Goal: Task Accomplishment & Management: Use online tool/utility

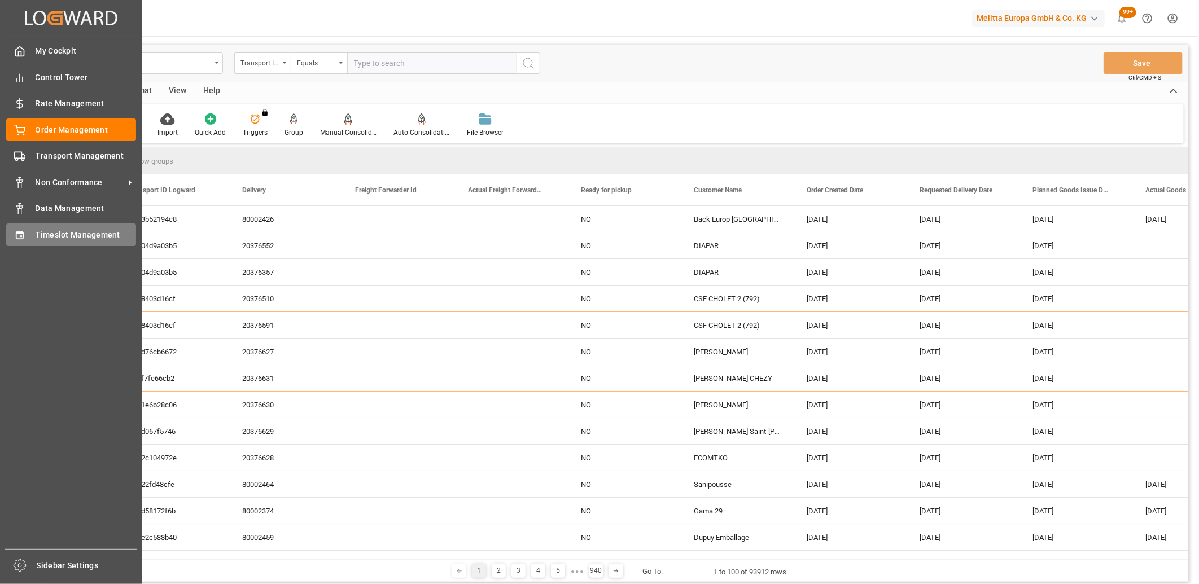
click at [16, 235] on icon at bounding box center [19, 235] width 7 height 8
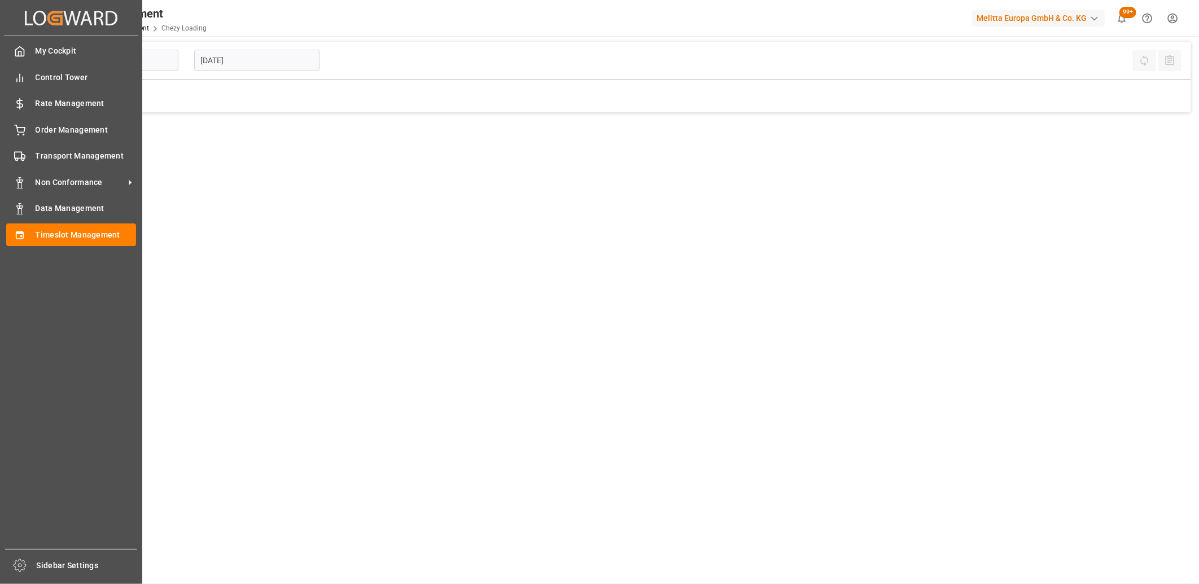
type input "Chezy Loading"
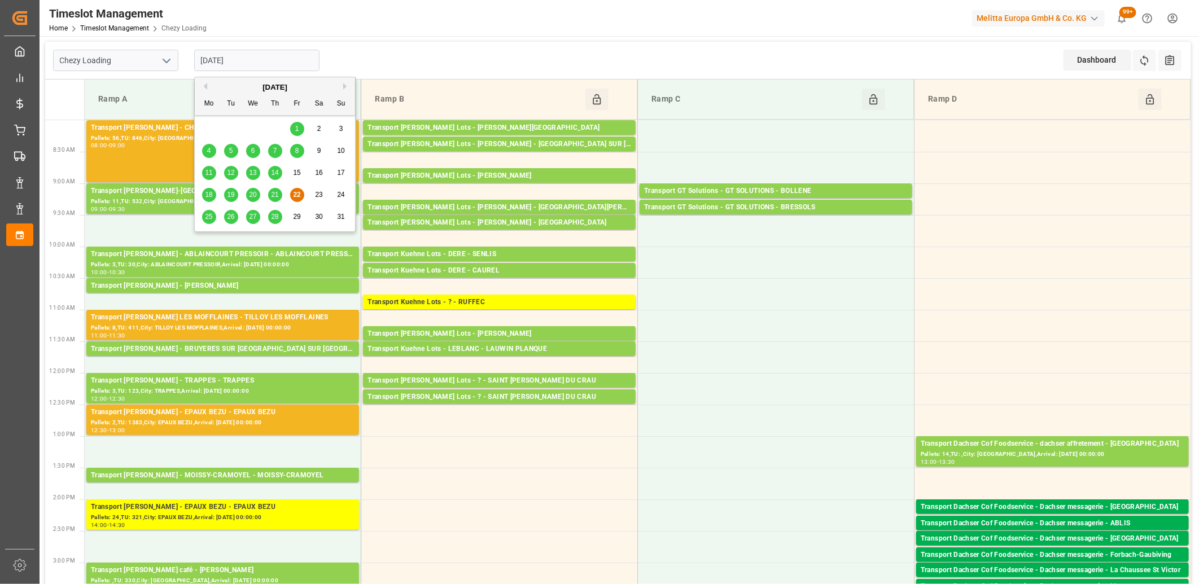
click at [266, 66] on input "[DATE]" at bounding box center [256, 60] width 125 height 21
click at [209, 214] on span "25" at bounding box center [208, 217] width 7 height 8
type input "[DATE]"
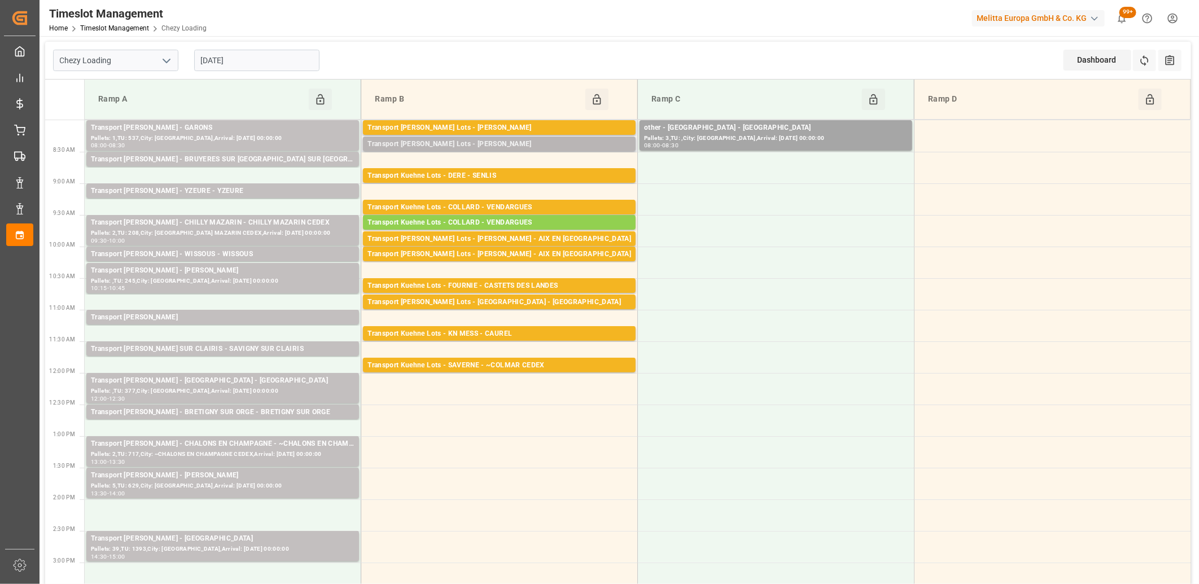
click at [481, 149] on div "Transport [PERSON_NAME] Lots - [PERSON_NAME]" at bounding box center [499, 144] width 264 height 11
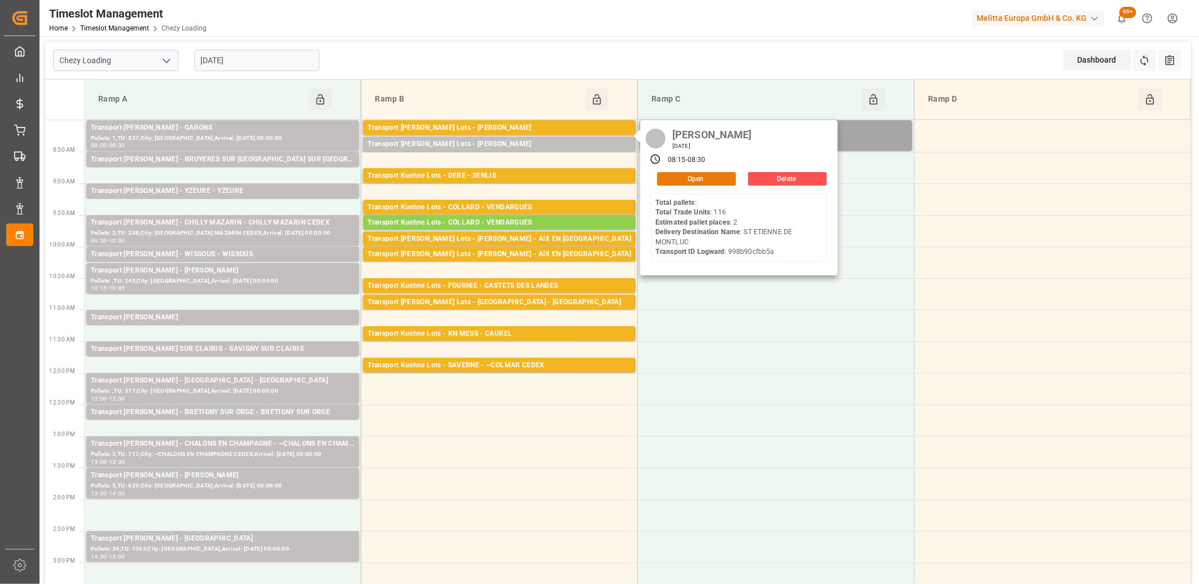
click at [679, 175] on button "Open" at bounding box center [696, 179] width 79 height 14
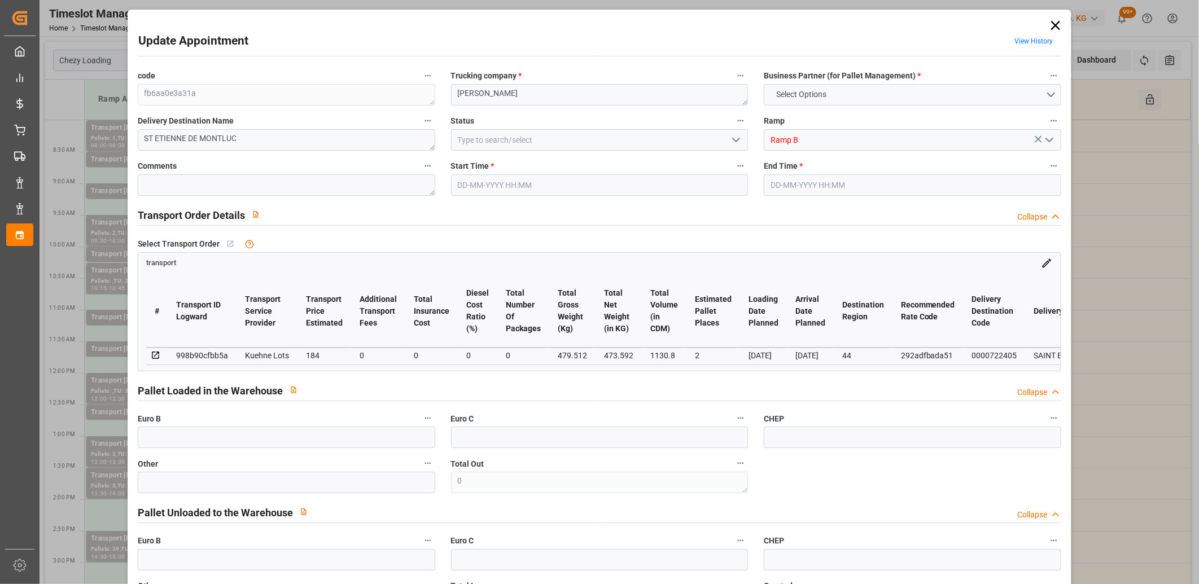
type input "2"
type input "184"
type input "0"
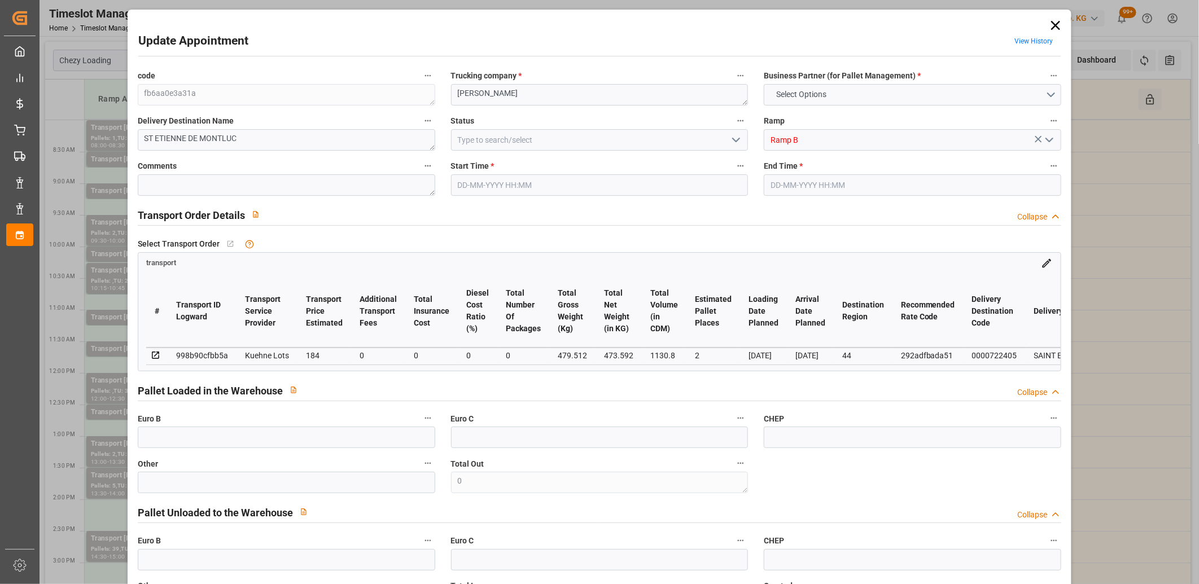
type input "184"
type input "0"
type input "473.592"
type input "548.512"
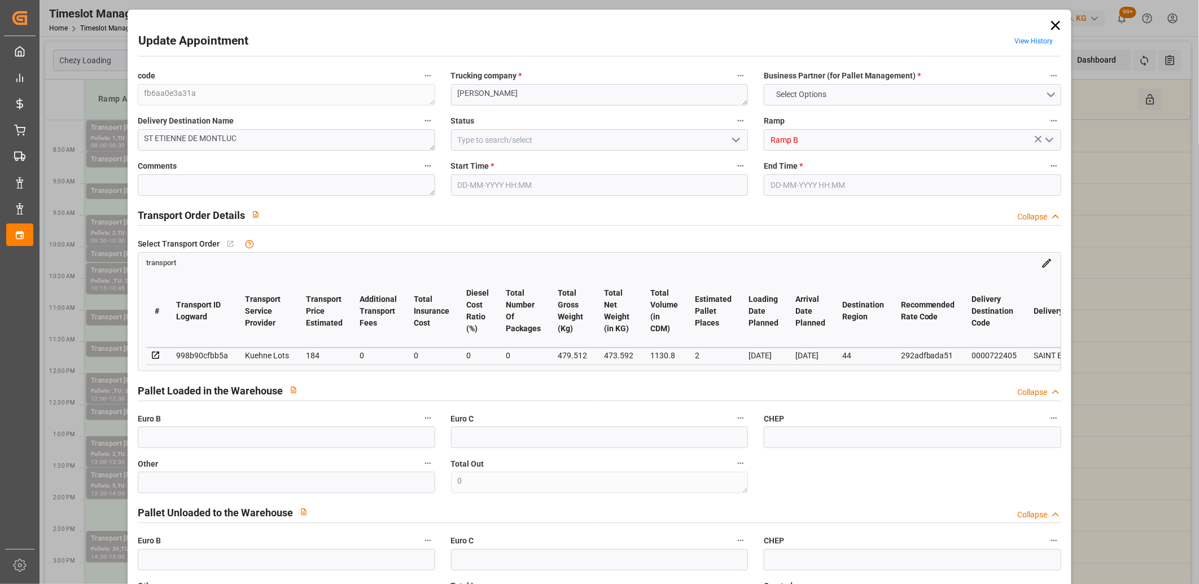
type input "1130.8"
type input "44"
type input "0"
type input "116"
type input "3"
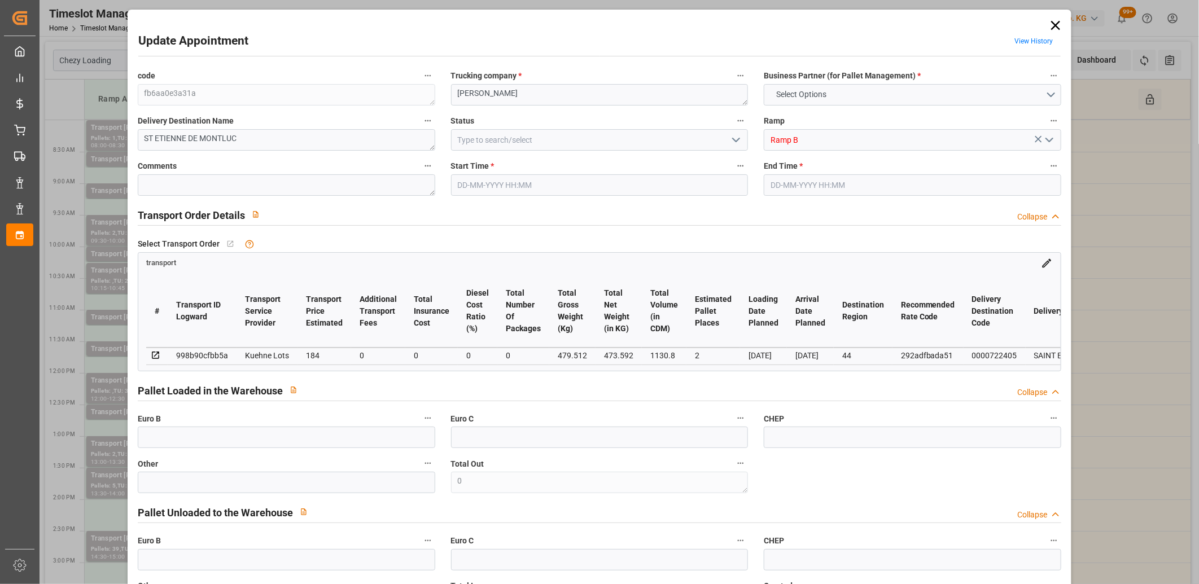
type input "101"
type input "479.512"
type input "0"
type input "4710.8598"
type input "0"
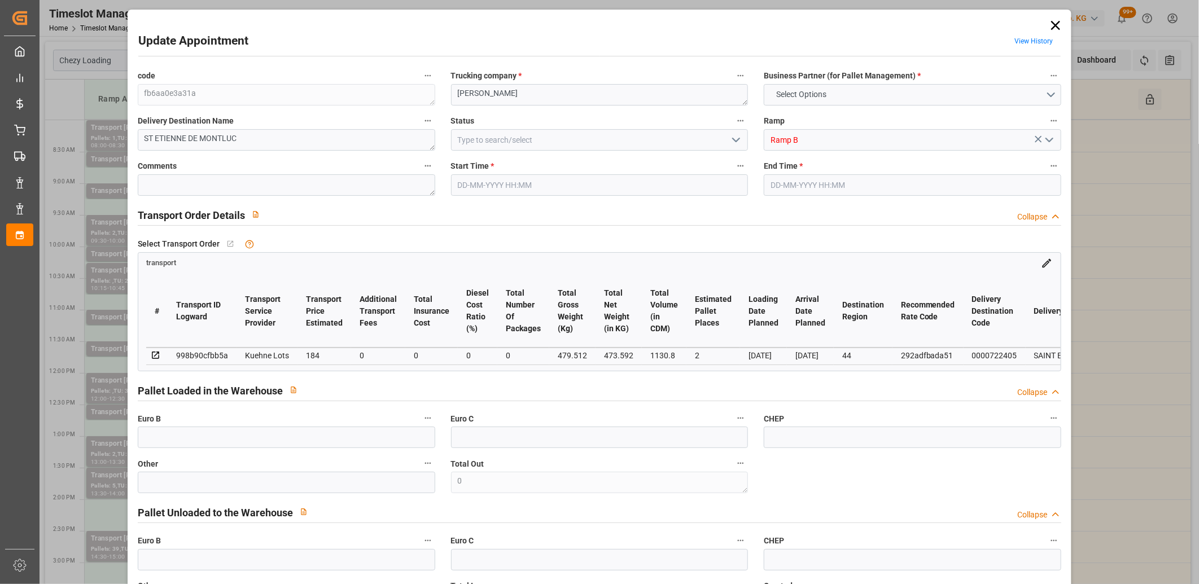
type input "0"
type input "21"
type input "35"
type input "25-08-2025 08:15"
type input "25-08-2025 08:30"
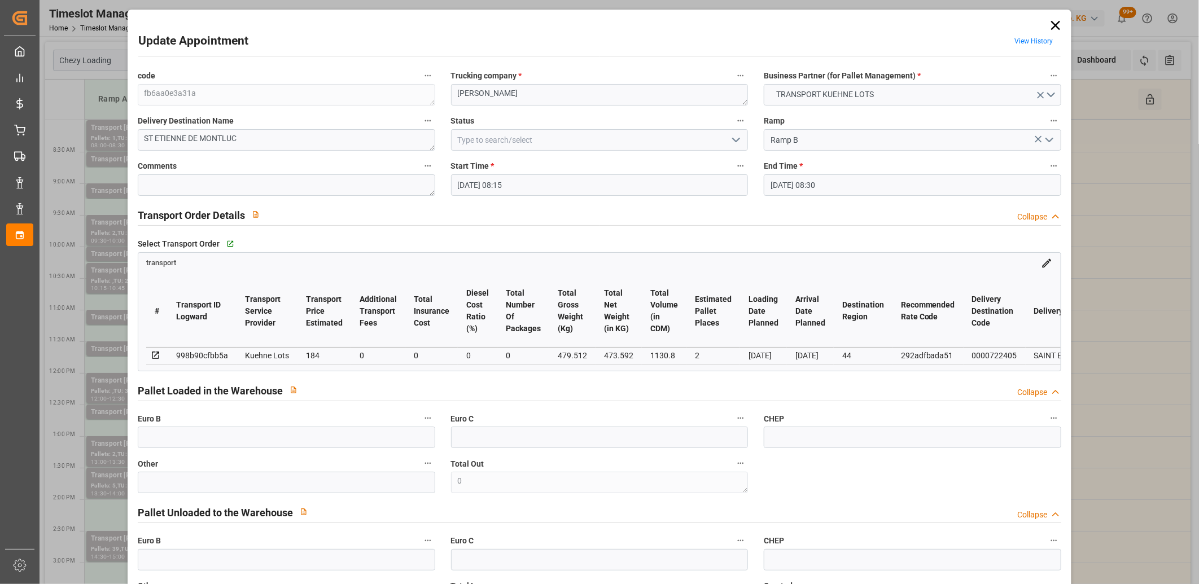
type input "19-08-2025 15:14"
type input "19-08-2025 11:28"
type input "26-08-2025"
type input "[DATE]"
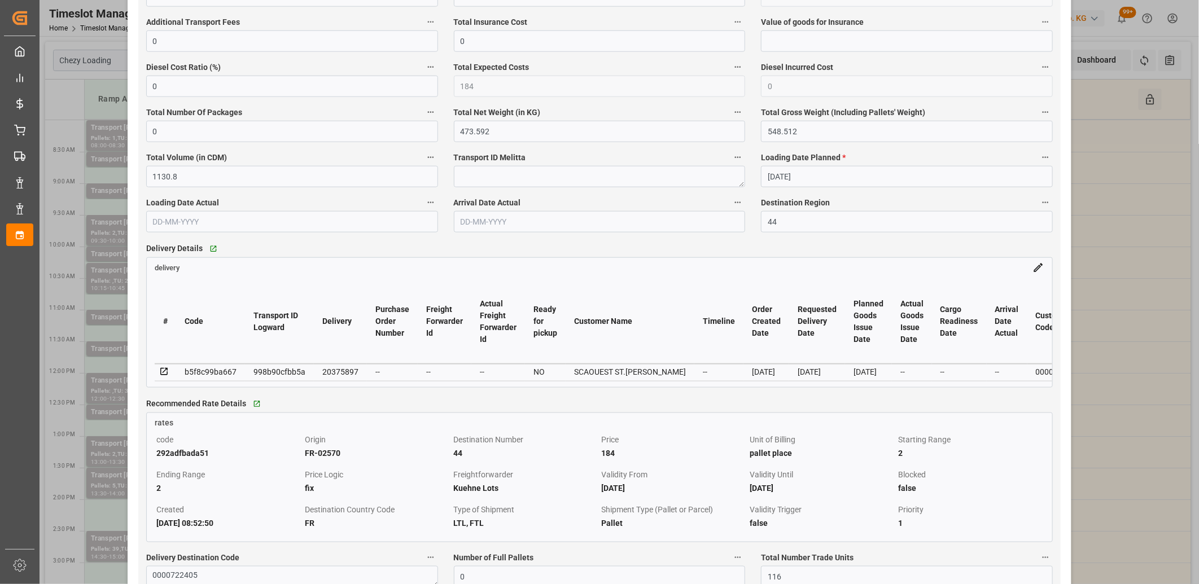
scroll to position [815, 0]
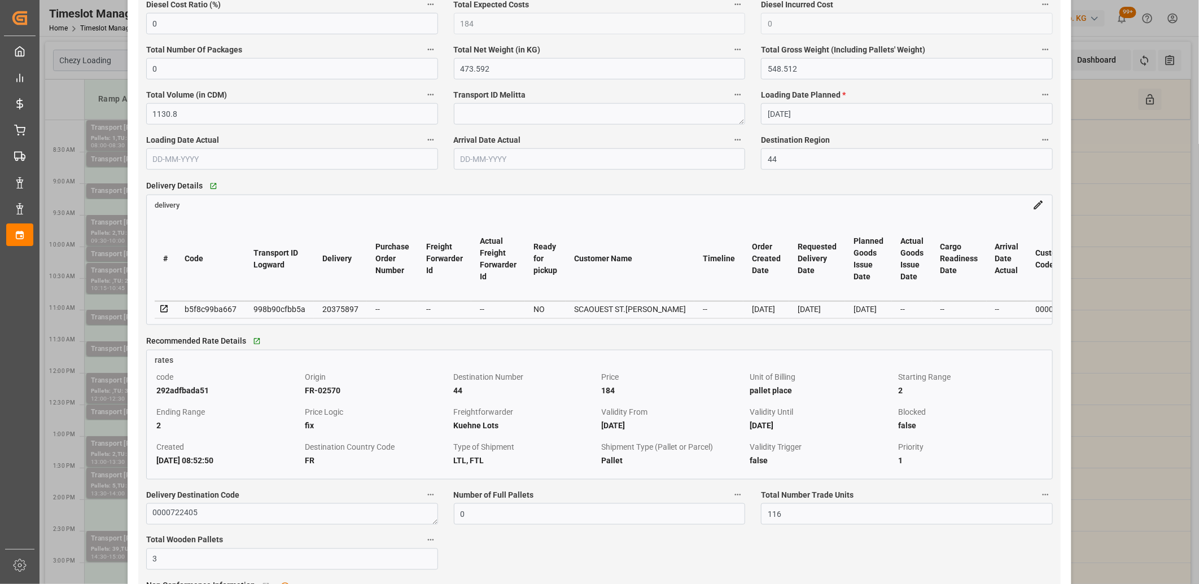
click at [335, 311] on div "20375897" at bounding box center [340, 309] width 36 height 14
copy div "20375897"
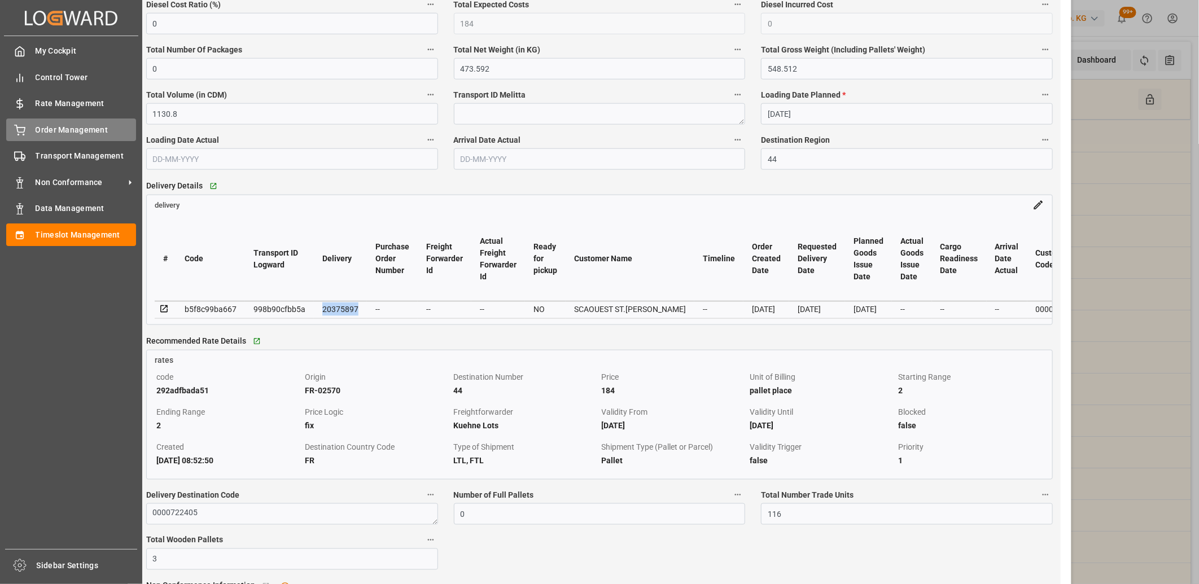
click at [12, 127] on div at bounding box center [15, 130] width 19 height 12
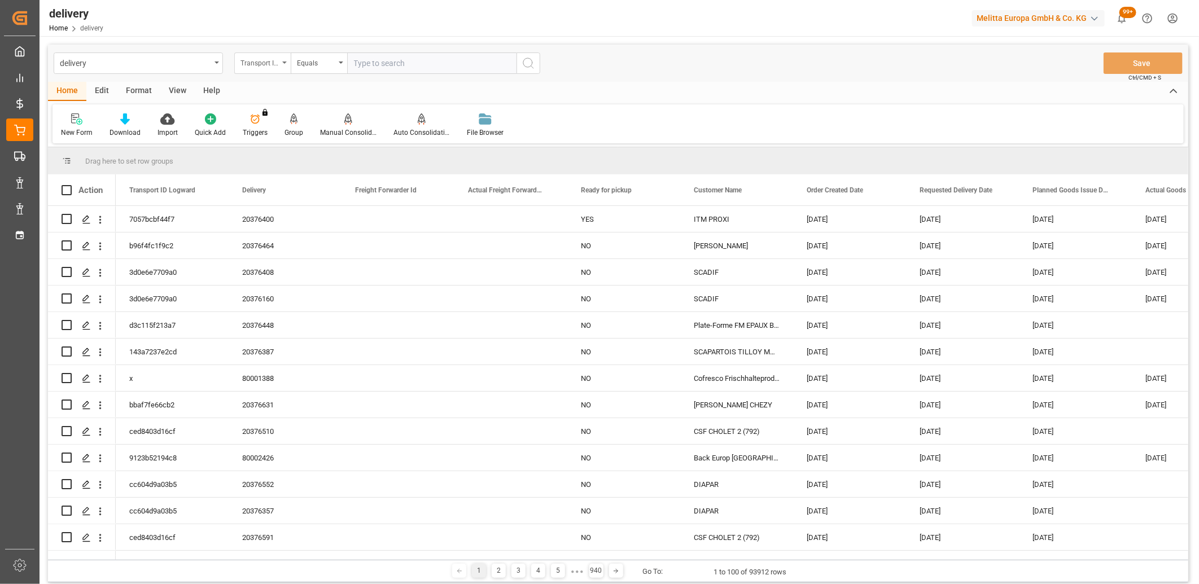
click at [271, 65] on div "Transport ID Logward" at bounding box center [259, 61] width 38 height 13
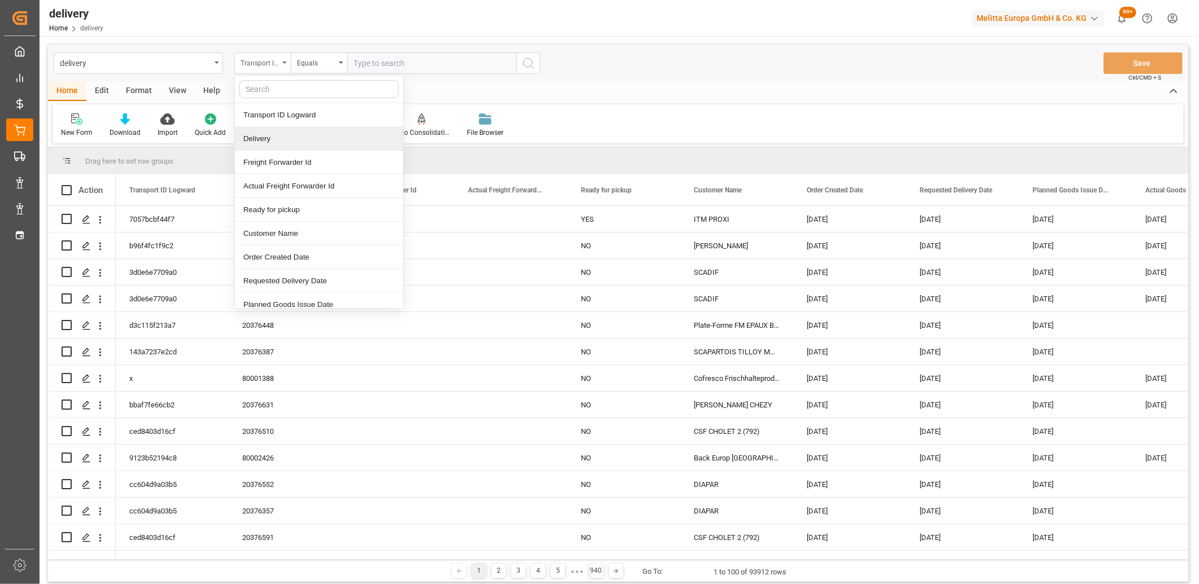
click at [264, 136] on div "Delivery" at bounding box center [319, 139] width 168 height 24
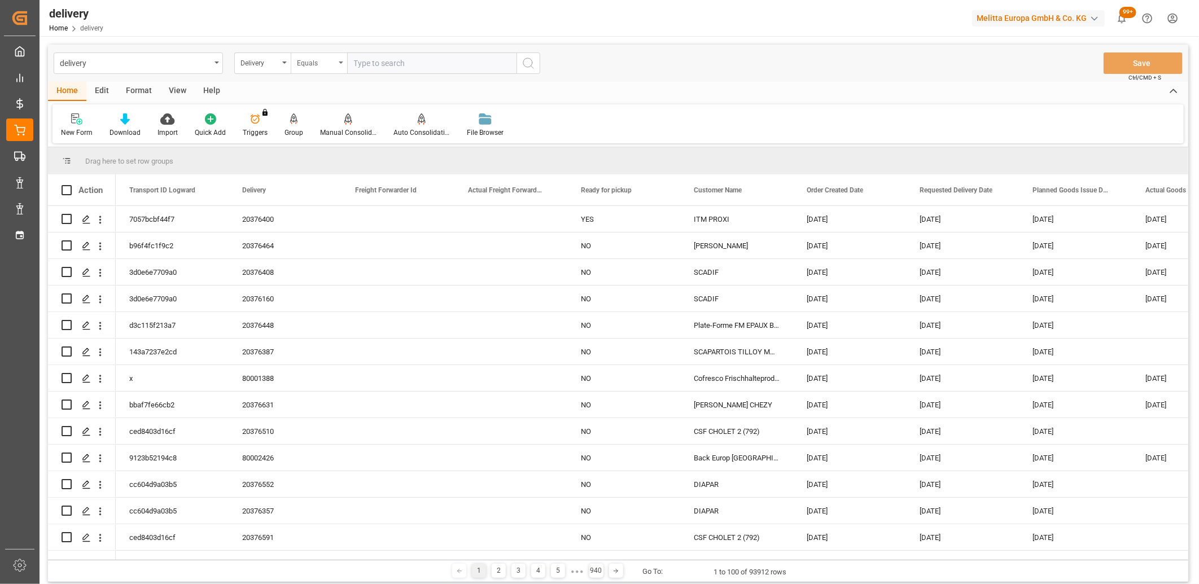
click at [330, 63] on div "Equals" at bounding box center [316, 61] width 38 height 13
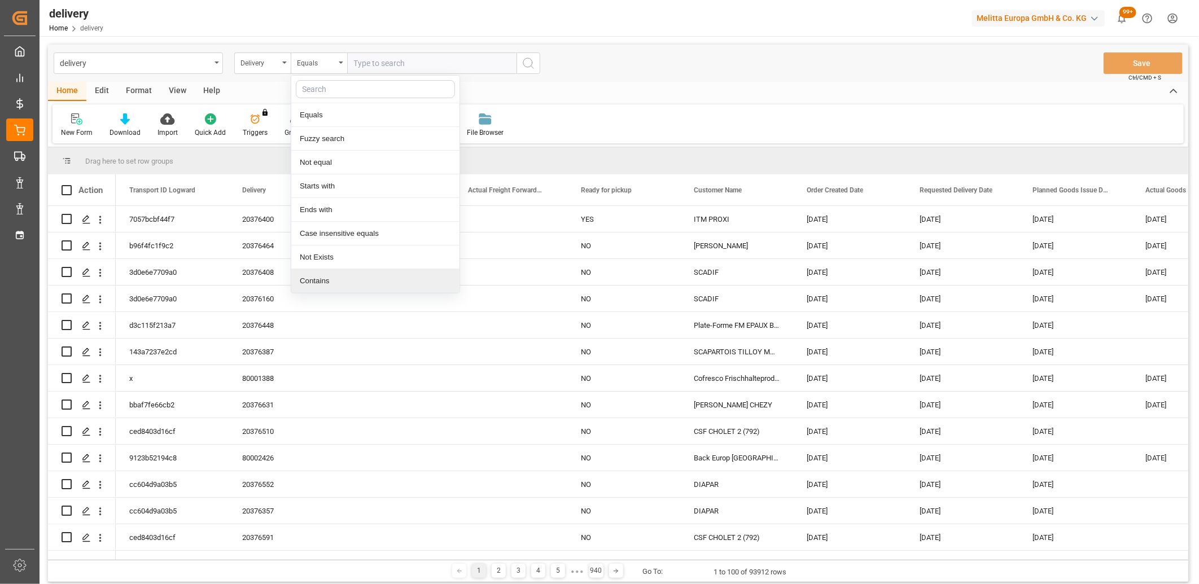
click at [320, 278] on div "Contains" at bounding box center [375, 281] width 168 height 24
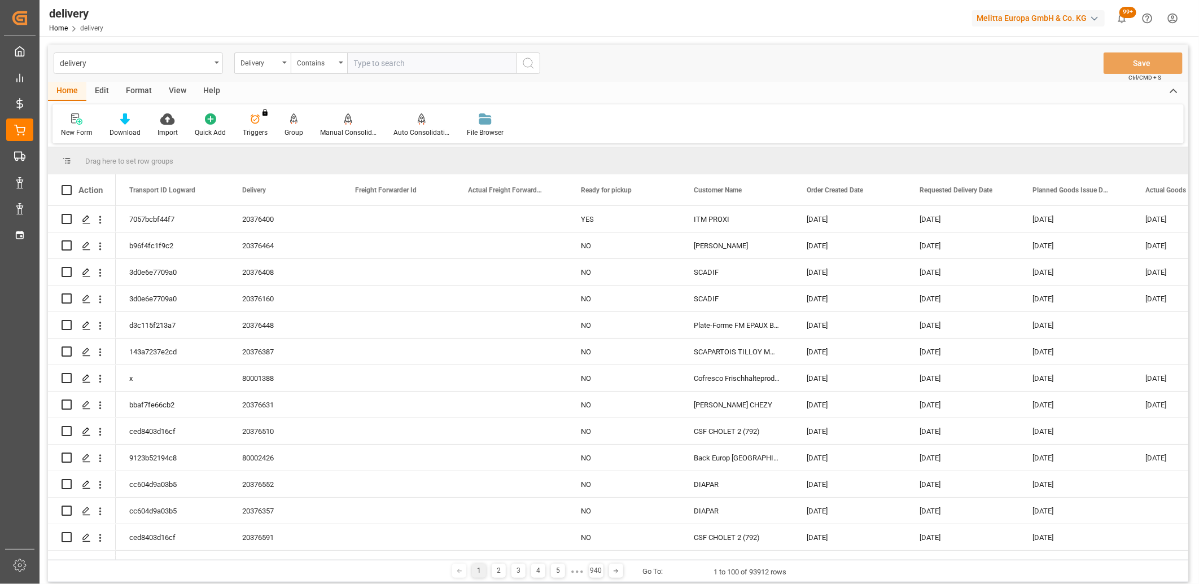
click at [364, 61] on input "text" at bounding box center [431, 62] width 169 height 21
type input "20375827,20375829"
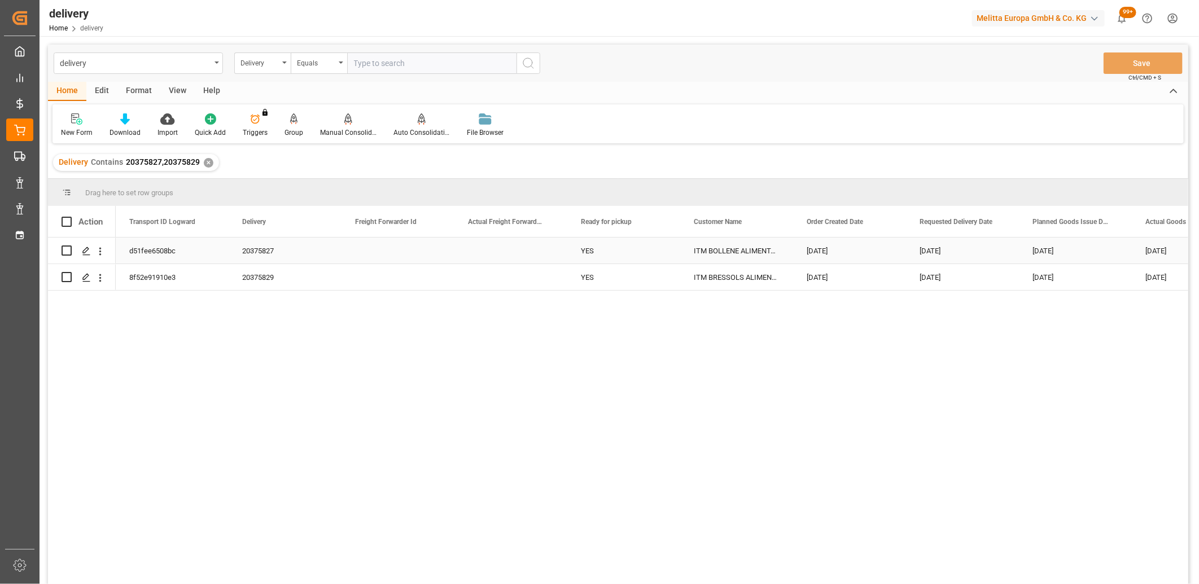
click at [134, 253] on div "d51fee6508bc" at bounding box center [172, 251] width 113 height 26
click at [85, 250] on icon "Press SPACE to select this row." at bounding box center [86, 251] width 9 height 9
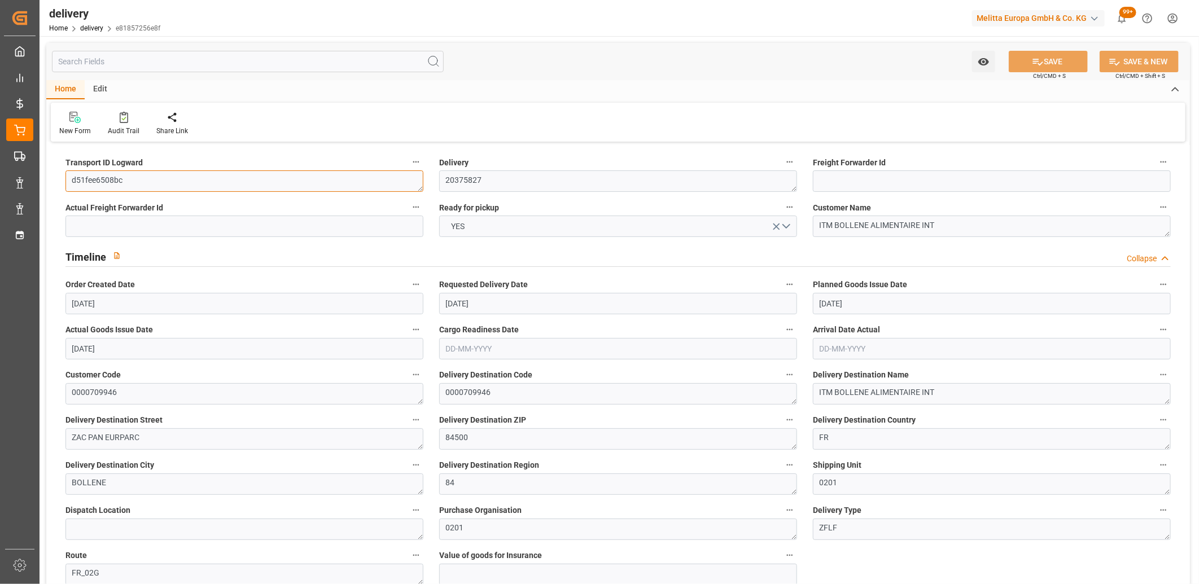
drag, startPoint x: 128, startPoint y: 183, endPoint x: 69, endPoint y: 183, distance: 58.7
click at [69, 183] on textarea "d51fee6508bc" at bounding box center [244, 180] width 358 height 21
click at [1046, 60] on button "SAVE" at bounding box center [1047, 61] width 79 height 21
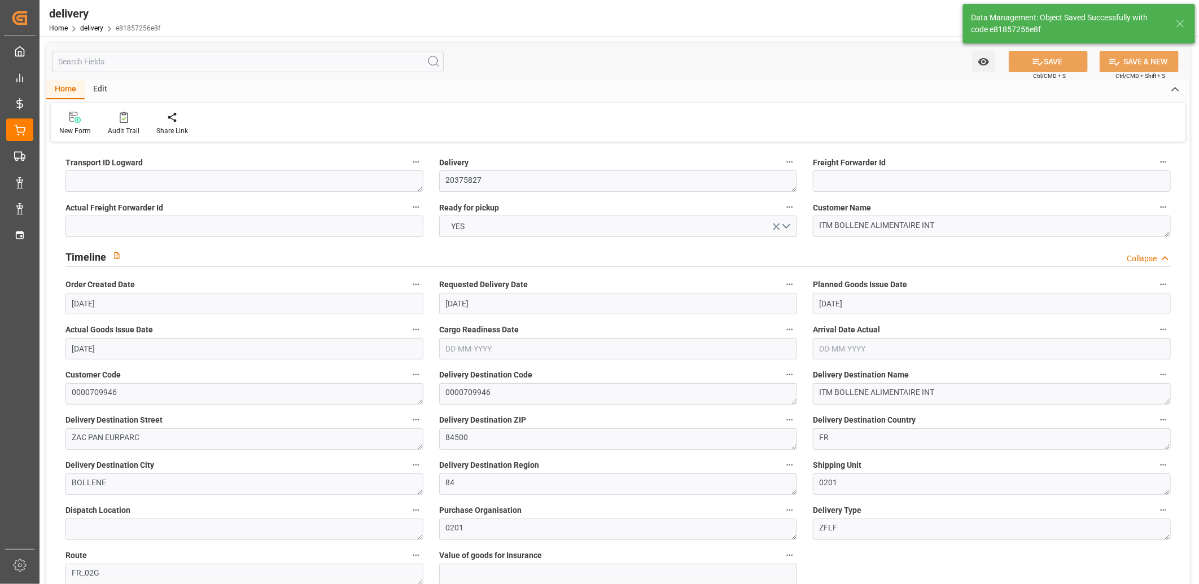
type textarea "~ Pallet(s) ~ 2025-08-20 00:00:00 ~ FR_02G ~ 2025-08-25 00:00:00~0000709946"
click at [484, 301] on input "[DATE]" at bounding box center [618, 303] width 358 height 21
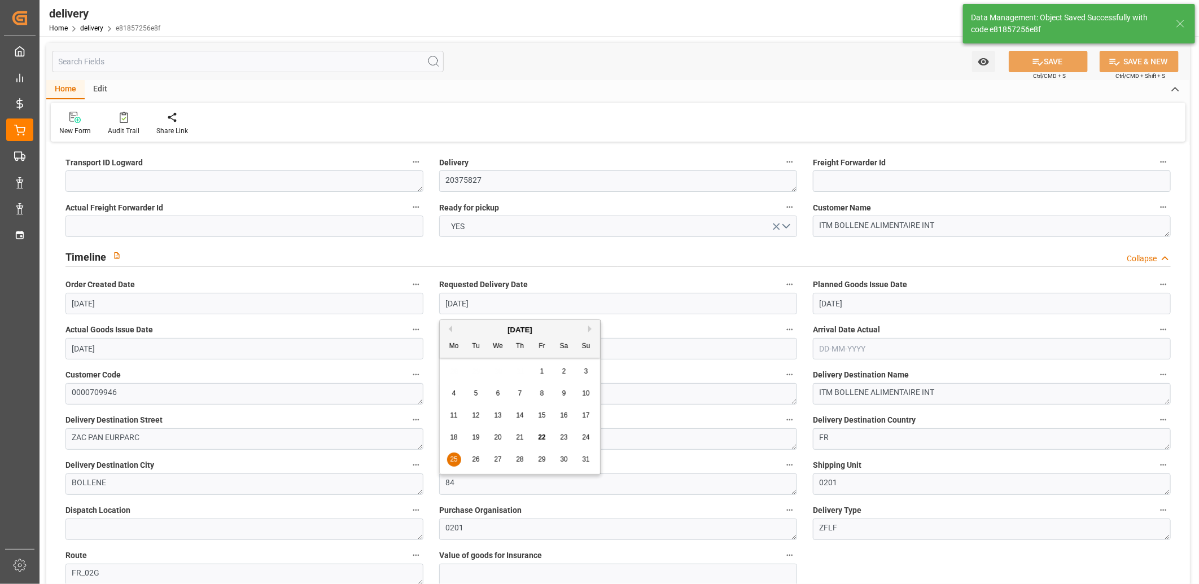
click at [522, 459] on span "28" at bounding box center [519, 459] width 7 height 8
type input "[DATE]"
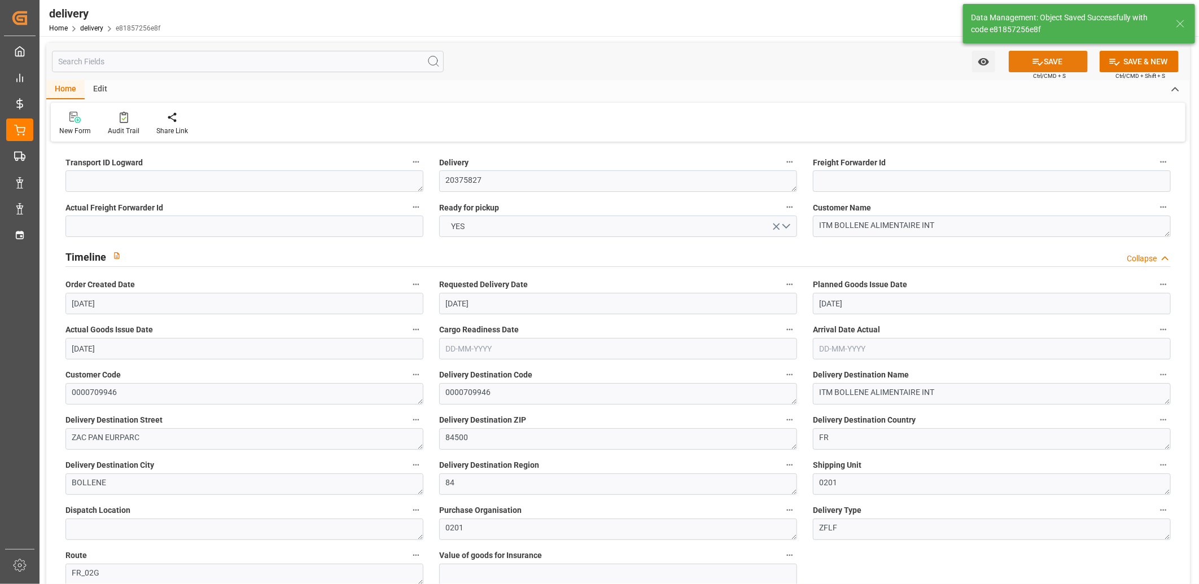
click at [1036, 61] on icon at bounding box center [1038, 62] width 10 height 7
type textarea "~ Pallet(s) ~ 2025-08-20 00:00:00 ~ FR_02G ~ 2025-08-28 00:00:00~0000709946"
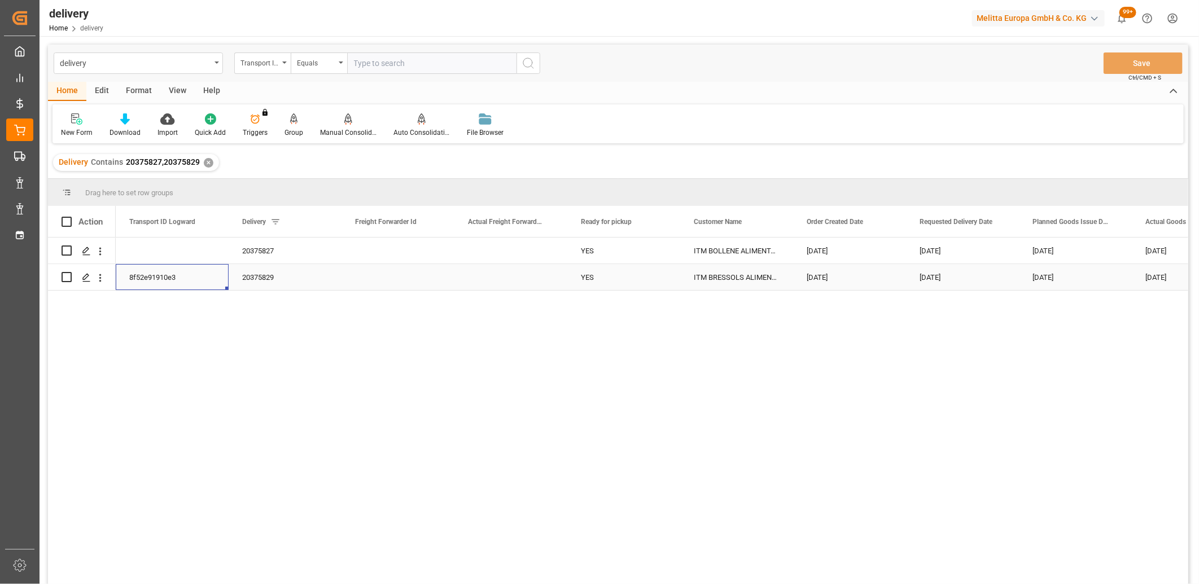
click at [131, 280] on div "8f52e91910e3" at bounding box center [172, 277] width 113 height 26
click at [91, 282] on div "Press SPACE to select this row." at bounding box center [85, 277] width 17 height 21
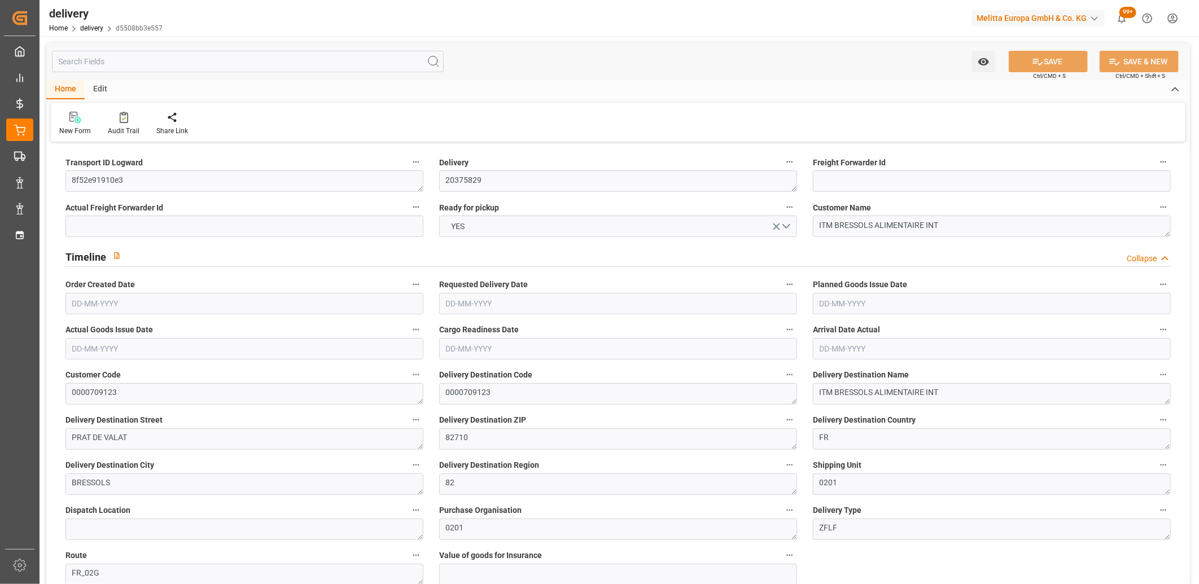
type input "[DATE]"
type input "06-08-2025 14:00"
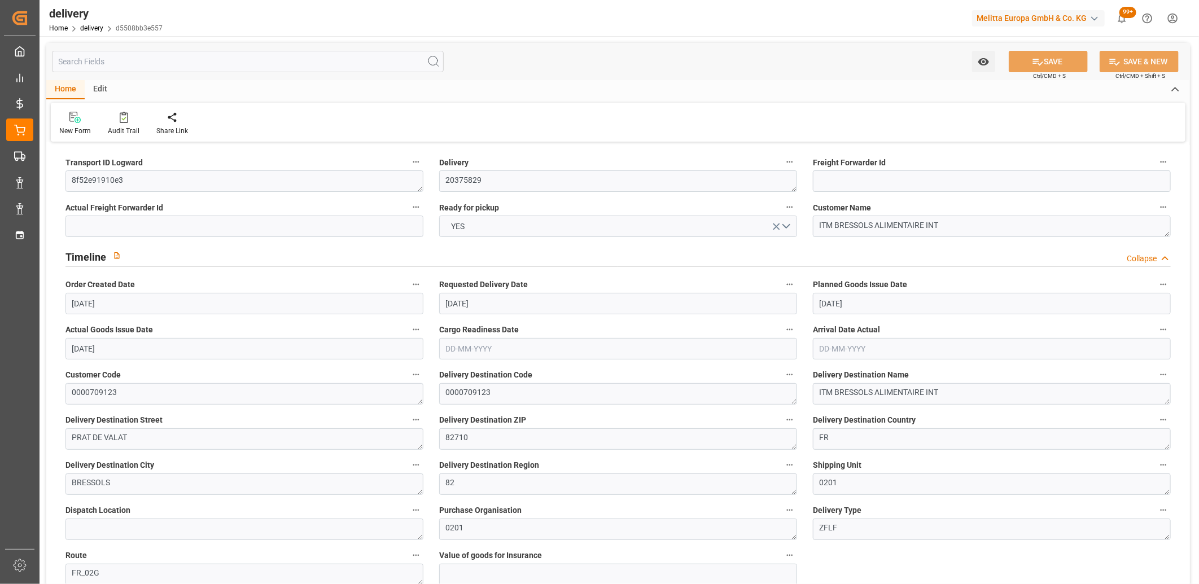
click at [505, 303] on input "[DATE]" at bounding box center [618, 303] width 358 height 21
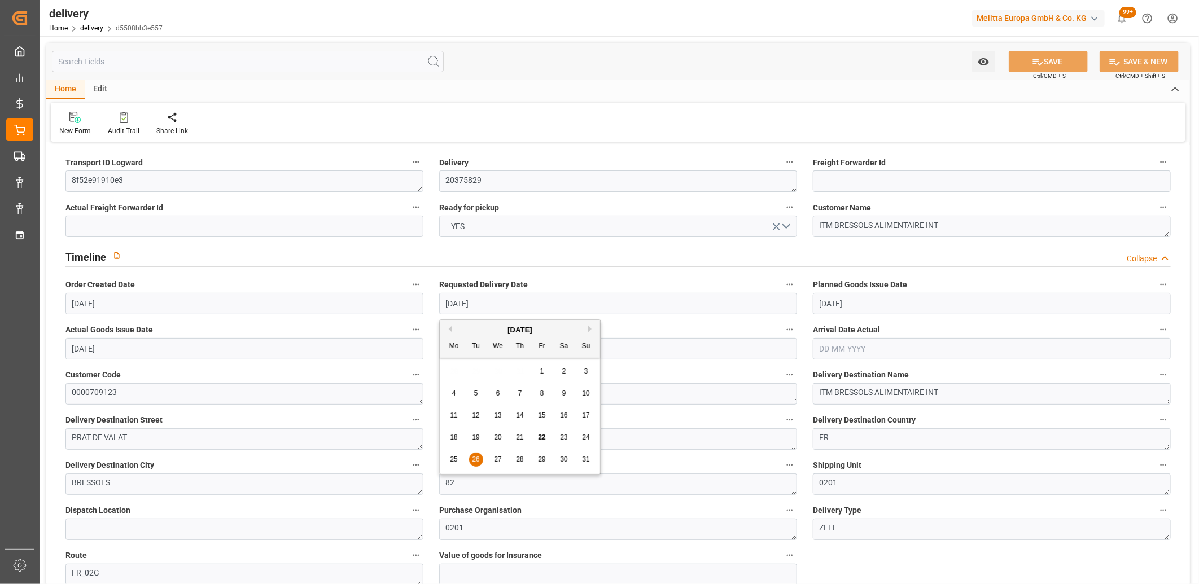
click at [520, 455] on span "28" at bounding box center [519, 459] width 7 height 8
type input "[DATE]"
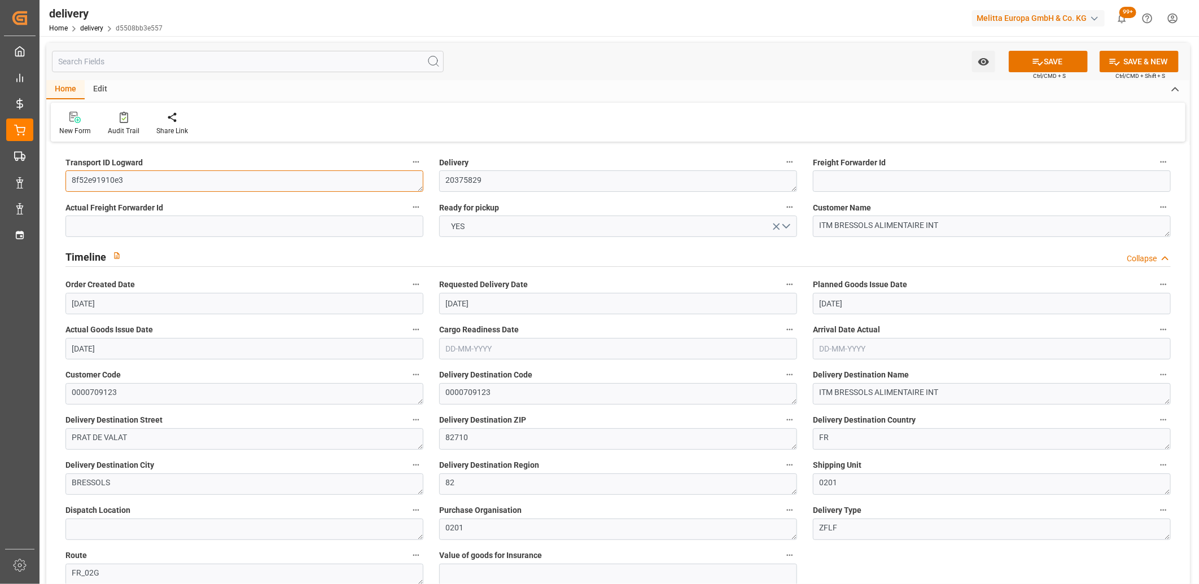
drag, startPoint x: 133, startPoint y: 179, endPoint x: 47, endPoint y: 178, distance: 85.8
click at [1028, 65] on button "SAVE" at bounding box center [1047, 61] width 79 height 21
type textarea "~ Pallet(s) ~ 2025-08-20 00:00:00 ~ FR_02G ~ 2025-08-28 00:00:00~0000709123"
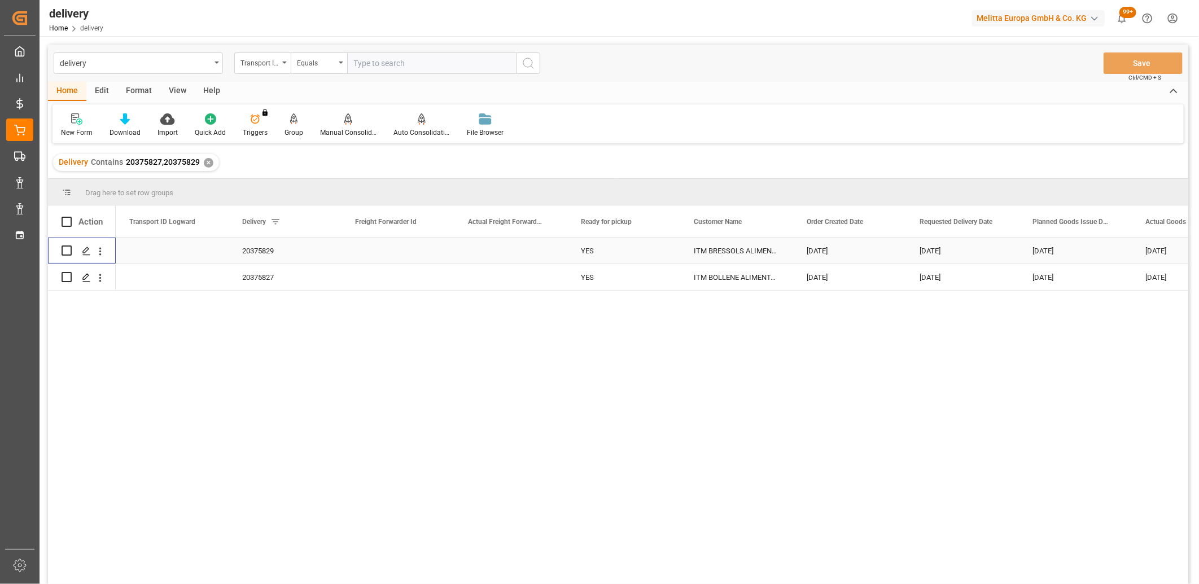
click at [70, 249] on input "Press Space to toggle row selection (unchecked)" at bounding box center [67, 250] width 10 height 10
checkbox input "true"
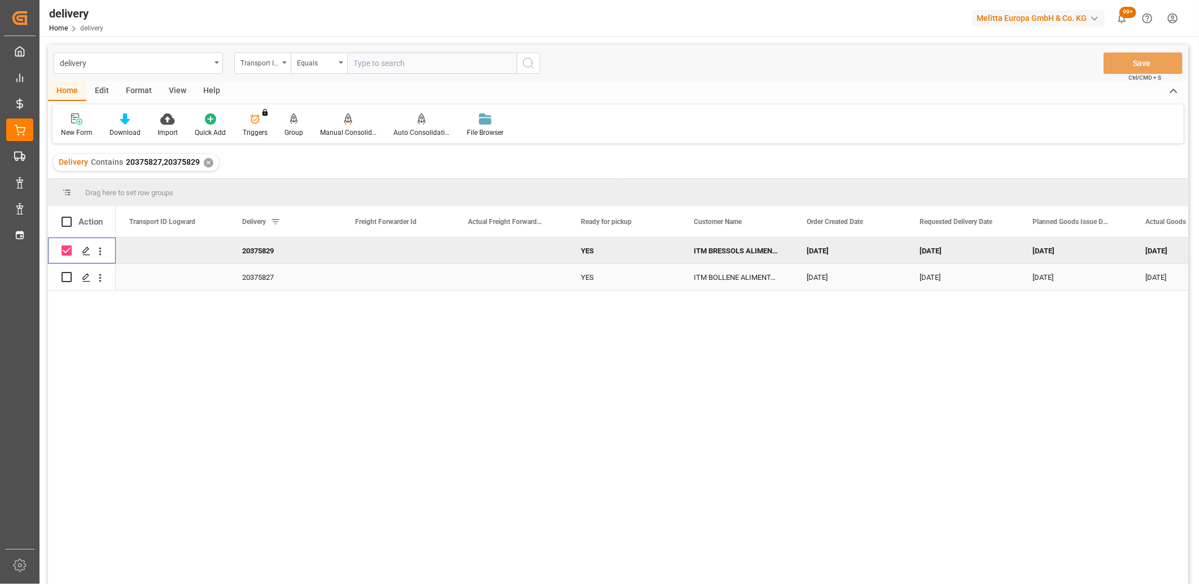
click at [69, 275] on input "Press Space to toggle row selection (unchecked)" at bounding box center [67, 277] width 10 height 10
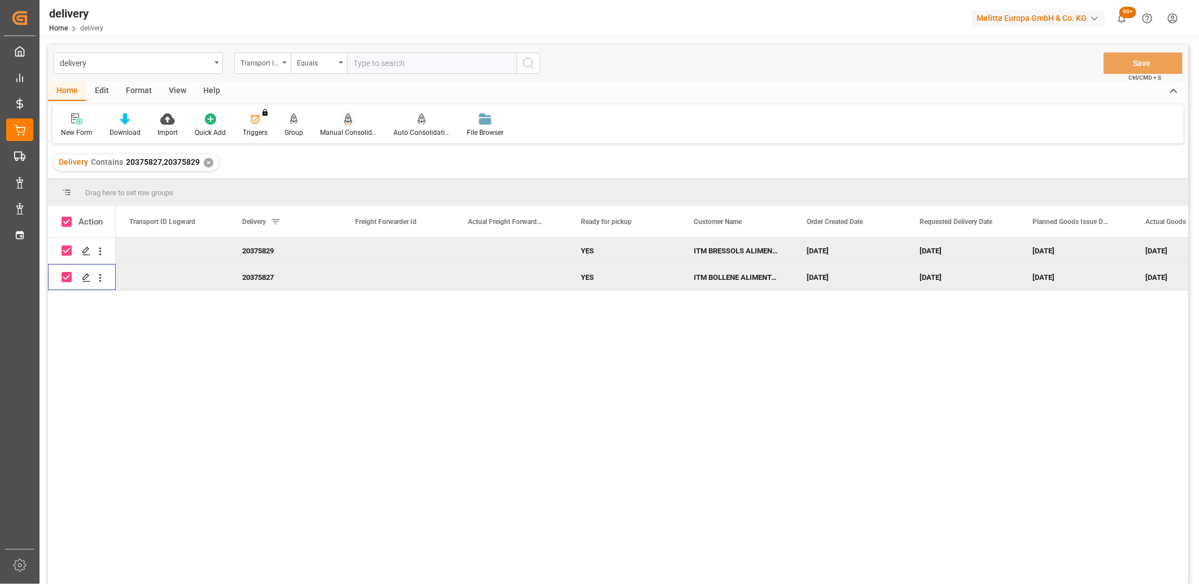
click at [347, 123] on icon at bounding box center [347, 124] width 5 height 2
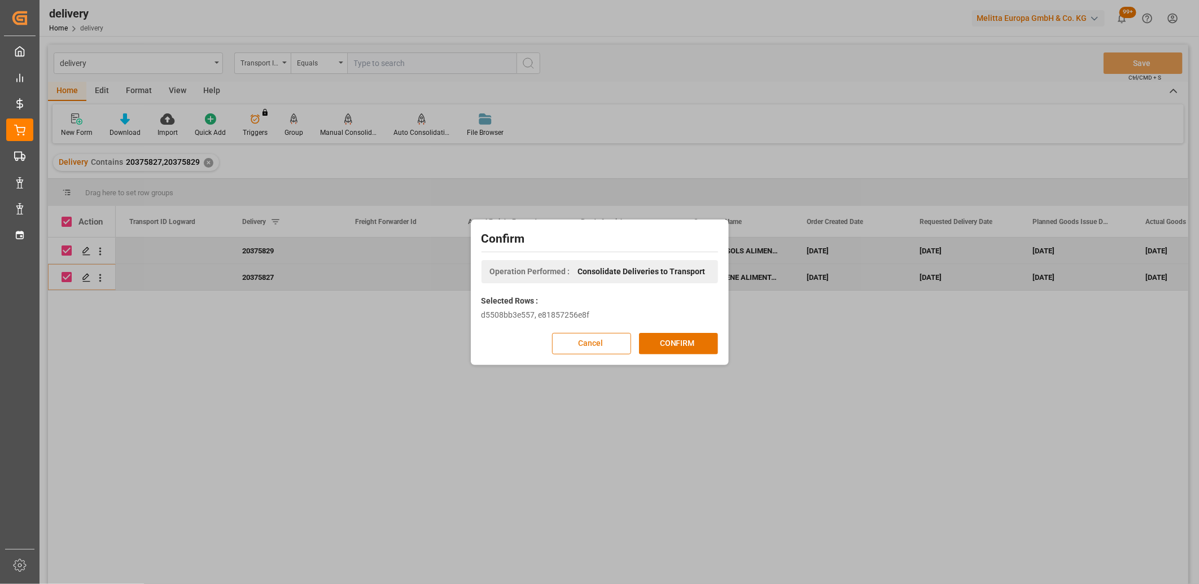
click at [585, 347] on button "Cancel" at bounding box center [591, 343] width 79 height 21
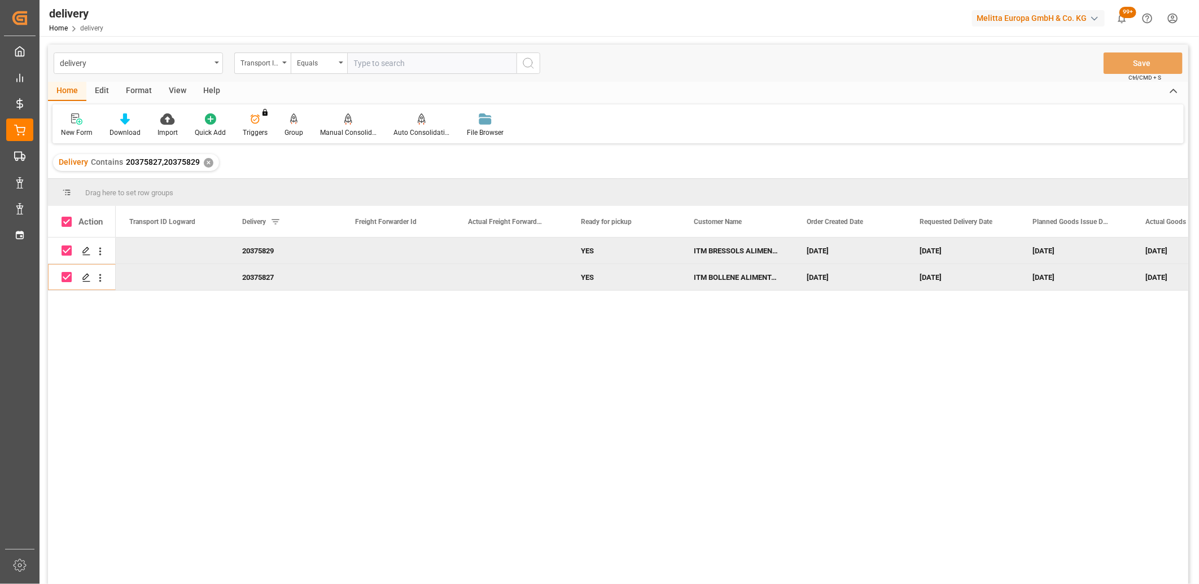
click at [66, 278] on input "Press Space to toggle row selection (checked)" at bounding box center [67, 277] width 10 height 10
checkbox input "false"
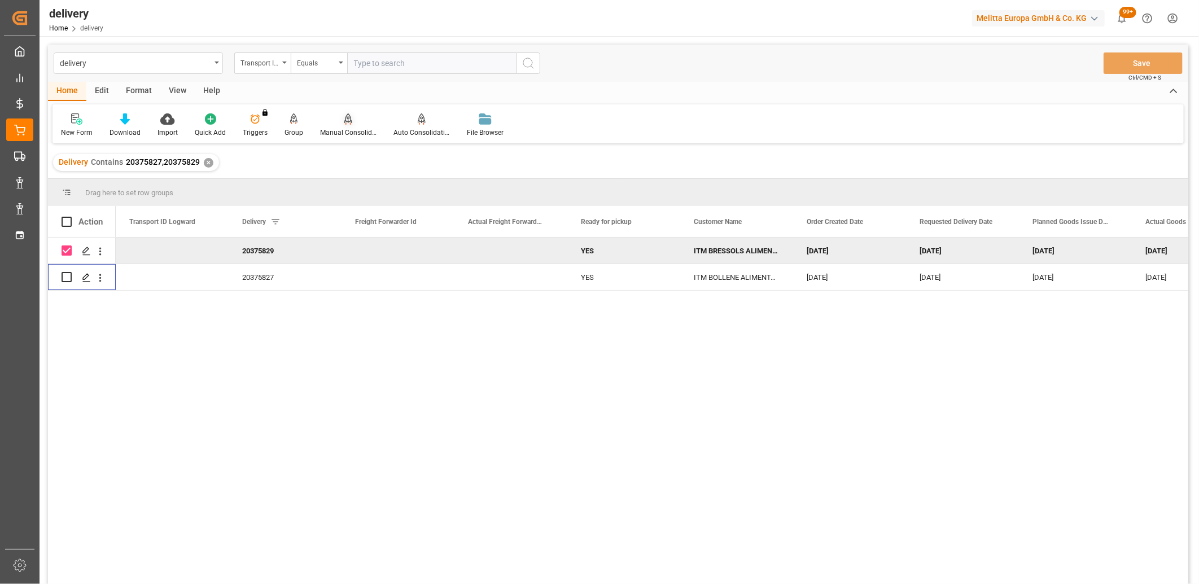
click at [343, 125] on div "Manual Consolidation" at bounding box center [347, 125] width 73 height 25
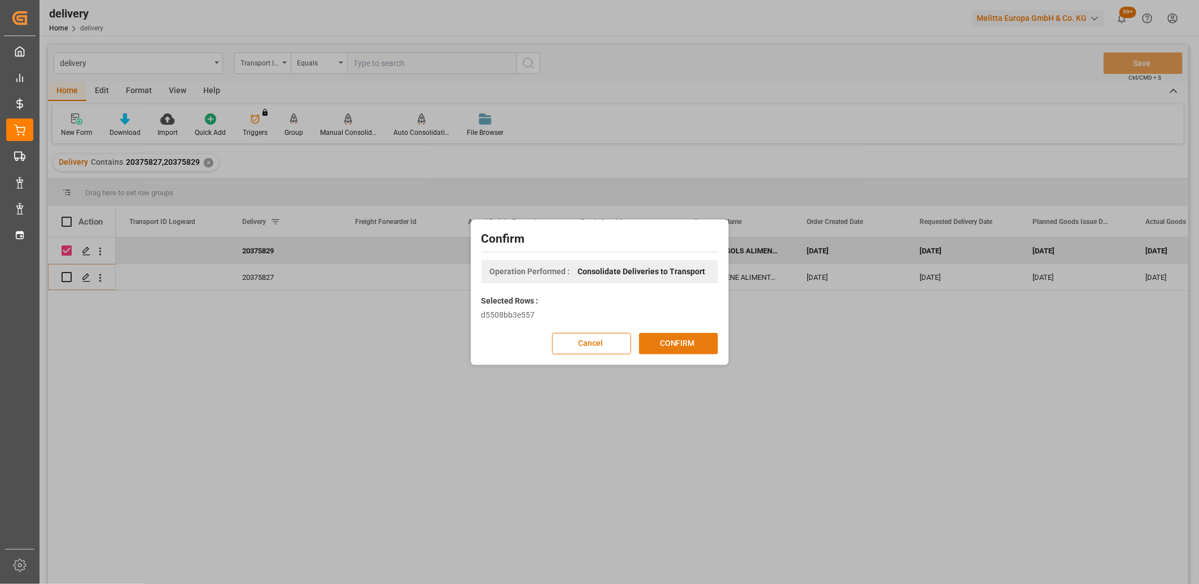
click at [658, 342] on button "CONFIRM" at bounding box center [678, 343] width 79 height 21
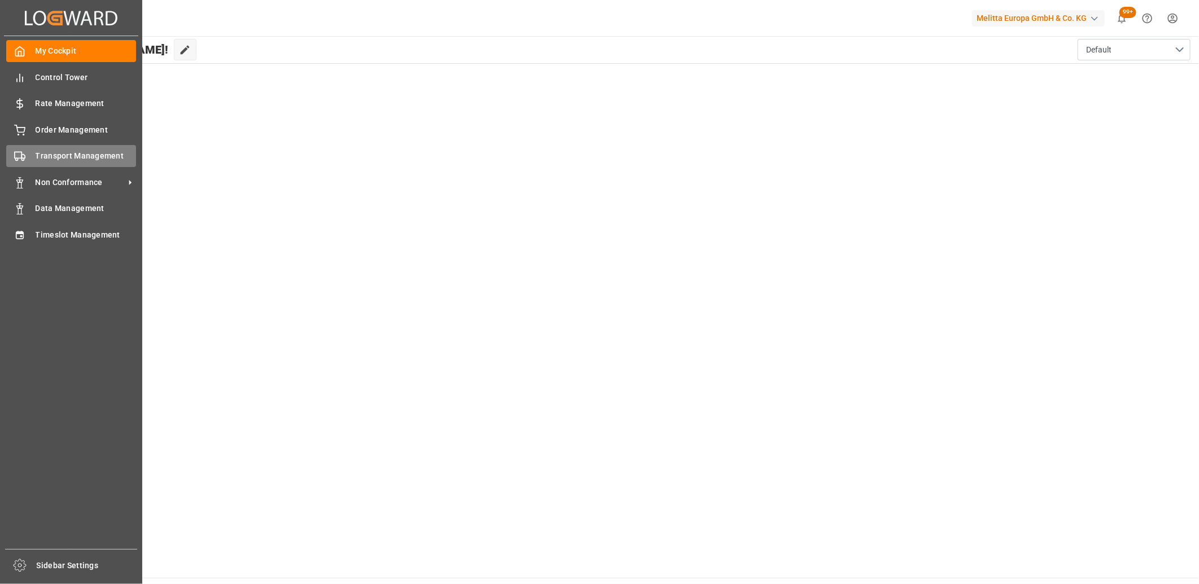
click at [32, 152] on div "Transport Management Transport Management" at bounding box center [71, 156] width 130 height 22
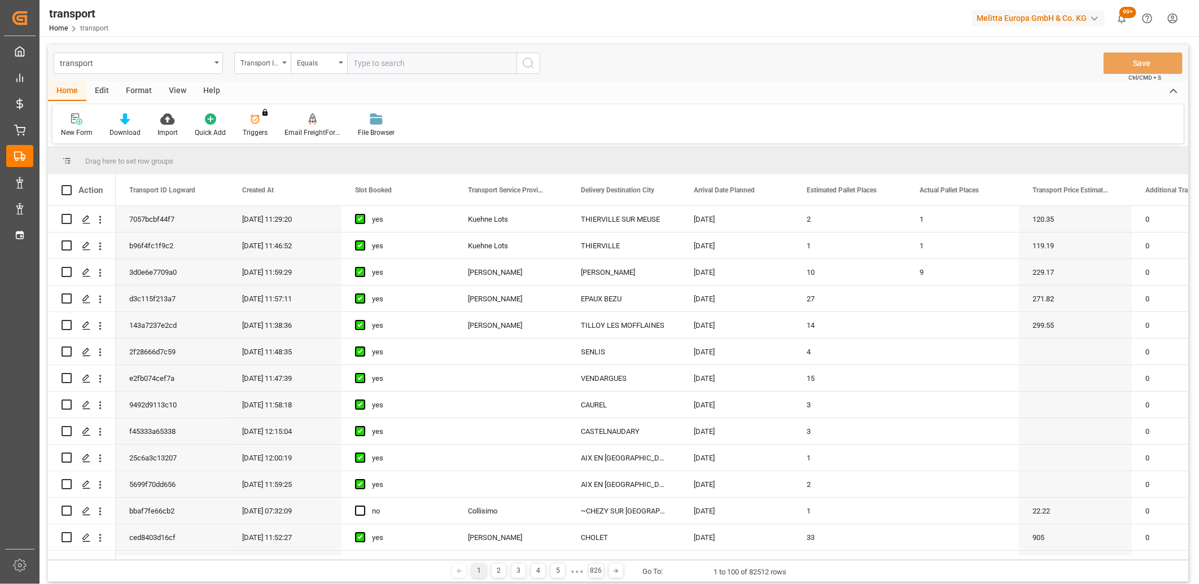
click at [374, 64] on input "text" at bounding box center [431, 62] width 169 height 21
type input "d51fee6508bc"
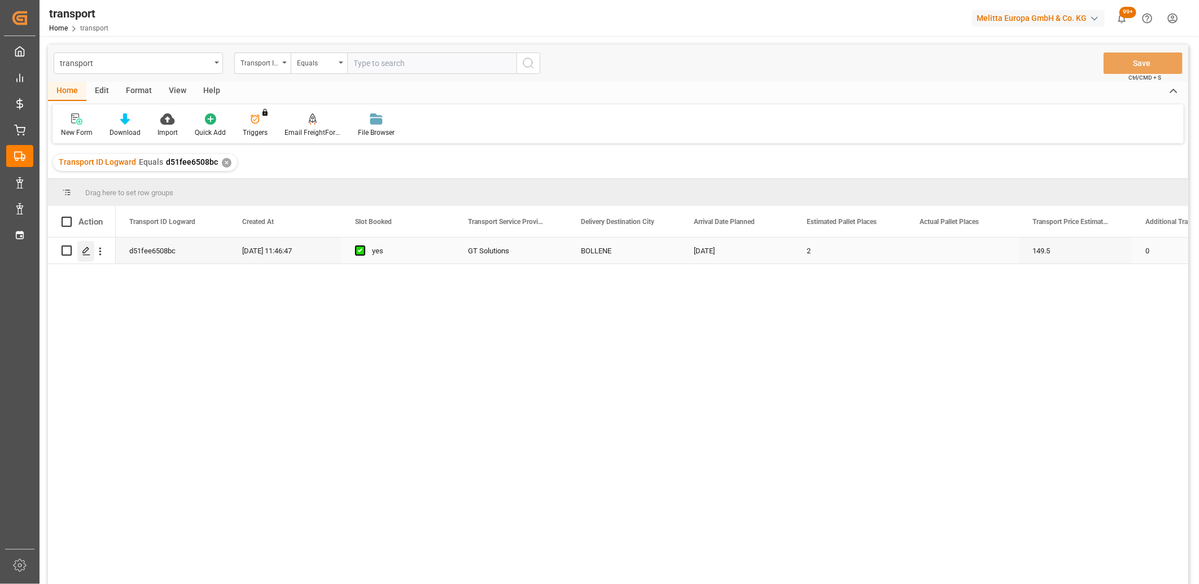
click at [85, 257] on div "Press SPACE to select this row." at bounding box center [85, 251] width 17 height 21
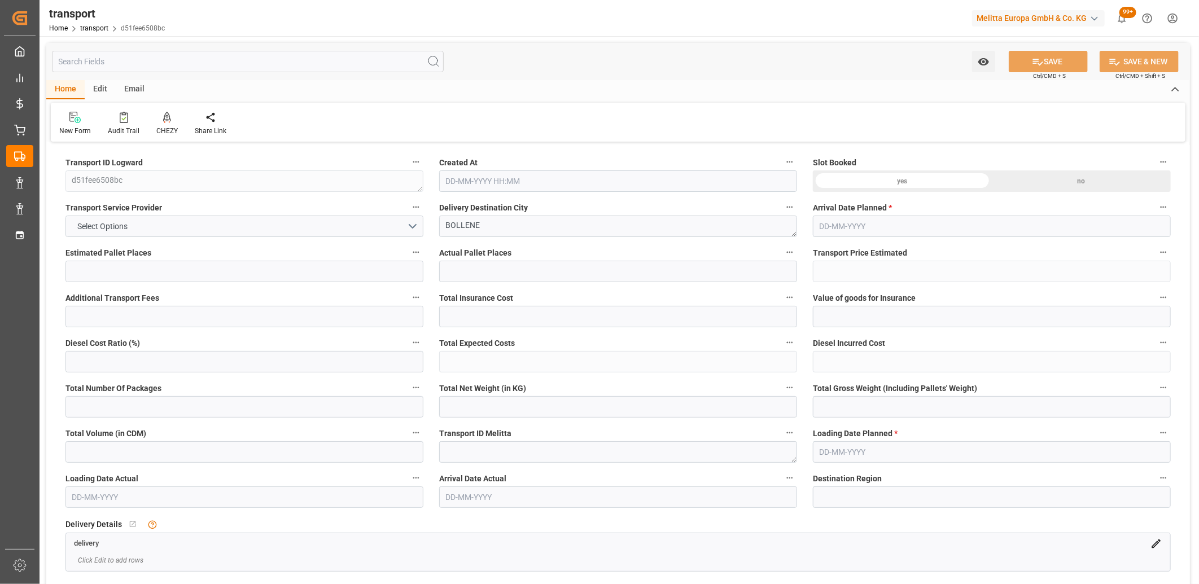
type input "2"
type input "149.5"
type input "0"
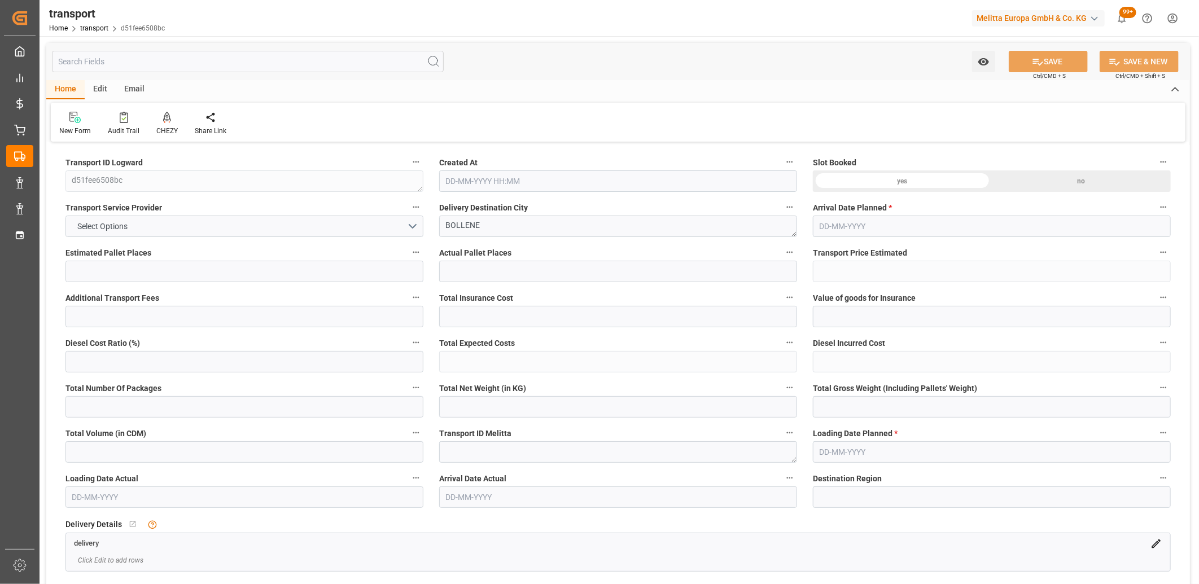
type input "143.4452"
type input "-6.0548"
type input "2"
type input "251.1"
type input "380"
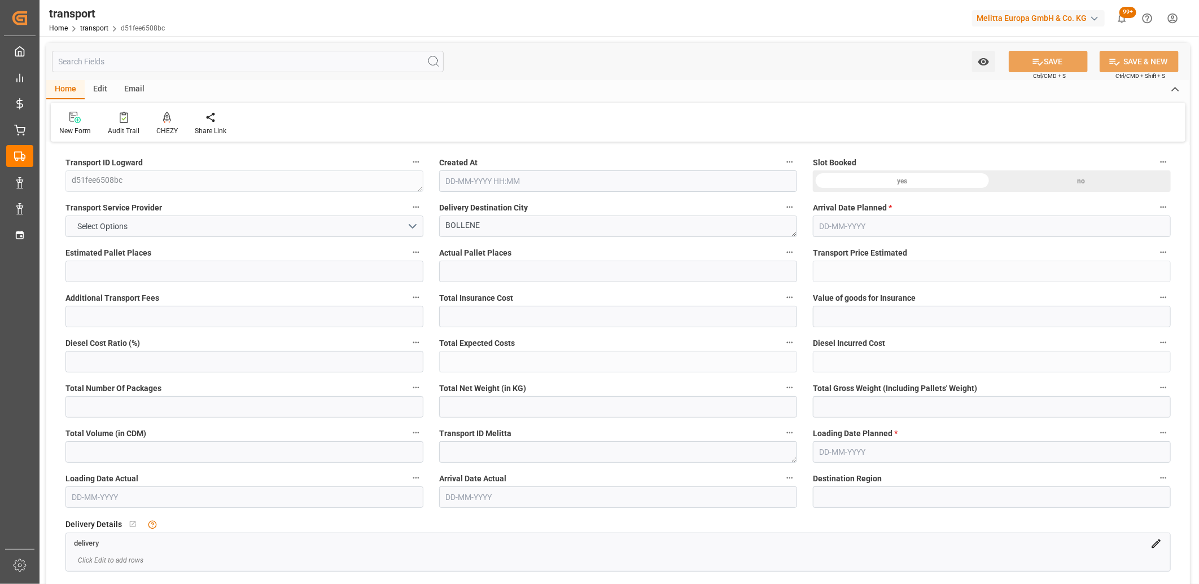
type input "2790"
type input "84"
type input "2"
type input "0"
type input "2"
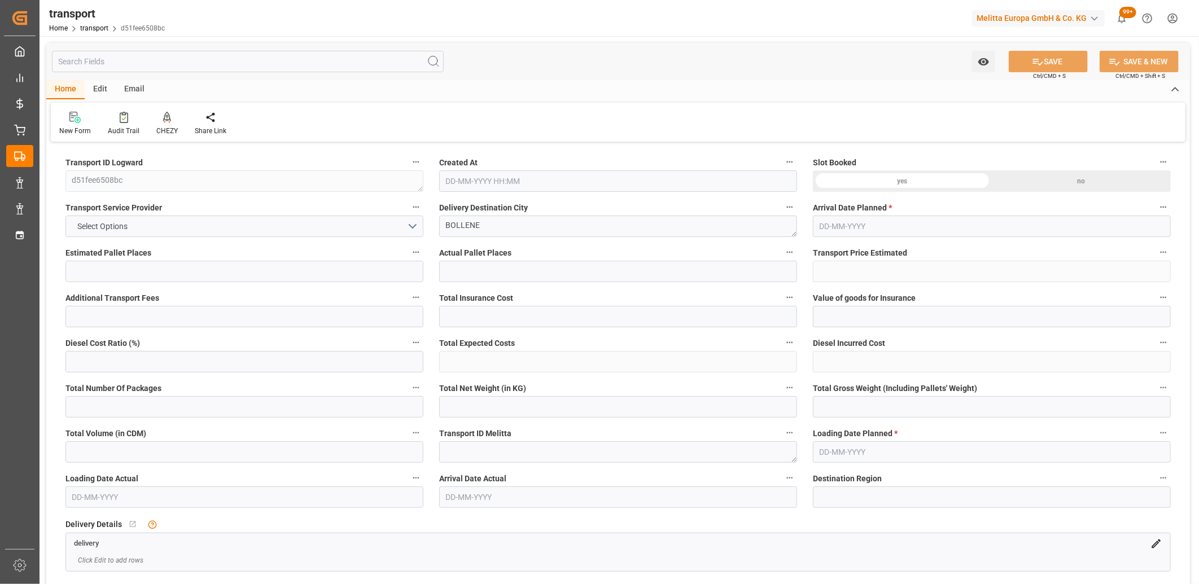
type input "101"
type input "307.62"
type input "0"
type input "4710.8598"
type input "0"
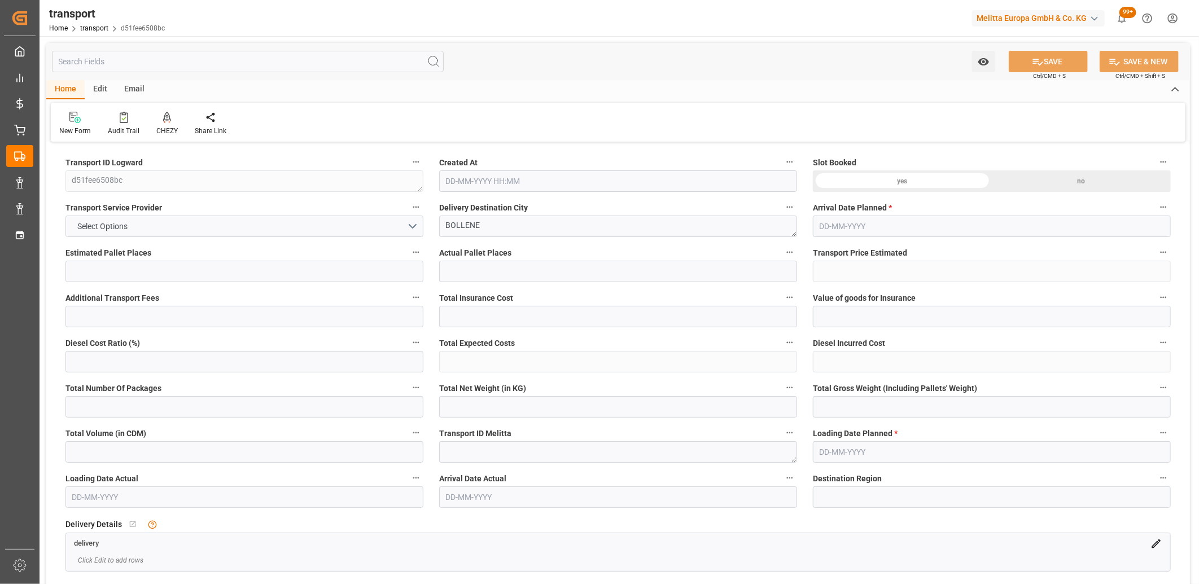
type input "0"
type input "21"
type input "35"
type input "11-08-2025 11:46"
type input "[DATE]"
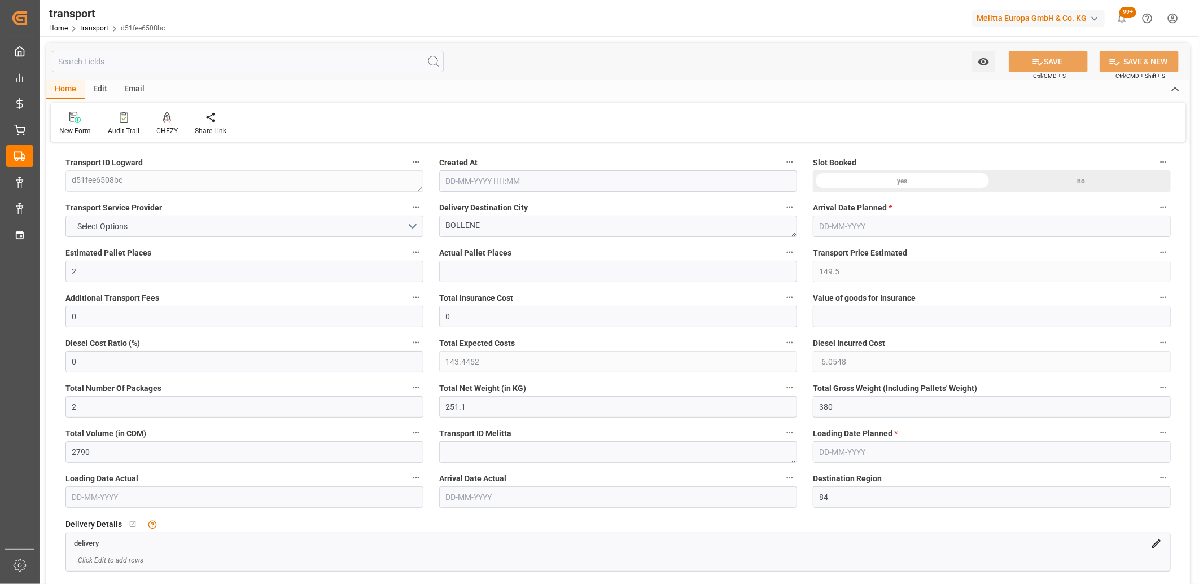
type input "[DATE]"
drag, startPoint x: 844, startPoint y: 412, endPoint x: 780, endPoint y: 408, distance: 63.9
type input "0"
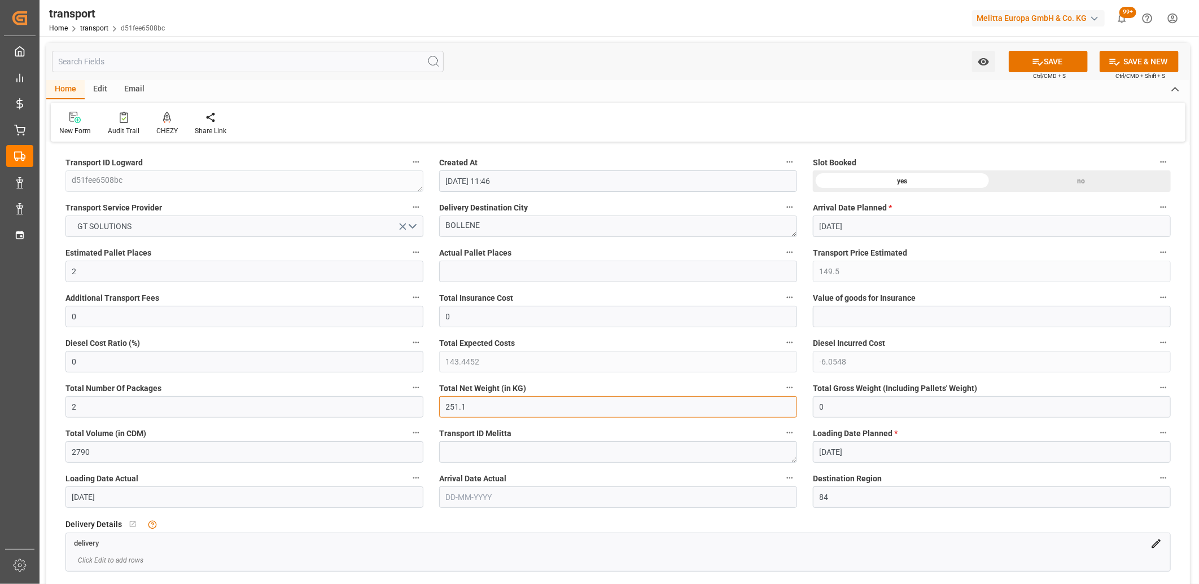
drag, startPoint x: 512, startPoint y: 409, endPoint x: 405, endPoint y: 412, distance: 107.2
type input "0"
drag, startPoint x: 93, startPoint y: 407, endPoint x: 54, endPoint y: 405, distance: 39.6
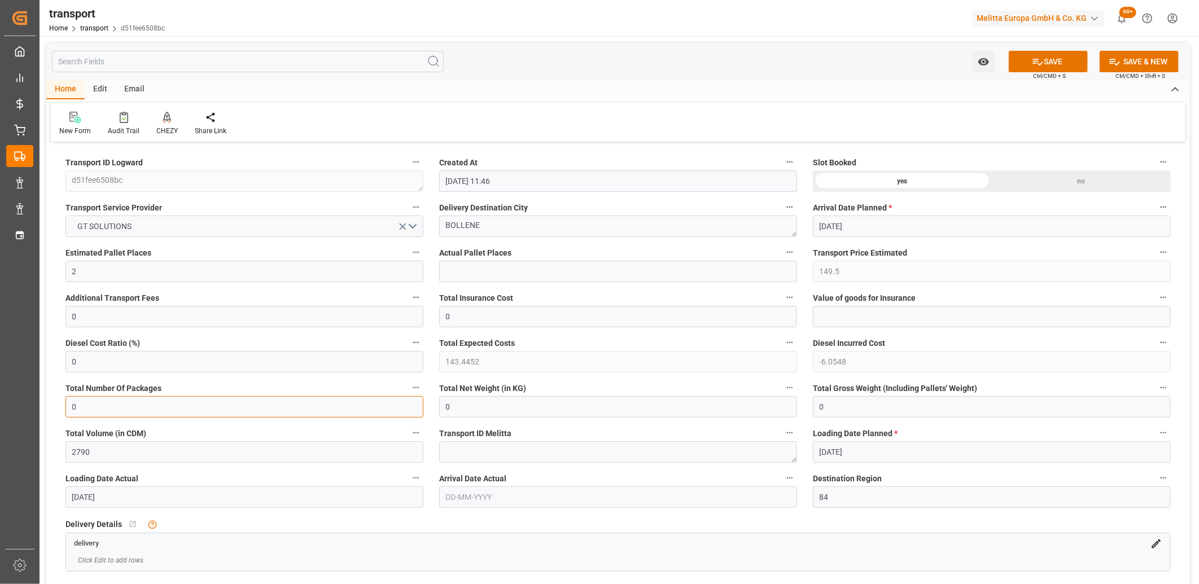
type input "0"
drag, startPoint x: 90, startPoint y: 273, endPoint x: 52, endPoint y: 273, distance: 37.8
type input "0"
click at [405, 228] on icon "open menu" at bounding box center [403, 227] width 12 height 12
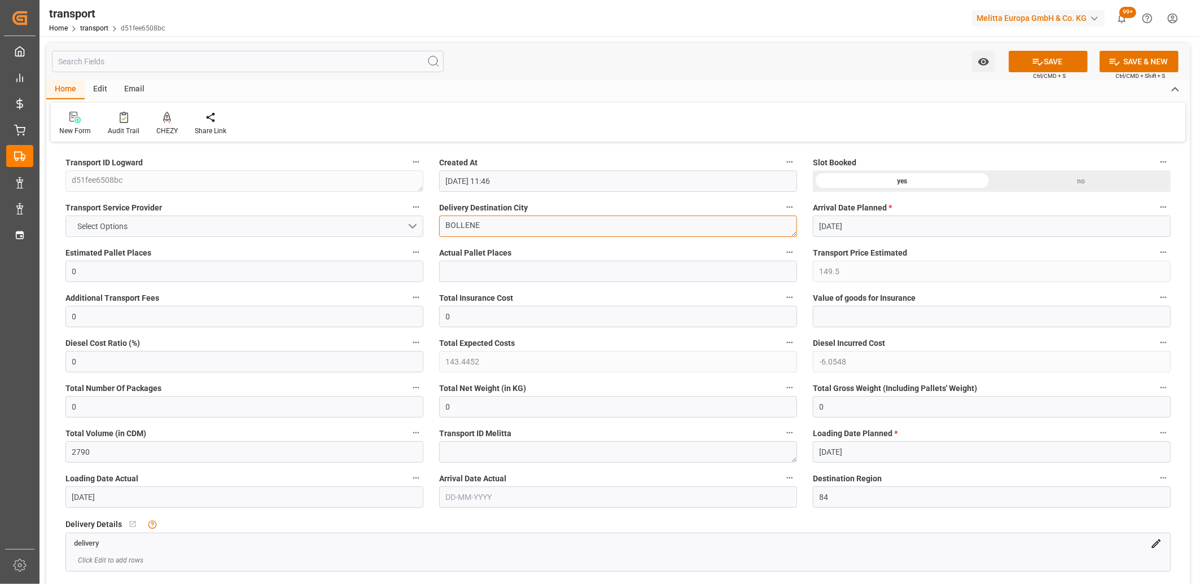
drag, startPoint x: 486, startPoint y: 220, endPoint x: 410, endPoint y: 226, distance: 75.9
click at [1025, 178] on div "no" at bounding box center [1080, 180] width 179 height 21
drag, startPoint x: 1039, startPoint y: 60, endPoint x: 1046, endPoint y: 60, distance: 6.2
click at [1041, 60] on button "SAVE" at bounding box center [1047, 61] width 79 height 21
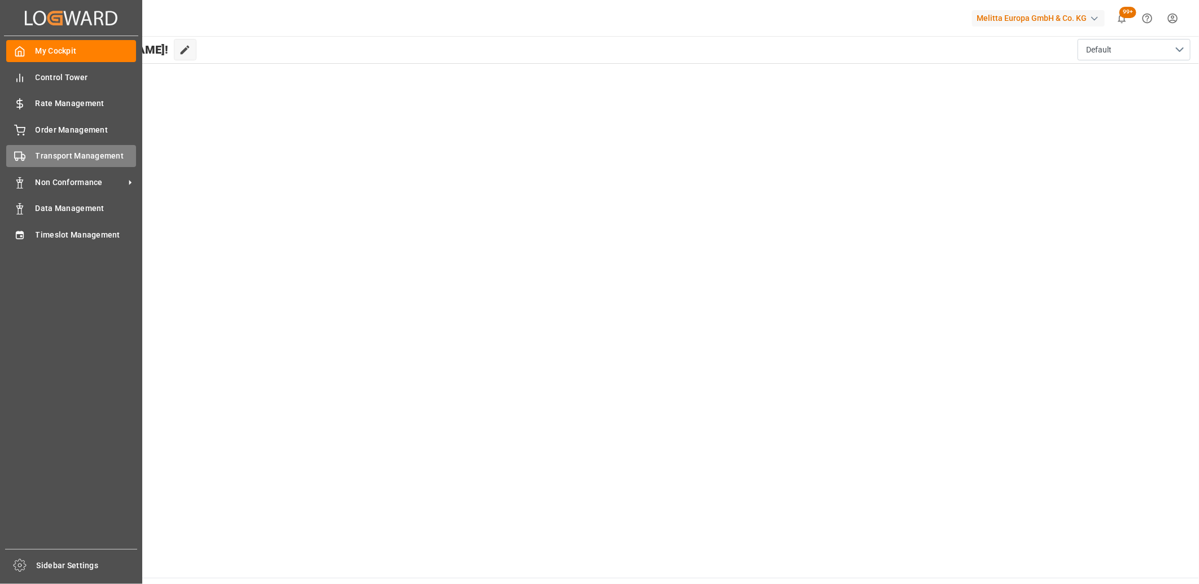
click at [17, 151] on icon at bounding box center [19, 156] width 11 height 11
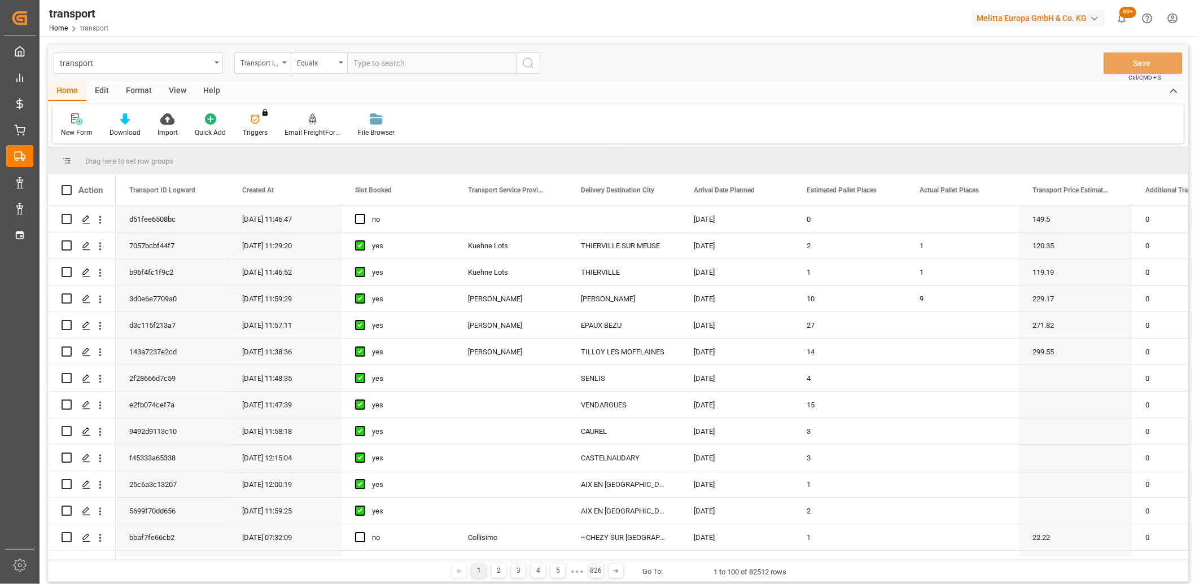
click at [108, 88] on div "Edit" at bounding box center [101, 91] width 31 height 19
click at [65, 216] on input "Press Space to toggle row selection (unchecked)" at bounding box center [67, 219] width 10 height 10
checkbox input "true"
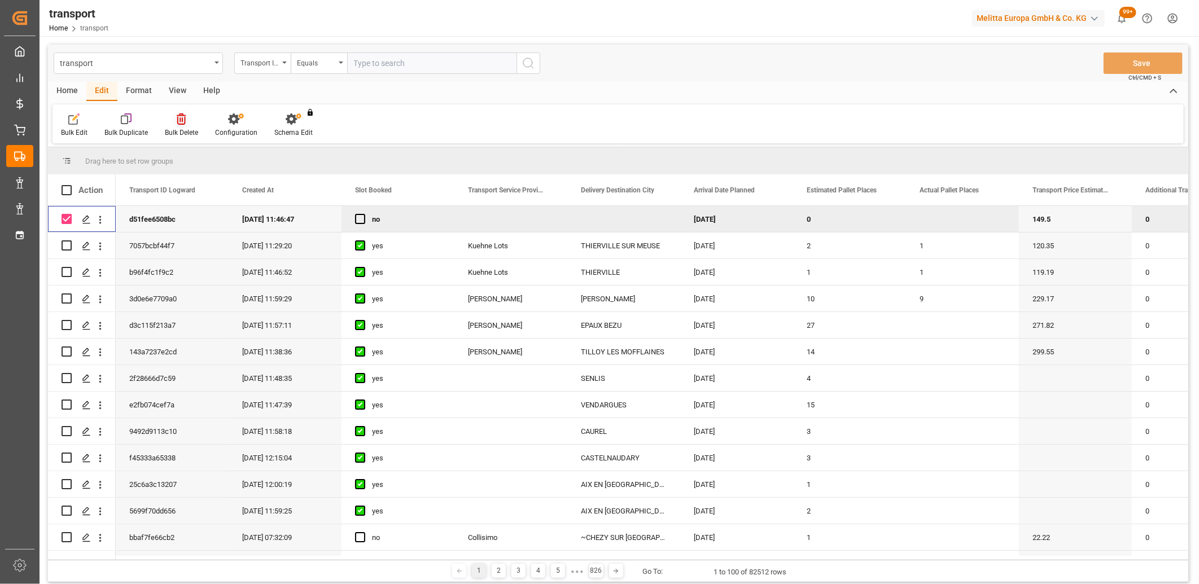
click at [181, 120] on icon at bounding box center [181, 118] width 9 height 11
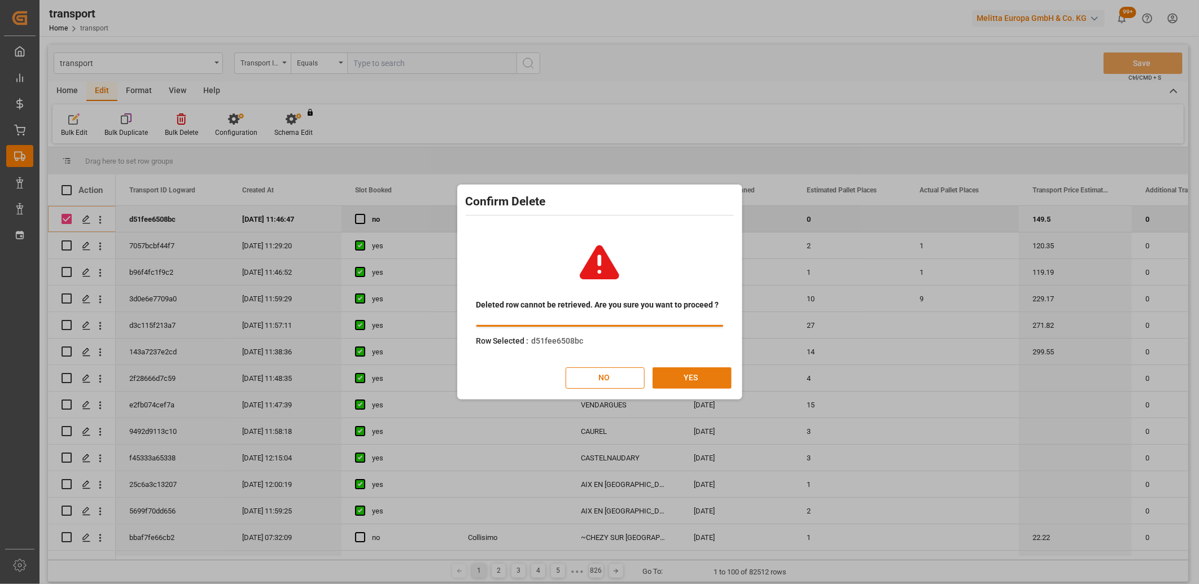
click at [700, 381] on button "YES" at bounding box center [691, 377] width 79 height 21
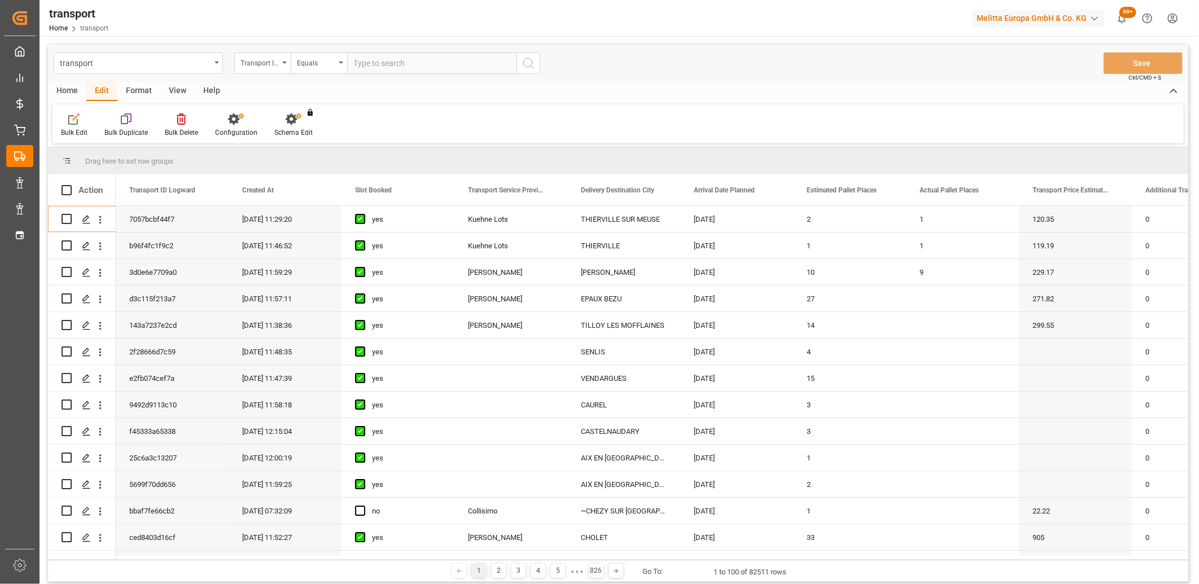
click at [358, 60] on input "text" at bounding box center [431, 62] width 169 height 21
paste input "8f52e91910e3"
type input "8f52e91910e3"
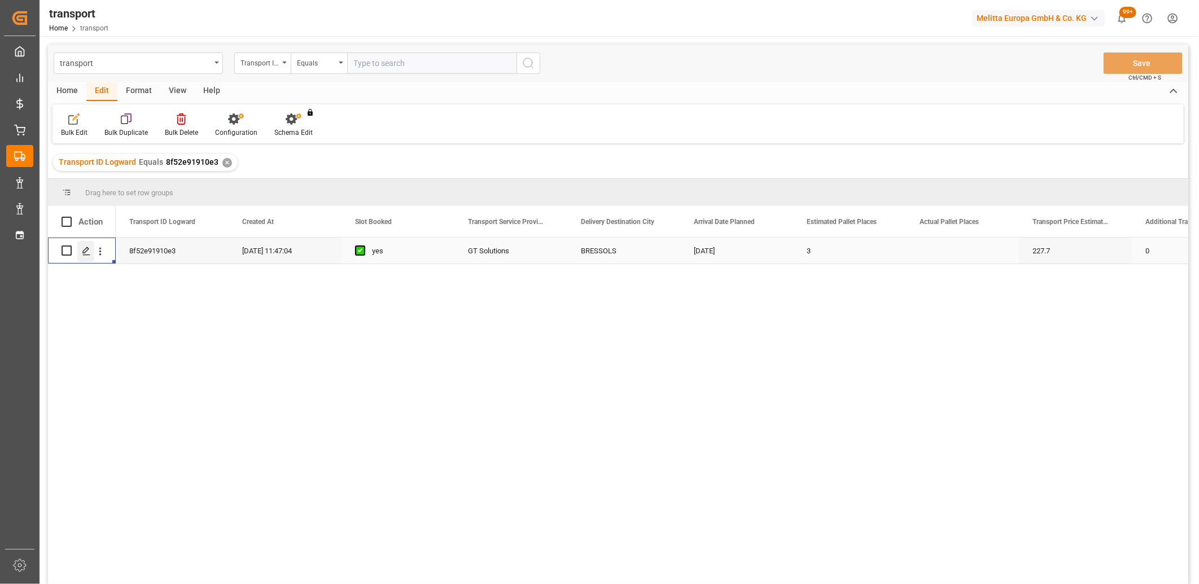
click at [82, 253] on icon "Press SPACE to select this row." at bounding box center [86, 251] width 9 height 9
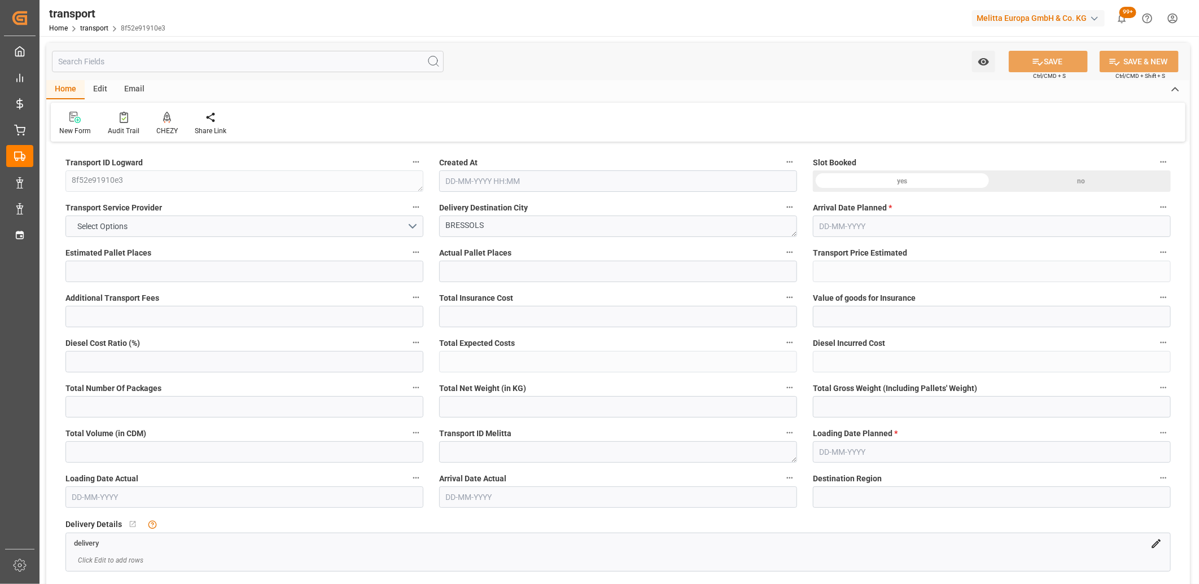
type input "3"
type input "227.7"
type input "0"
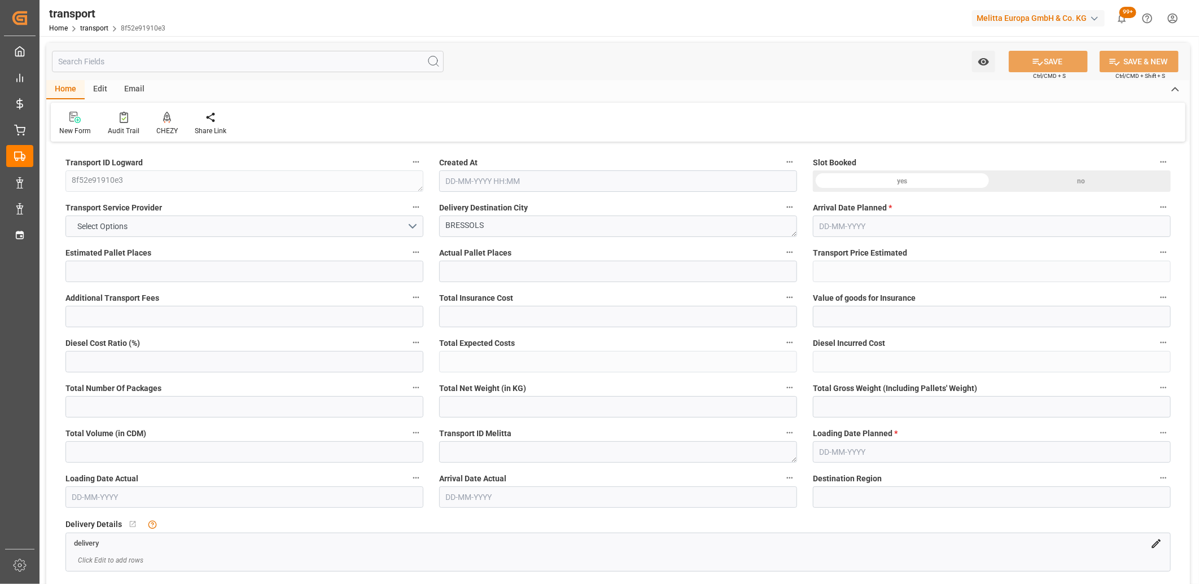
type input "218.4782"
type input "-9.2218"
type input "2"
type input "242.73"
type input "356.556"
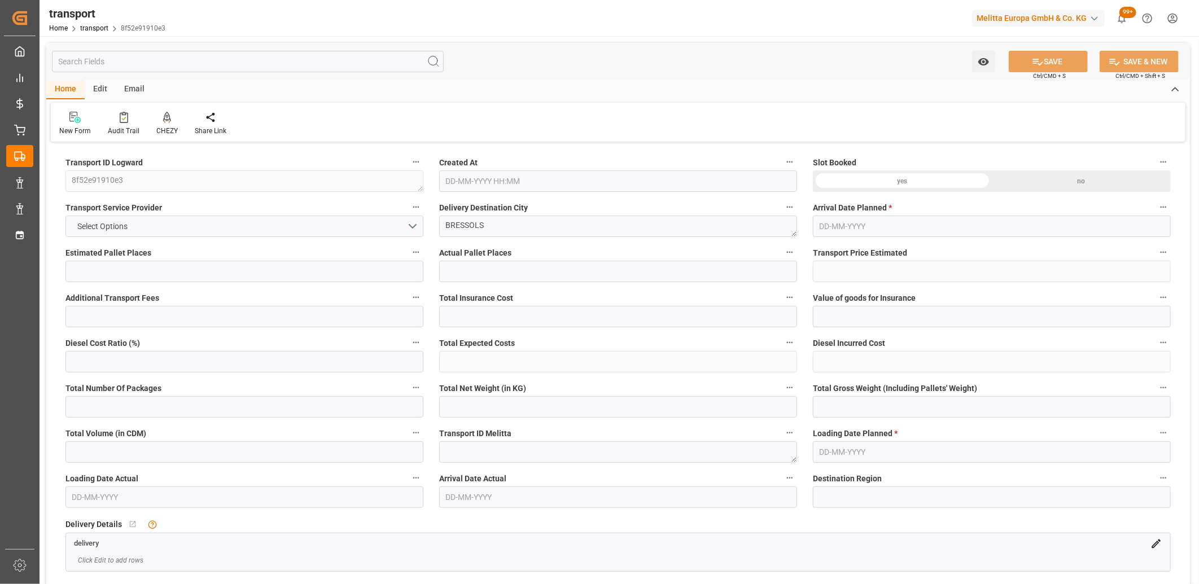
type input "2697"
type input "82"
type input "1"
type input "84"
type input "2"
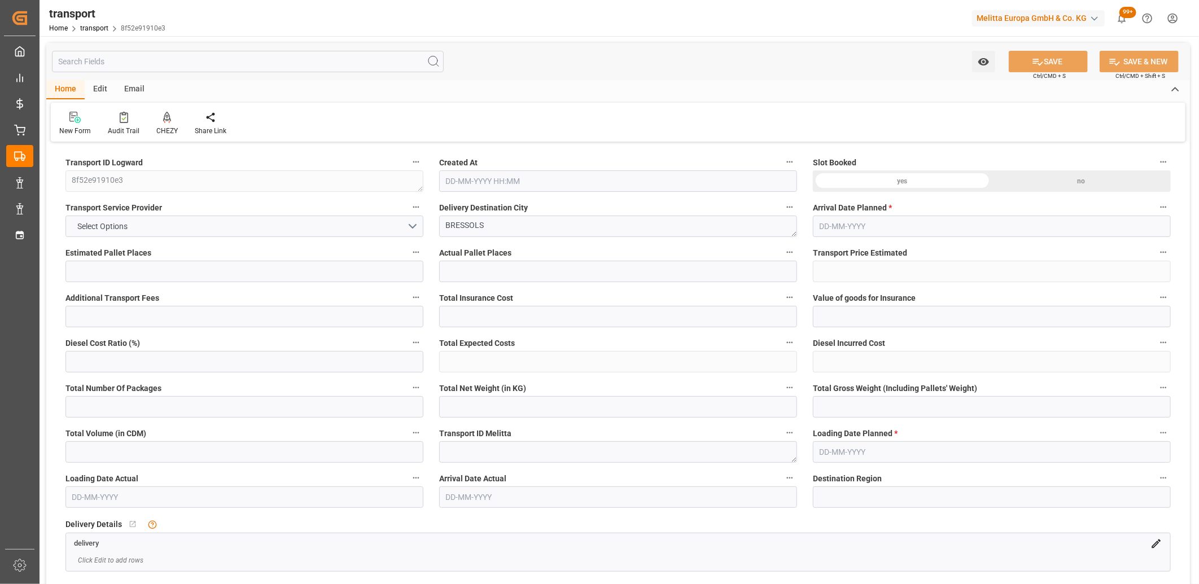
type input "101"
type input "297.366"
type input "0"
type input "4710.8598"
type input "0"
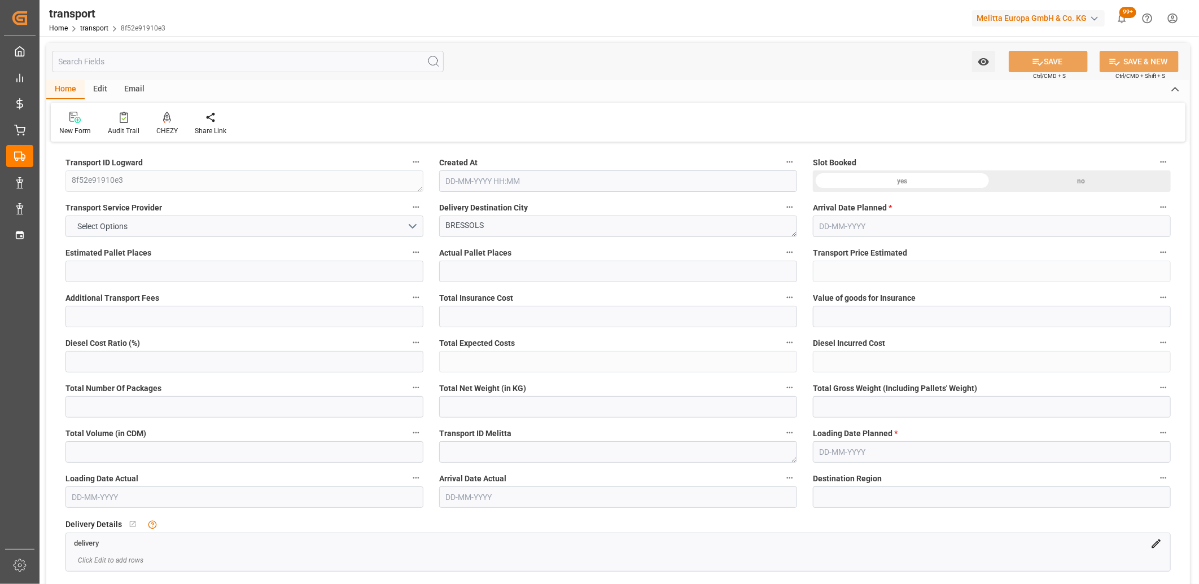
type input "0"
type input "21"
type input "35"
type input "11-08-2025 11:47"
type input "[DATE]"
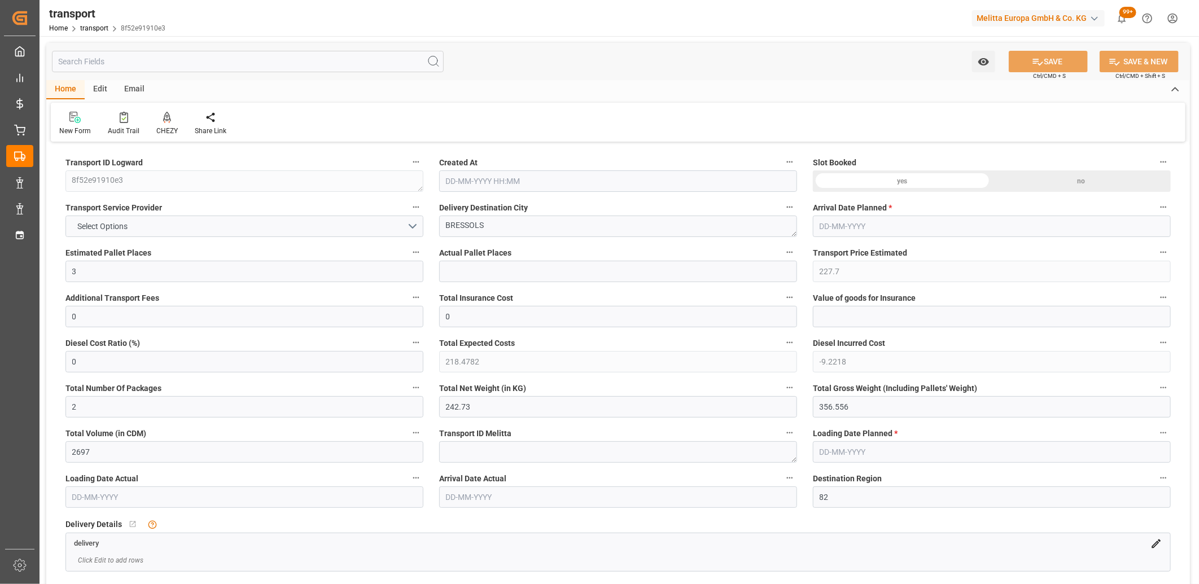
type input "[DATE]"
drag, startPoint x: 851, startPoint y: 405, endPoint x: 754, endPoint y: 407, distance: 96.5
type input "0"
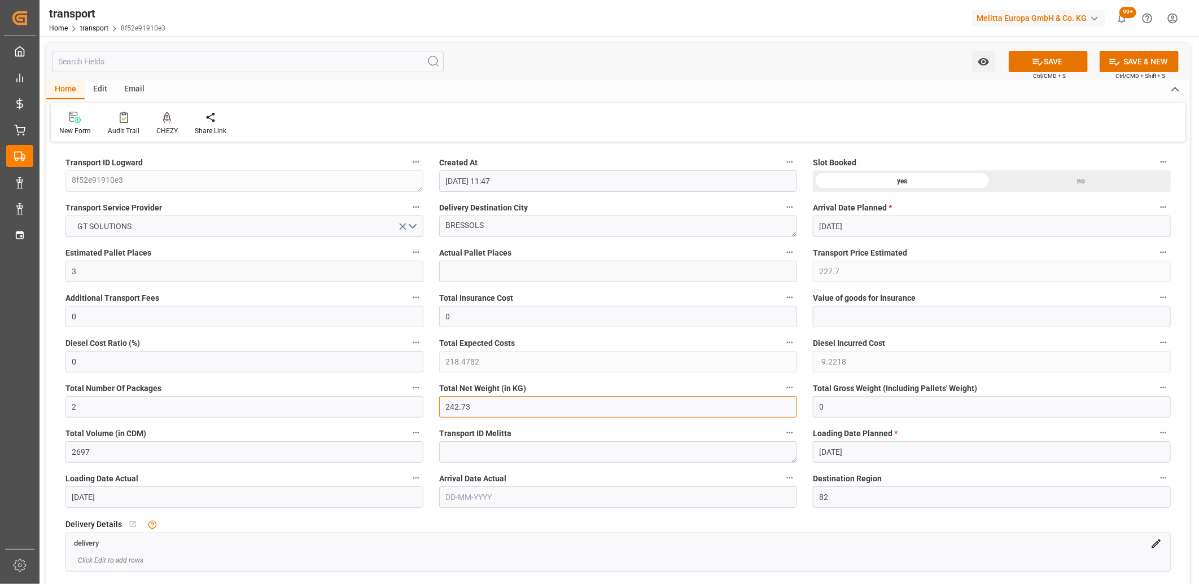
drag, startPoint x: 560, startPoint y: 405, endPoint x: 390, endPoint y: 406, distance: 170.4
type input "0"
drag, startPoint x: 142, startPoint y: 403, endPoint x: 47, endPoint y: 407, distance: 95.4
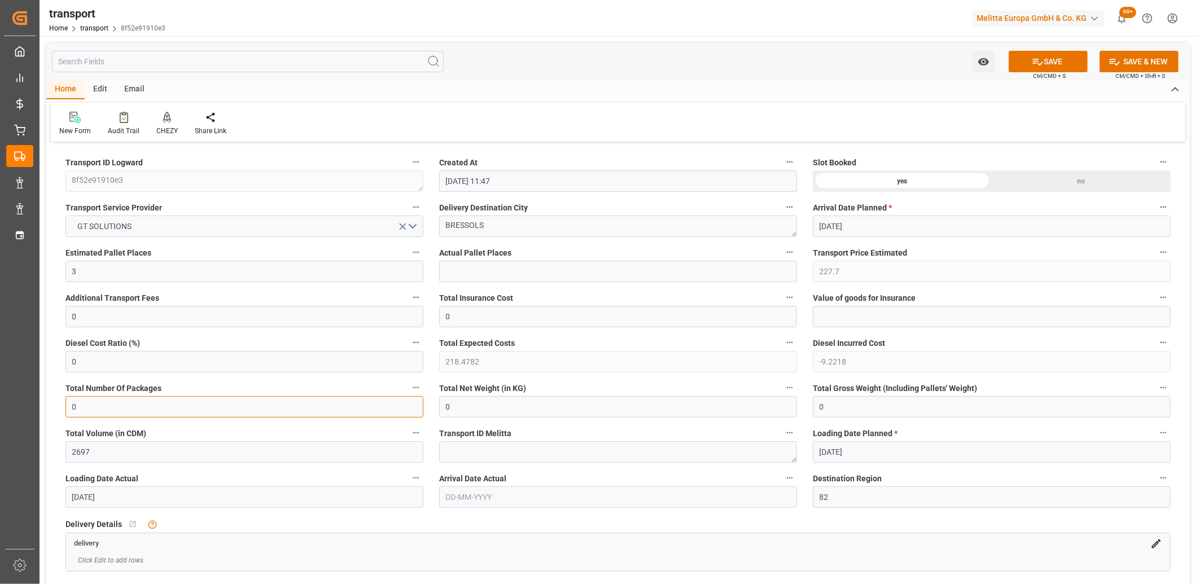
type input "0"
drag, startPoint x: 108, startPoint y: 267, endPoint x: 25, endPoint y: 269, distance: 82.4
click at [25, 269] on div "Created by potrace 1.15, written by Peter Selinger 2001-2017 Created by potrace…" at bounding box center [599, 292] width 1199 height 584
type input "0"
click at [399, 225] on icon "open menu" at bounding box center [403, 227] width 12 height 12
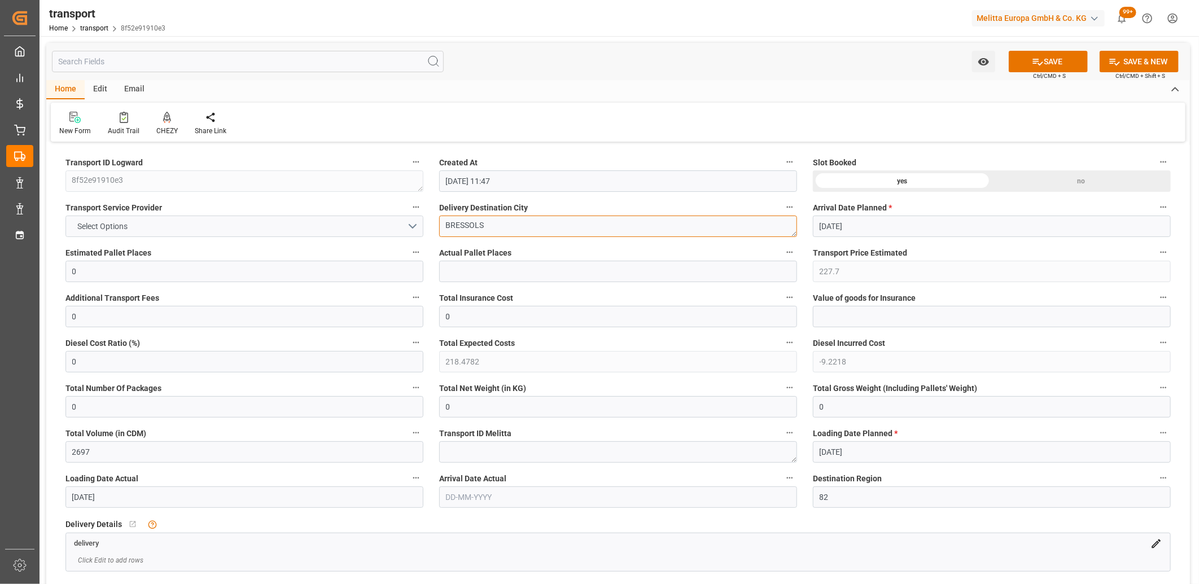
drag, startPoint x: 533, startPoint y: 226, endPoint x: 365, endPoint y: 226, distance: 168.7
click at [1014, 178] on div "no" at bounding box center [1080, 180] width 179 height 21
click at [1061, 59] on button "SAVE" at bounding box center [1047, 61] width 79 height 21
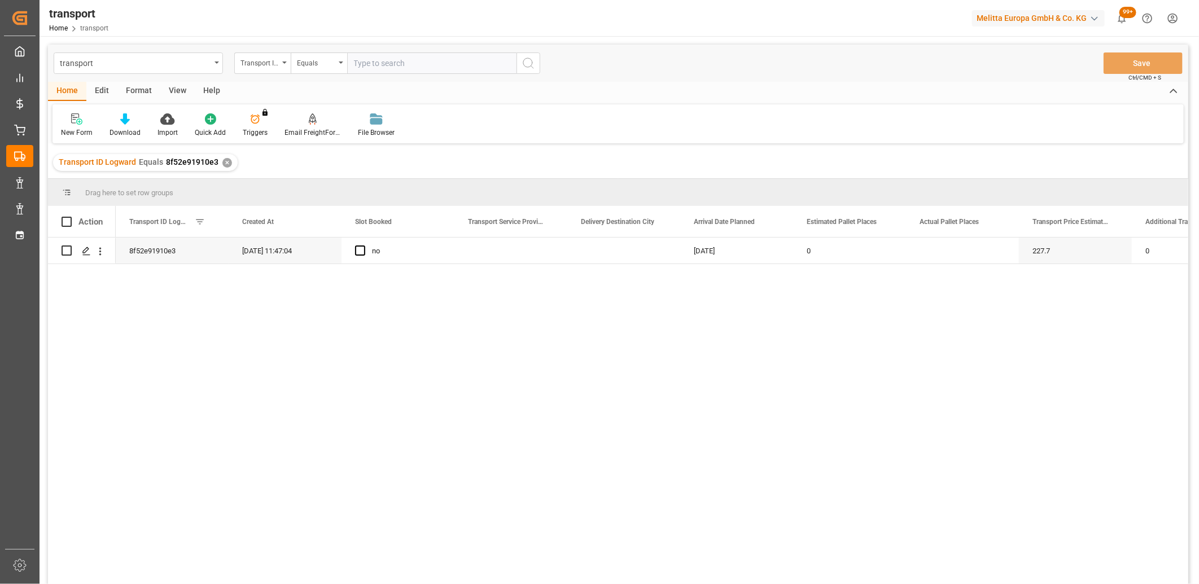
click at [102, 87] on div "Edit" at bounding box center [101, 91] width 31 height 19
click at [69, 251] on input "Press Space to toggle row selection (unchecked)" at bounding box center [67, 250] width 10 height 10
checkbox input "true"
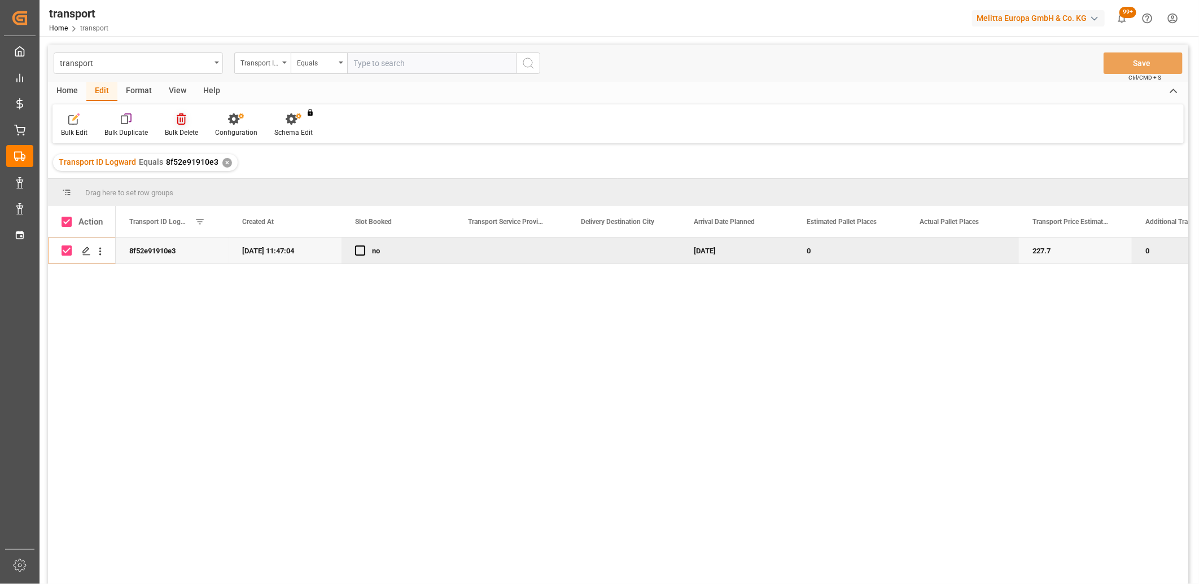
click at [181, 119] on icon at bounding box center [181, 118] width 9 height 11
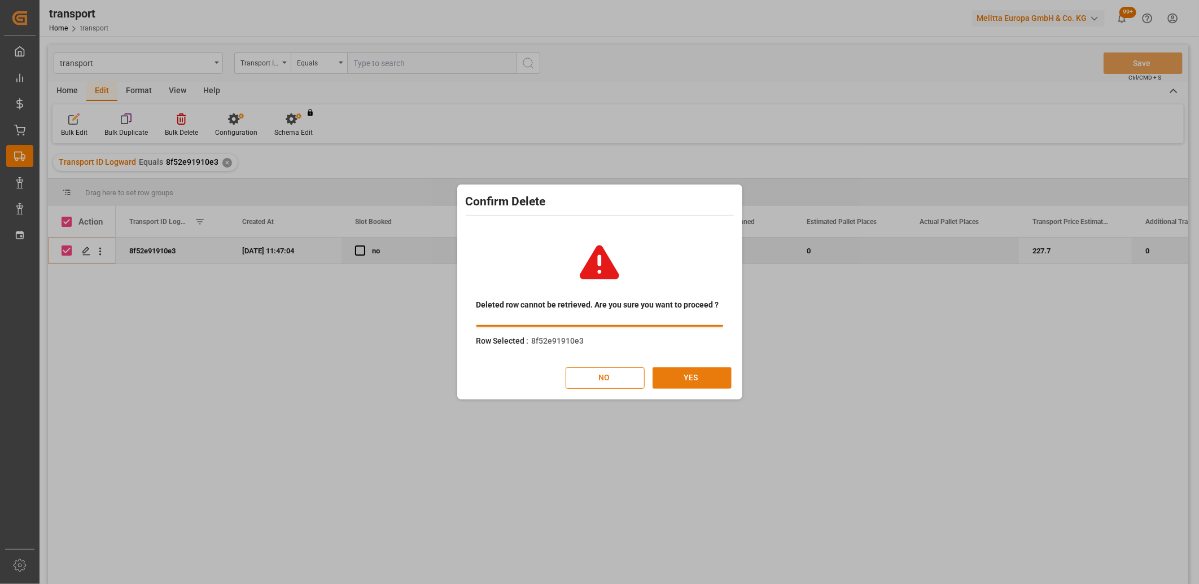
click at [696, 371] on button "YES" at bounding box center [691, 377] width 79 height 21
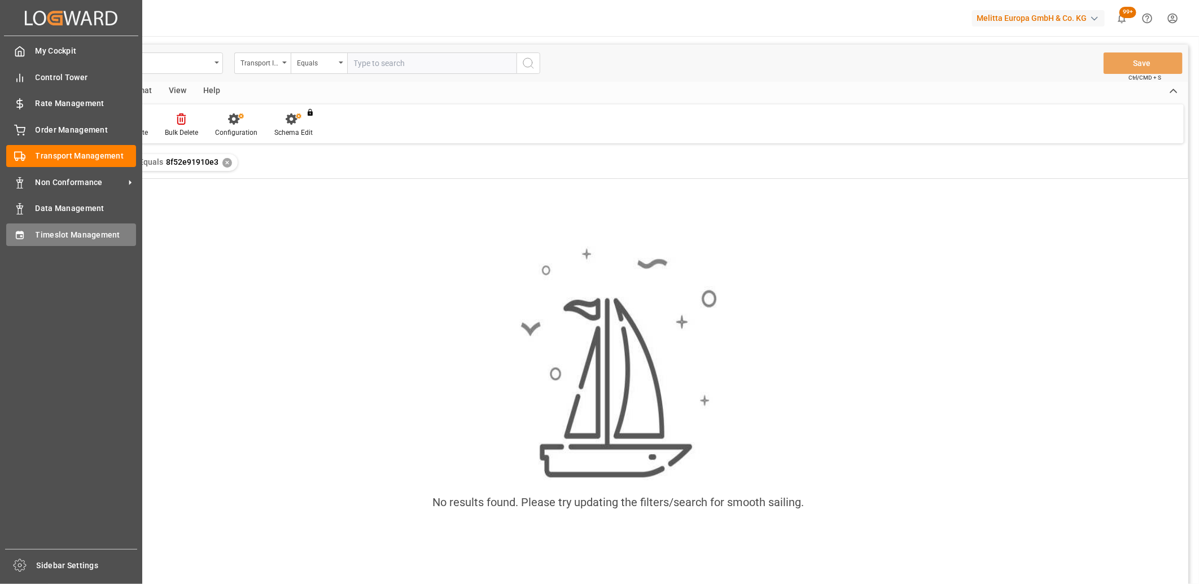
click at [36, 235] on span "Timeslot Management" at bounding box center [86, 235] width 101 height 12
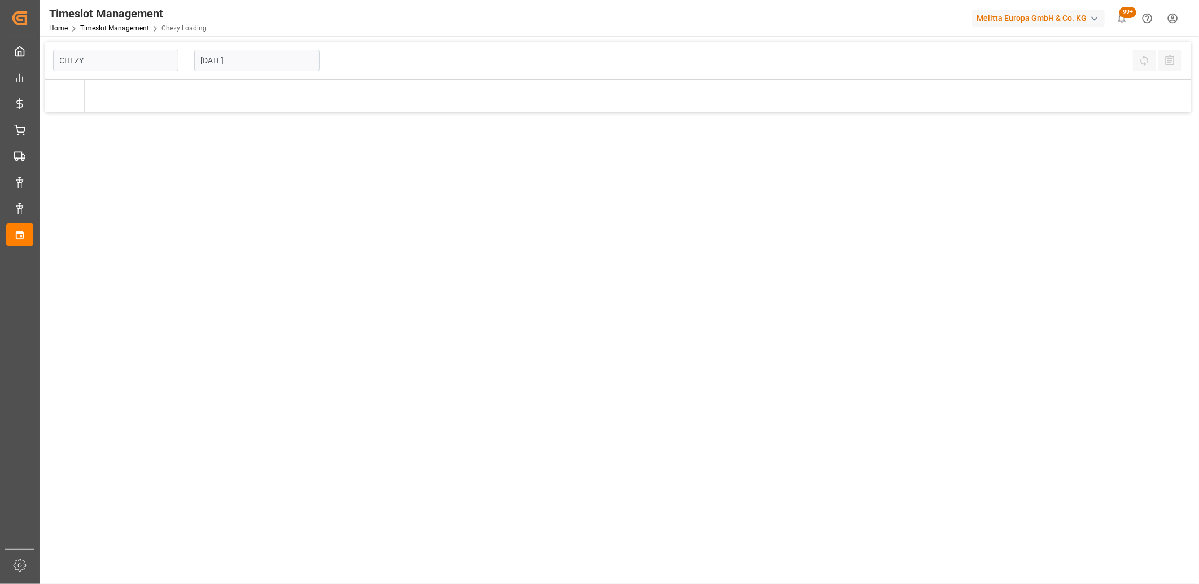
type input "Chezy Loading"
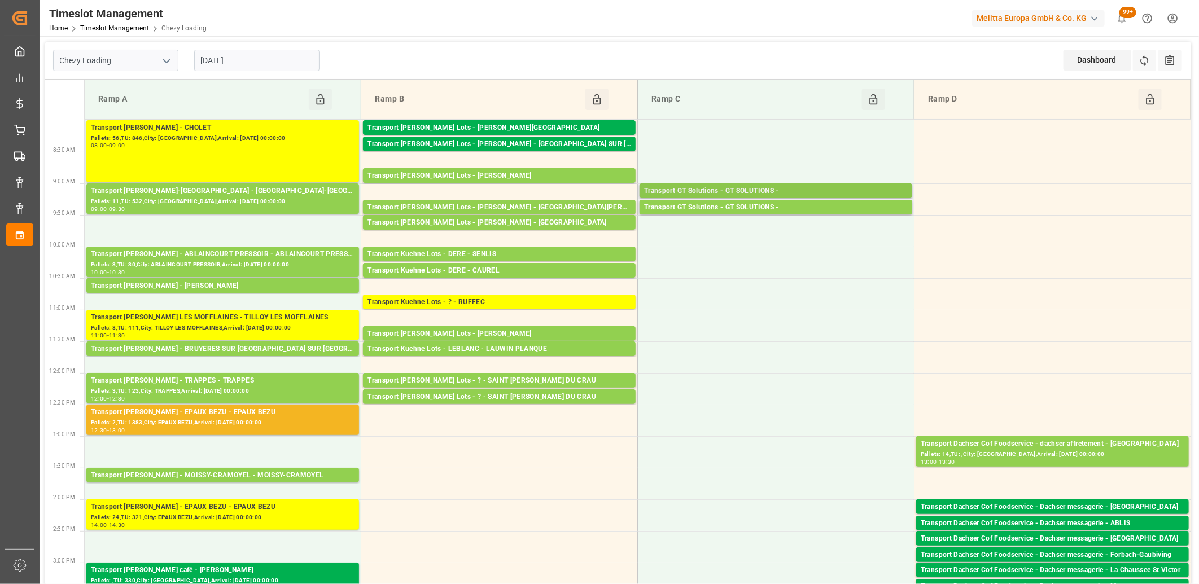
click at [788, 193] on div "Transport GT Solutions - GT SOLUTIONS -" at bounding box center [776, 191] width 264 height 11
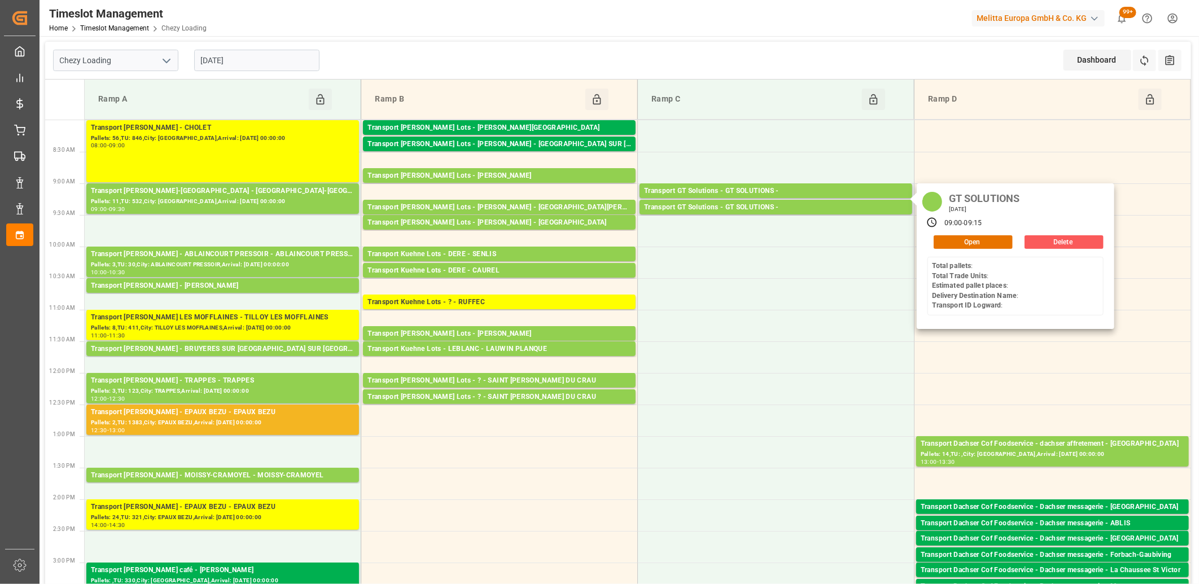
click at [1053, 244] on button "Delete" at bounding box center [1063, 242] width 79 height 14
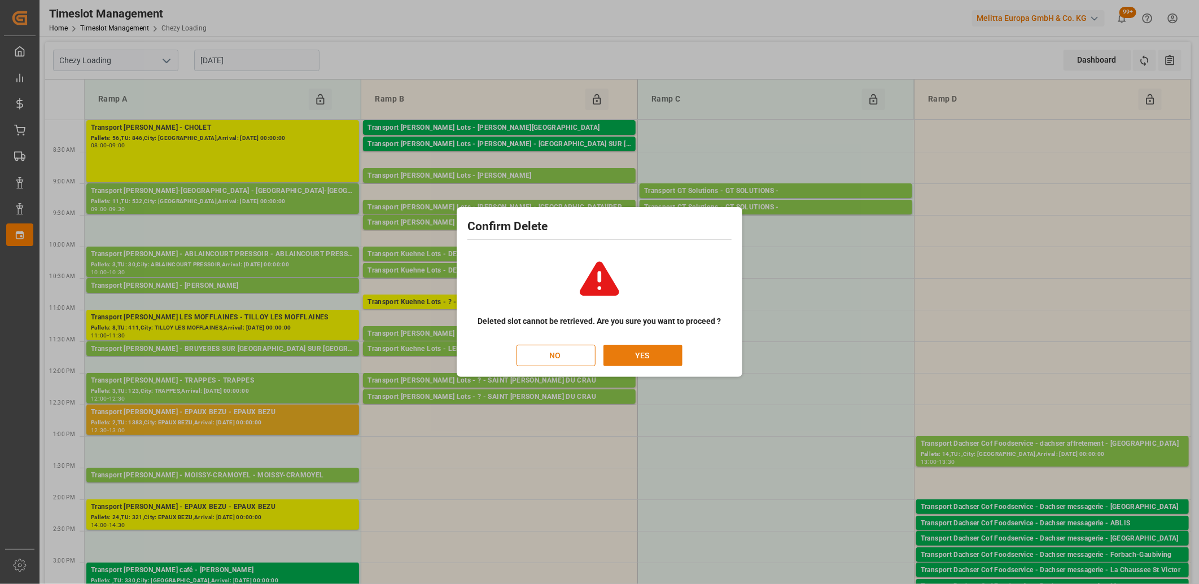
click at [652, 352] on button "YES" at bounding box center [642, 355] width 79 height 21
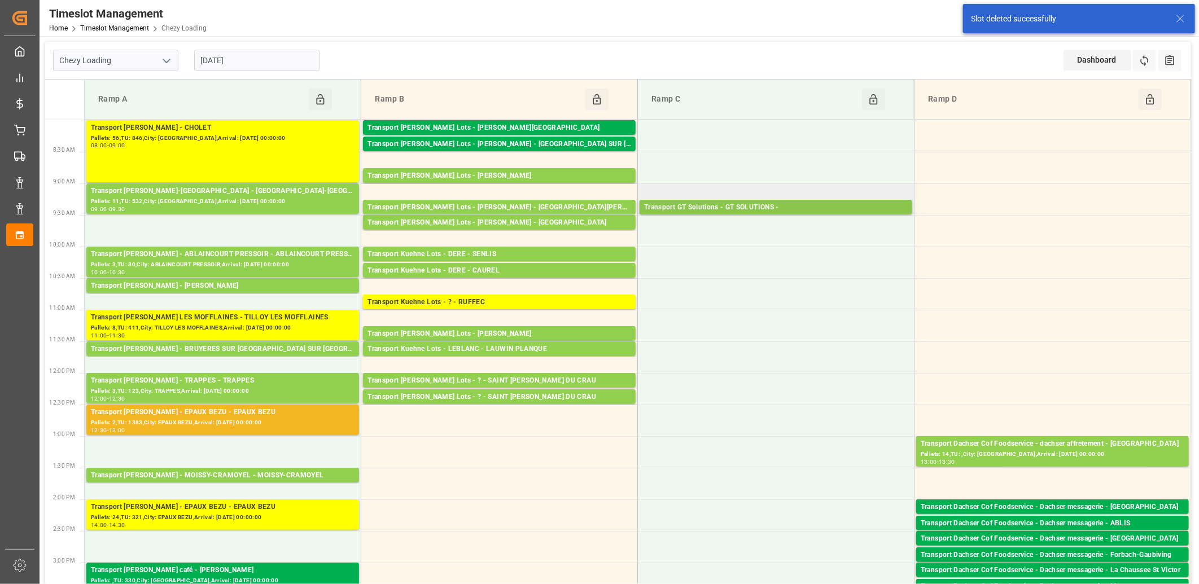
click at [735, 207] on div "Transport GT Solutions - GT SOLUTIONS -" at bounding box center [776, 207] width 264 height 11
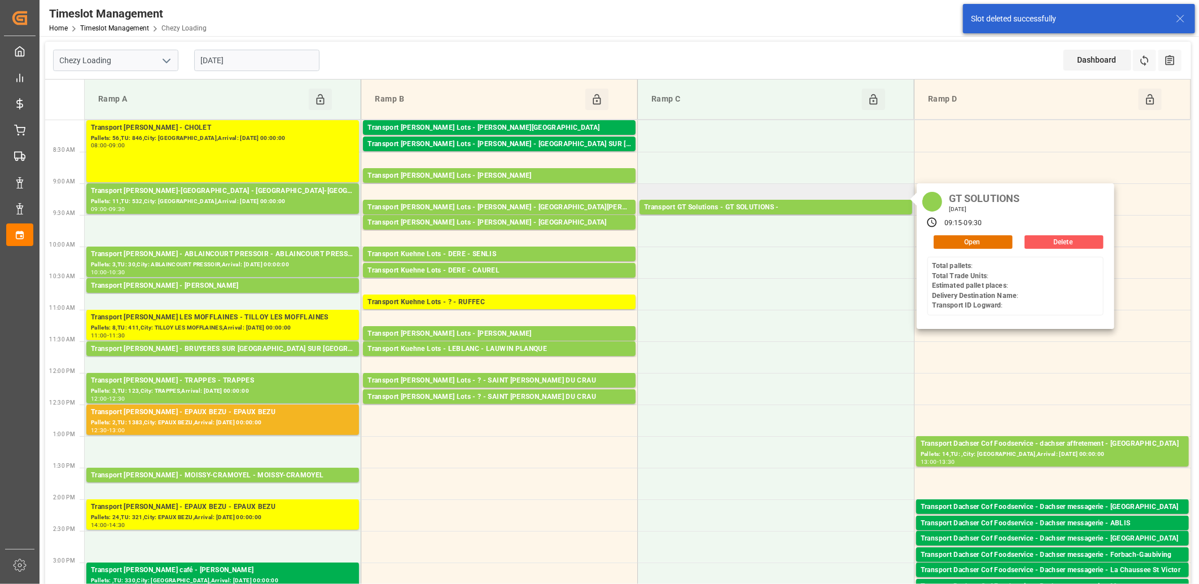
click at [1030, 236] on button "Delete" at bounding box center [1063, 242] width 79 height 14
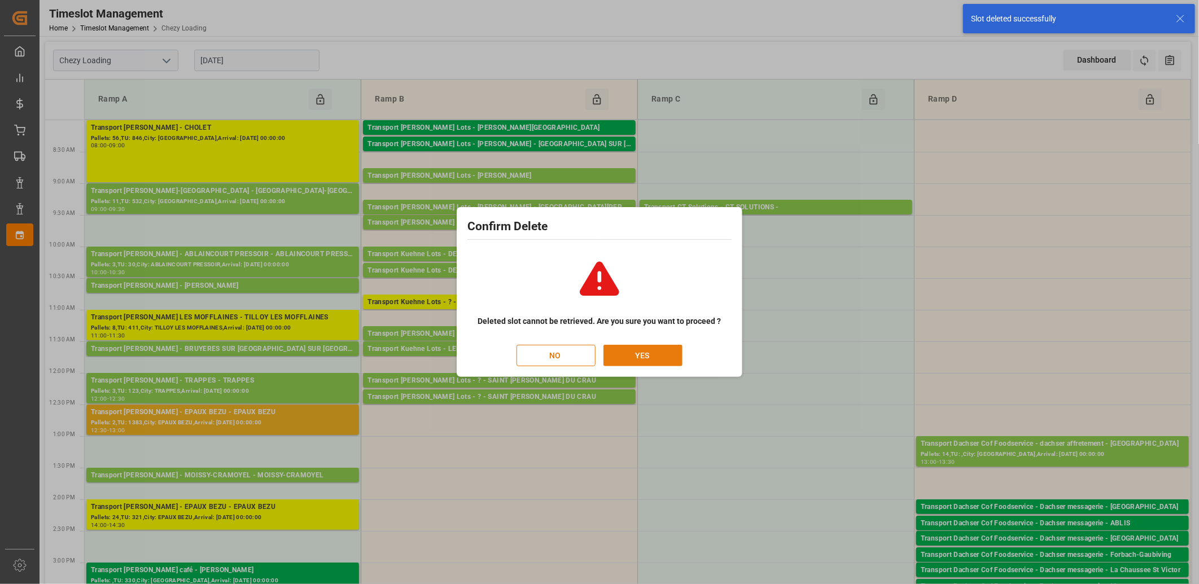
click at [629, 348] on button "YES" at bounding box center [642, 355] width 79 height 21
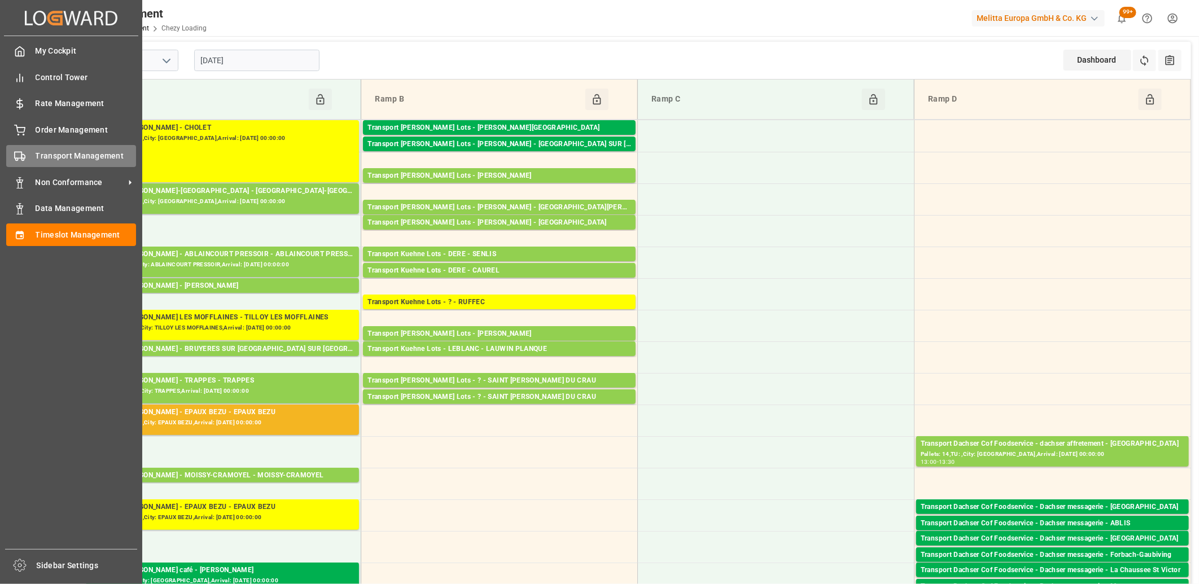
click at [24, 156] on polygon at bounding box center [22, 157] width 3 height 4
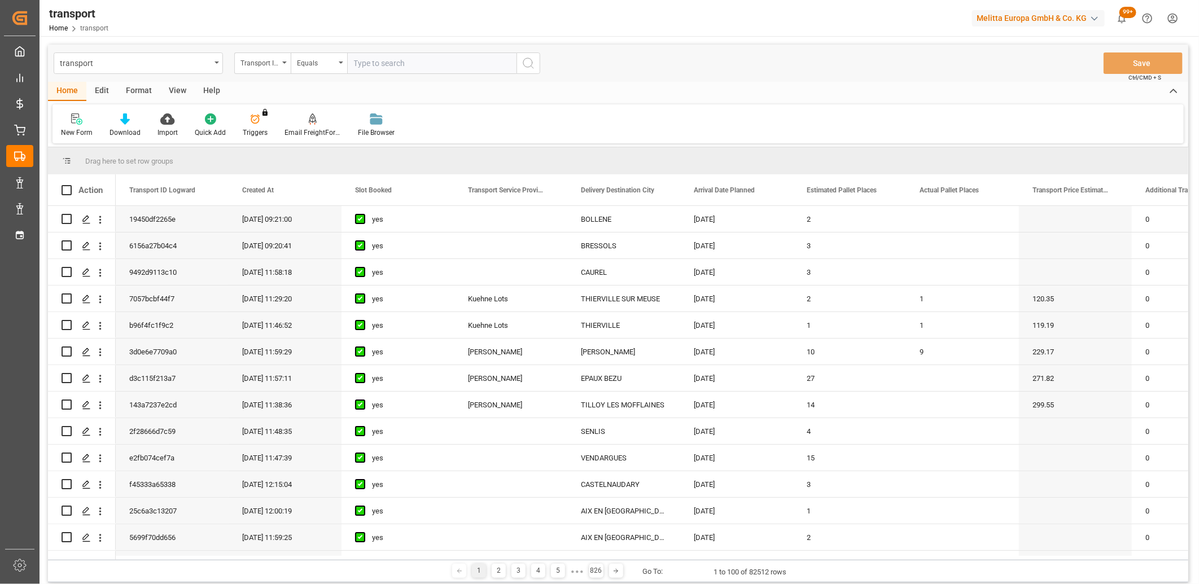
click at [384, 64] on input "text" at bounding box center [431, 62] width 169 height 21
type input "6156a27b04c4"
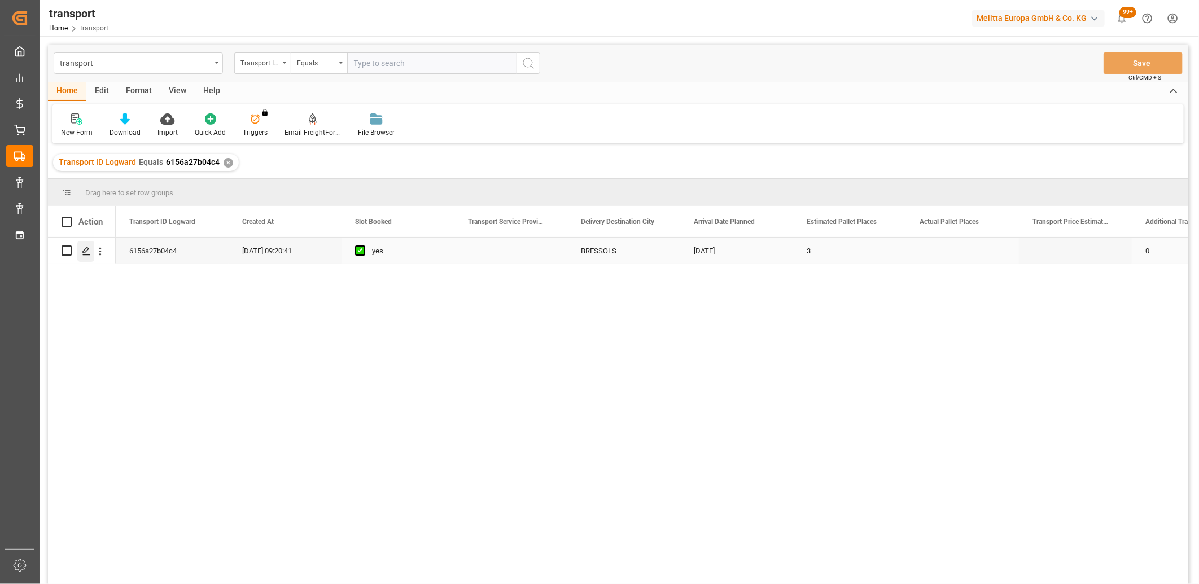
click at [85, 256] on div "Press SPACE to select this row." at bounding box center [85, 251] width 17 height 21
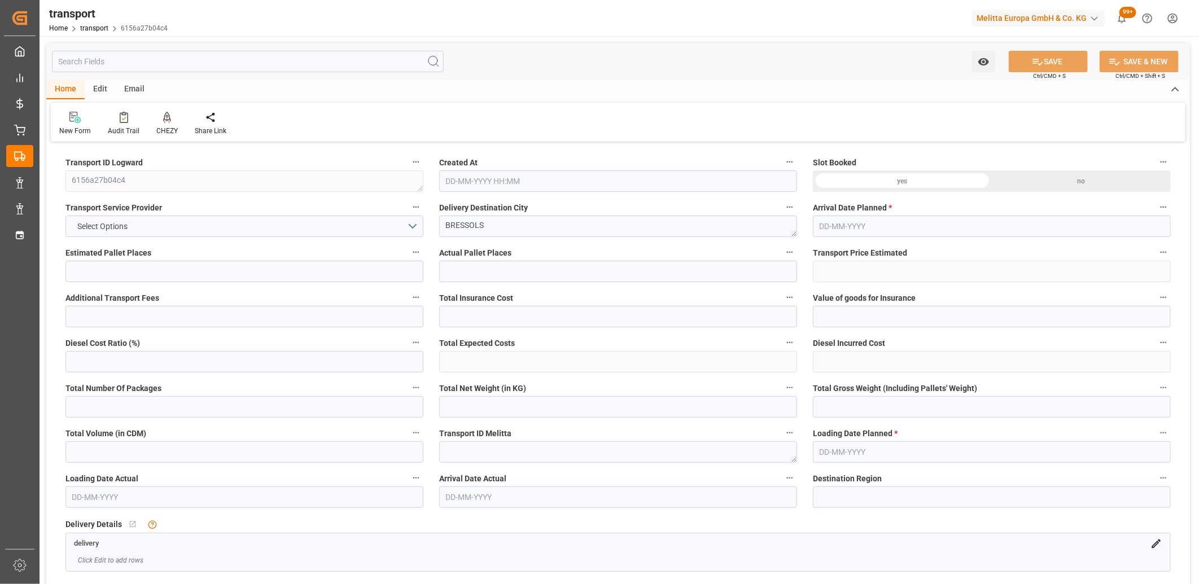
type input "3"
type input "0"
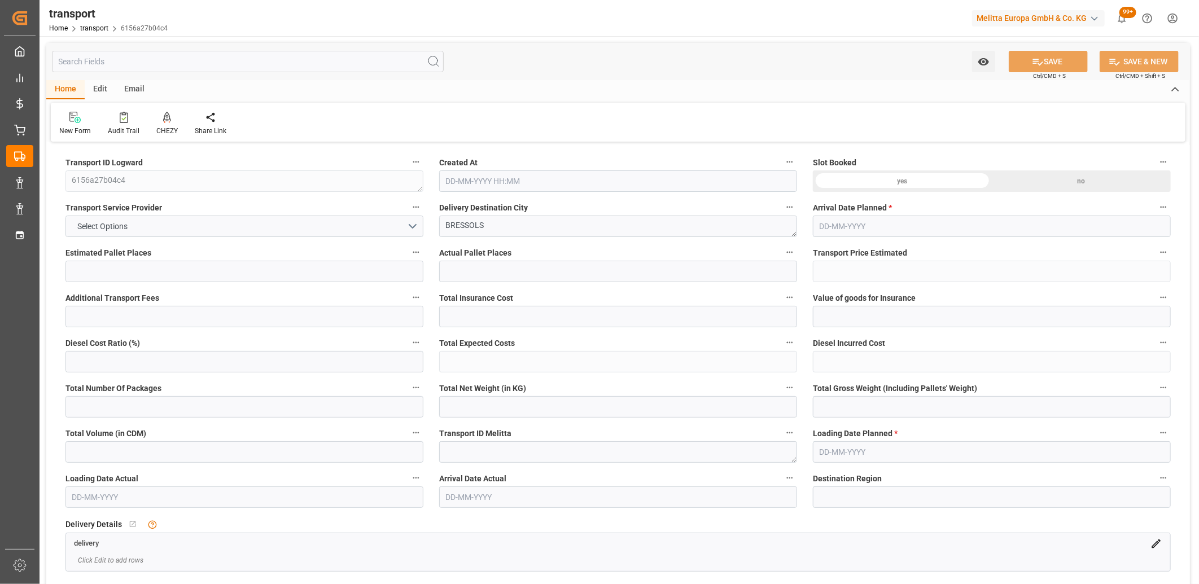
type input "2"
type input "242.73"
type input "356.556"
type input "2697"
type input "82"
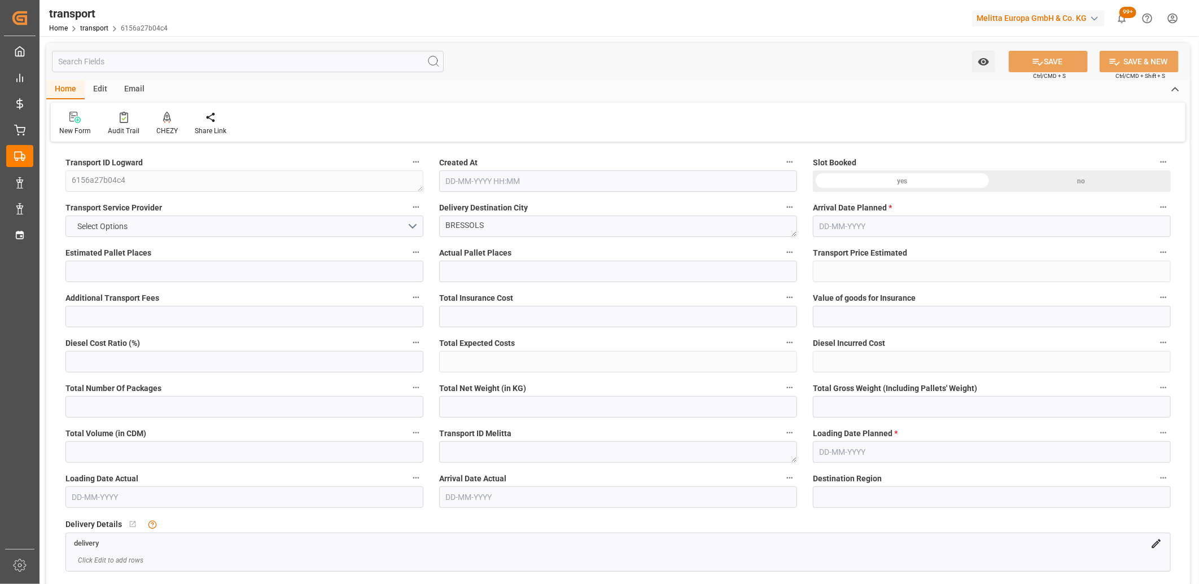
type input "1"
type input "84"
type input "2"
type input "101"
type input "297.366"
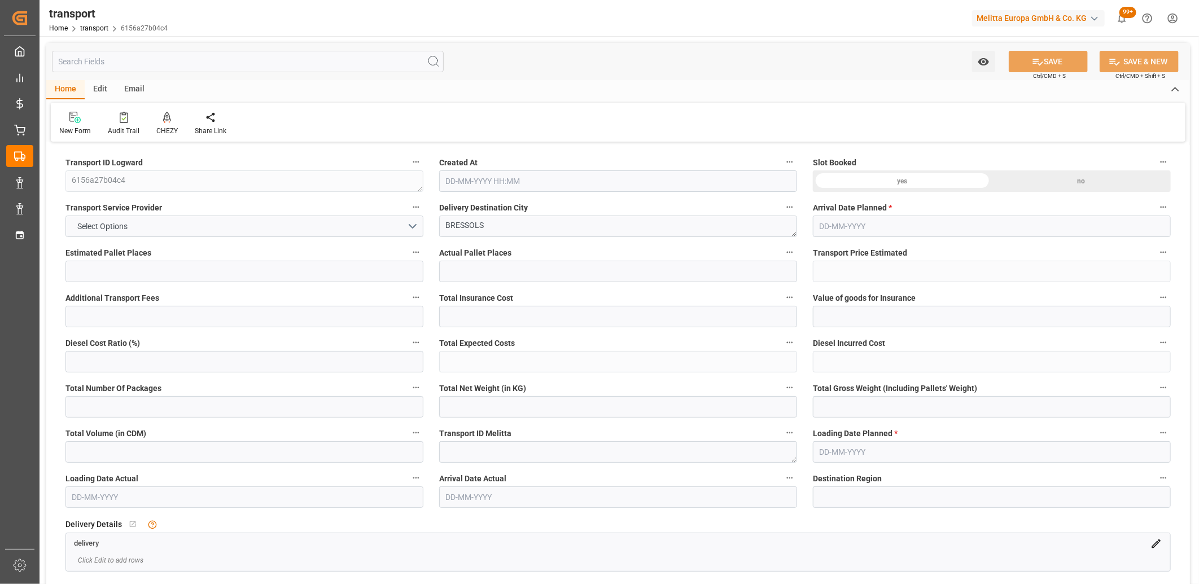
type input "0"
type input "4710.8598"
type input "0"
type input "21"
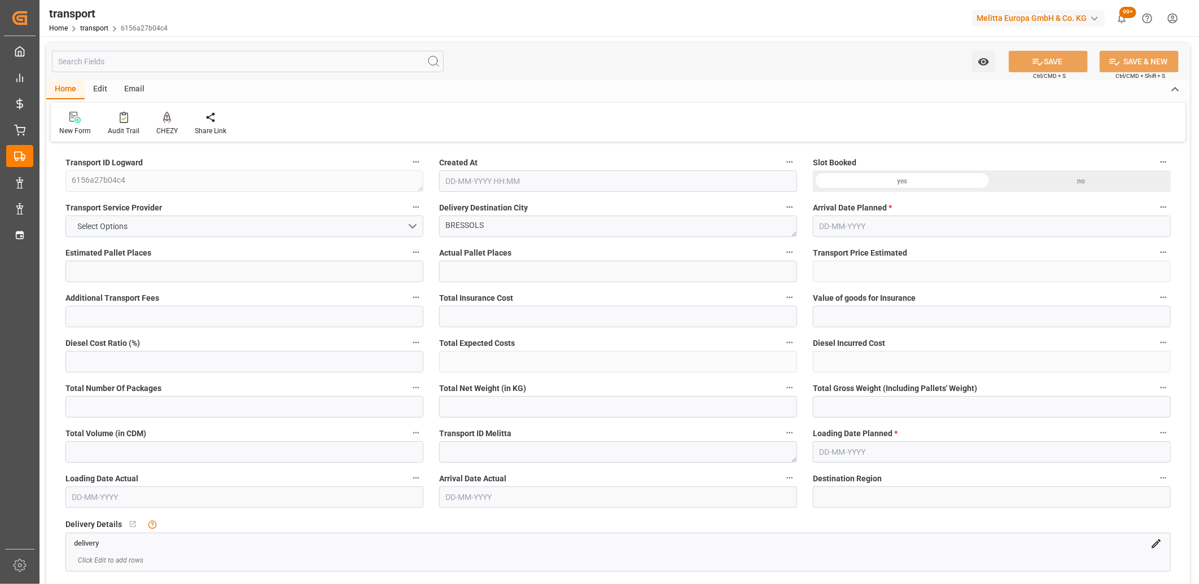
type input "35"
type input "22-08-2025 09:20"
type input "[DATE]"
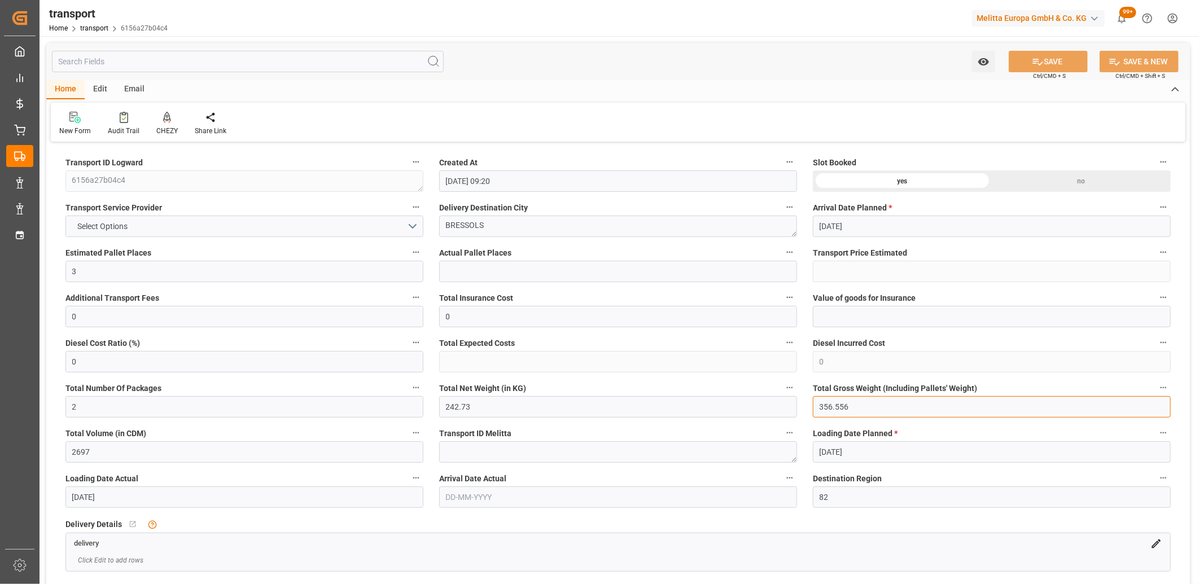
drag, startPoint x: 882, startPoint y: 403, endPoint x: 799, endPoint y: 412, distance: 83.5
type input "0"
drag, startPoint x: 585, startPoint y: 418, endPoint x: 369, endPoint y: 411, distance: 215.7
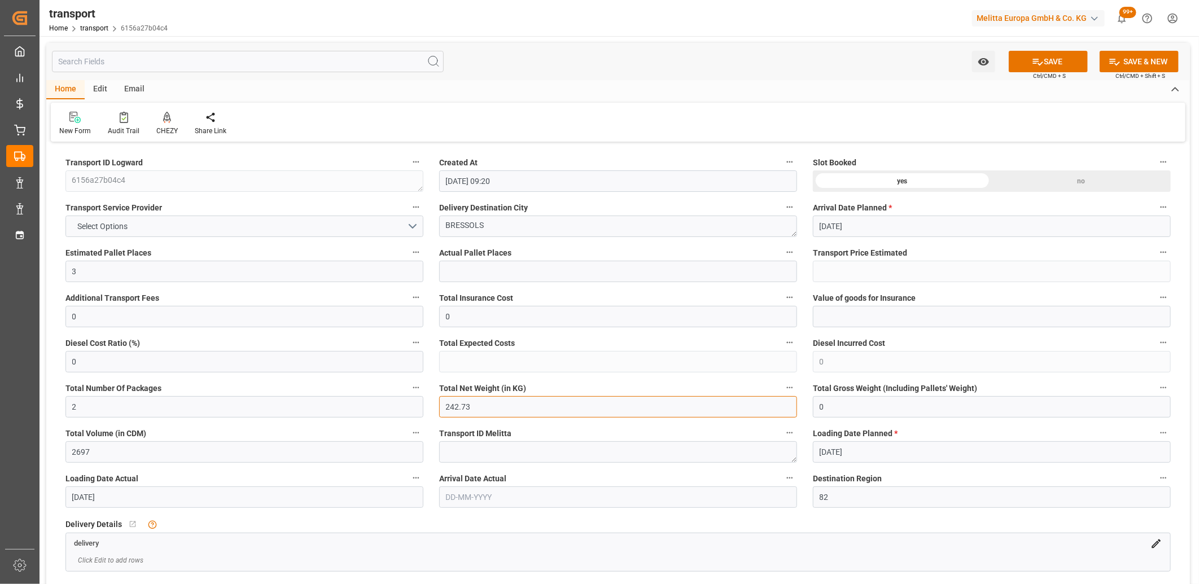
drag, startPoint x: 523, startPoint y: 412, endPoint x: 405, endPoint y: 412, distance: 117.9
type input "0"
drag, startPoint x: 133, startPoint y: 409, endPoint x: 58, endPoint y: 409, distance: 75.0
click at [58, 409] on div "Total Number Of Packages 2" at bounding box center [245, 398] width 374 height 45
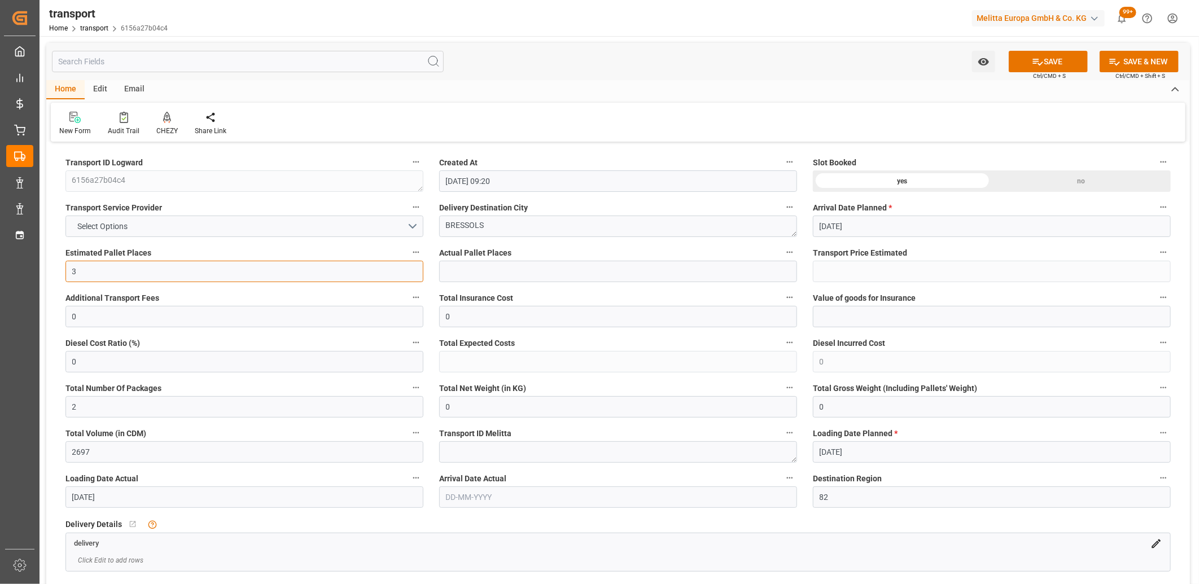
drag, startPoint x: 76, startPoint y: 272, endPoint x: 42, endPoint y: 273, distance: 33.3
click at [38, 275] on div "Created by potrace 1.15, written by Peter Selinger 2001-2017 Created by potrace…" at bounding box center [599, 292] width 1199 height 584
type input "0"
drag, startPoint x: 513, startPoint y: 219, endPoint x: 433, endPoint y: 219, distance: 80.7
click at [433, 219] on div "Delivery Destination City BRESSOLS" at bounding box center [618, 218] width 374 height 45
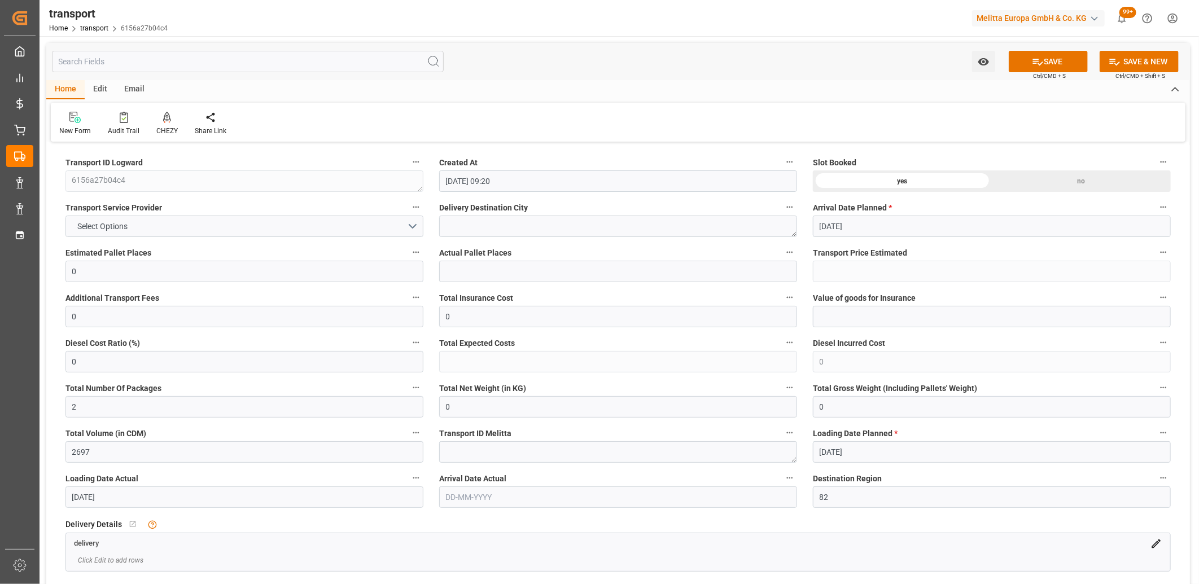
click at [1060, 174] on div "no" at bounding box center [1080, 180] width 179 height 21
click at [1041, 60] on button "SAVE" at bounding box center [1047, 61] width 79 height 21
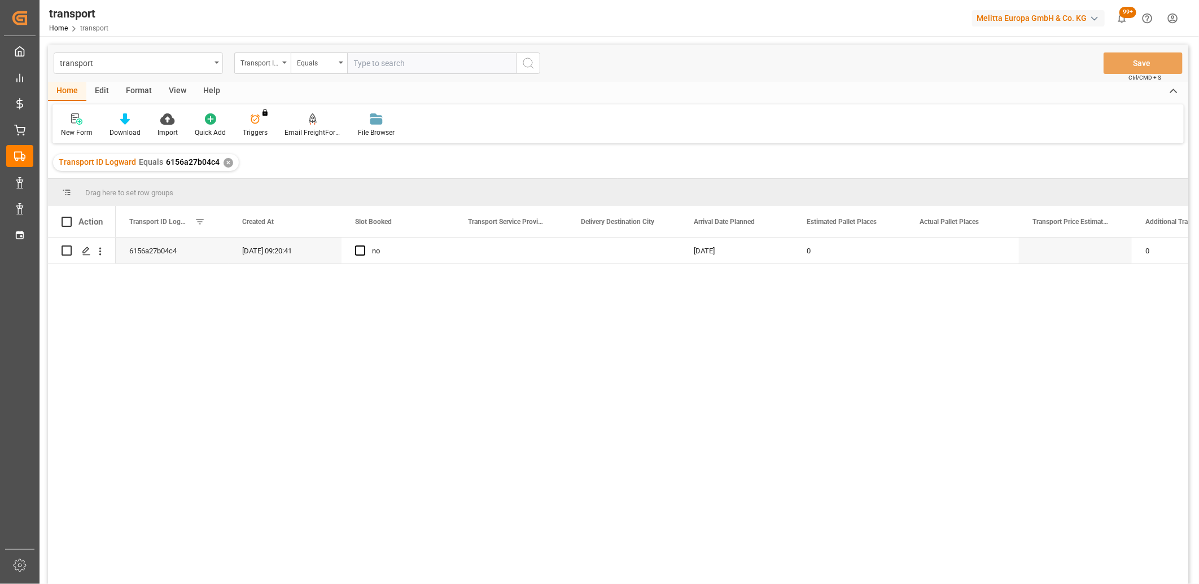
click at [104, 89] on div "Edit" at bounding box center [101, 91] width 31 height 19
click at [66, 252] on input "Press Space to toggle row selection (unchecked)" at bounding box center [67, 250] width 10 height 10
checkbox input "true"
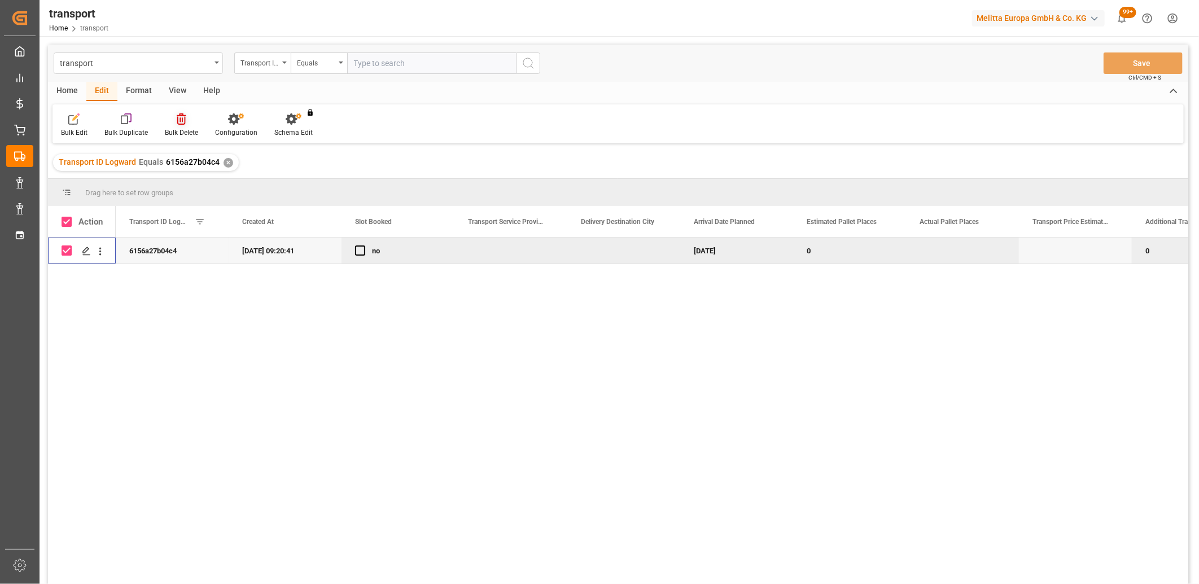
click at [177, 119] on icon at bounding box center [181, 118] width 9 height 11
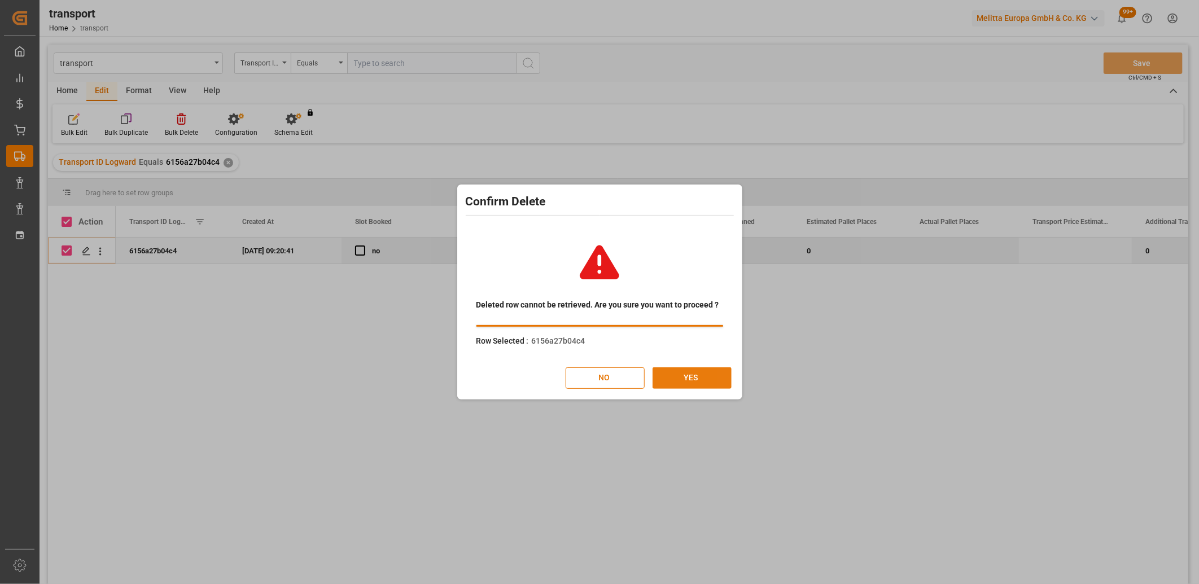
click at [676, 380] on button "YES" at bounding box center [691, 377] width 79 height 21
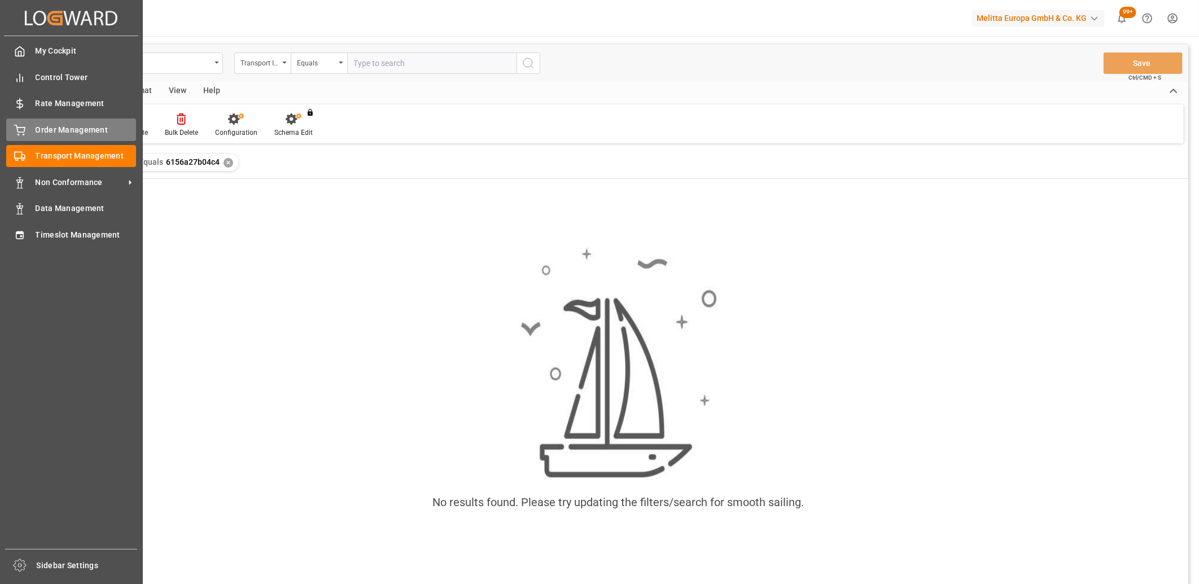
click at [27, 131] on div "Order Management Order Management" at bounding box center [71, 129] width 130 height 22
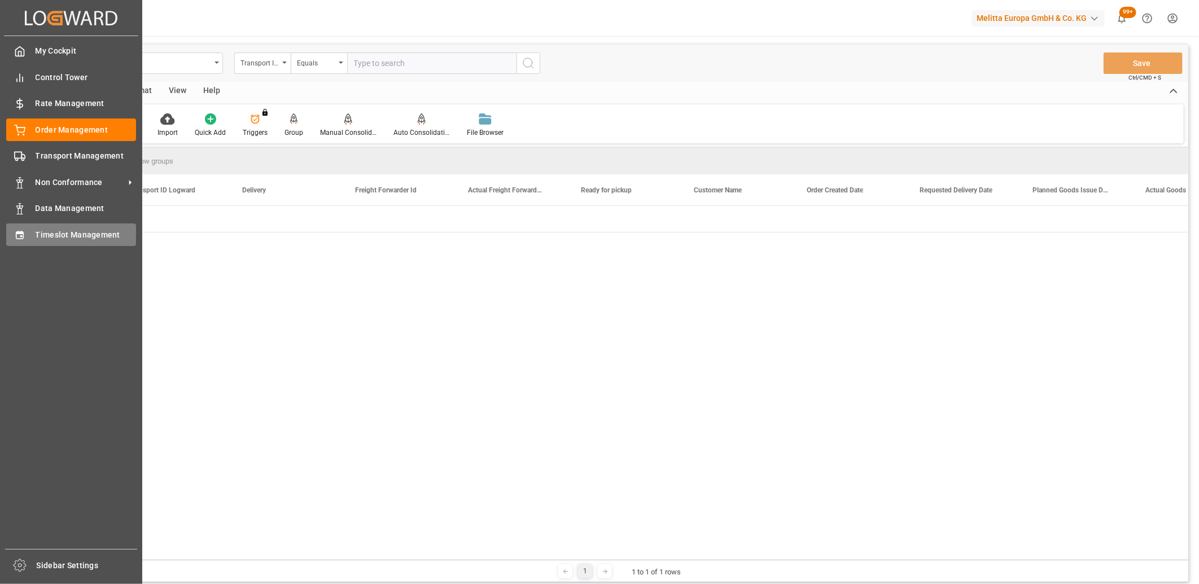
click at [24, 242] on div "Timeslot Management Timeslot Management" at bounding box center [71, 234] width 130 height 22
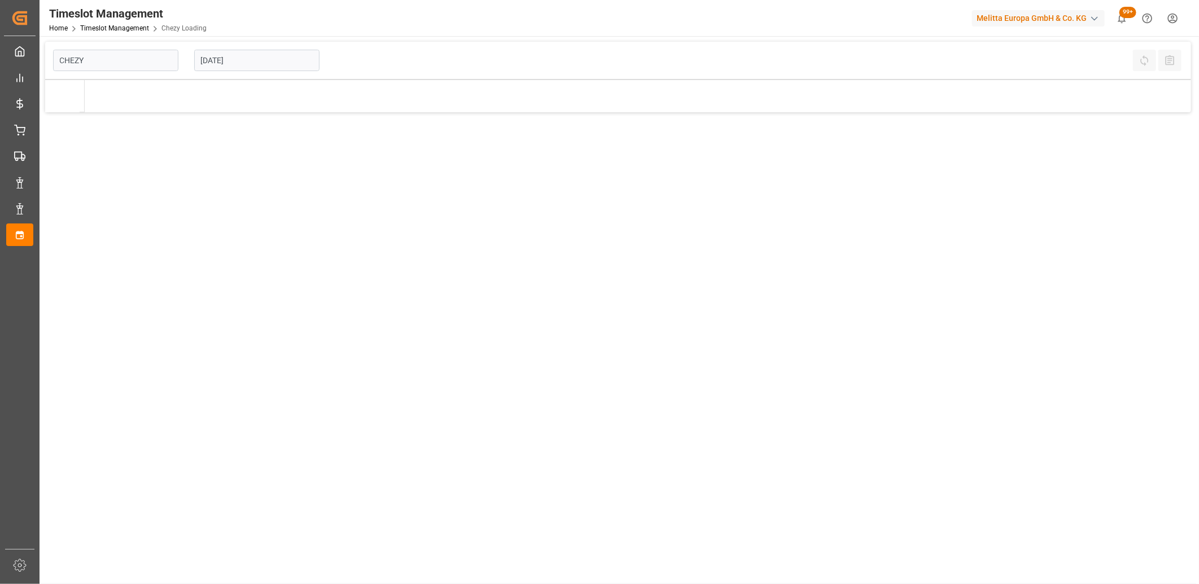
type input "Chezy Loading"
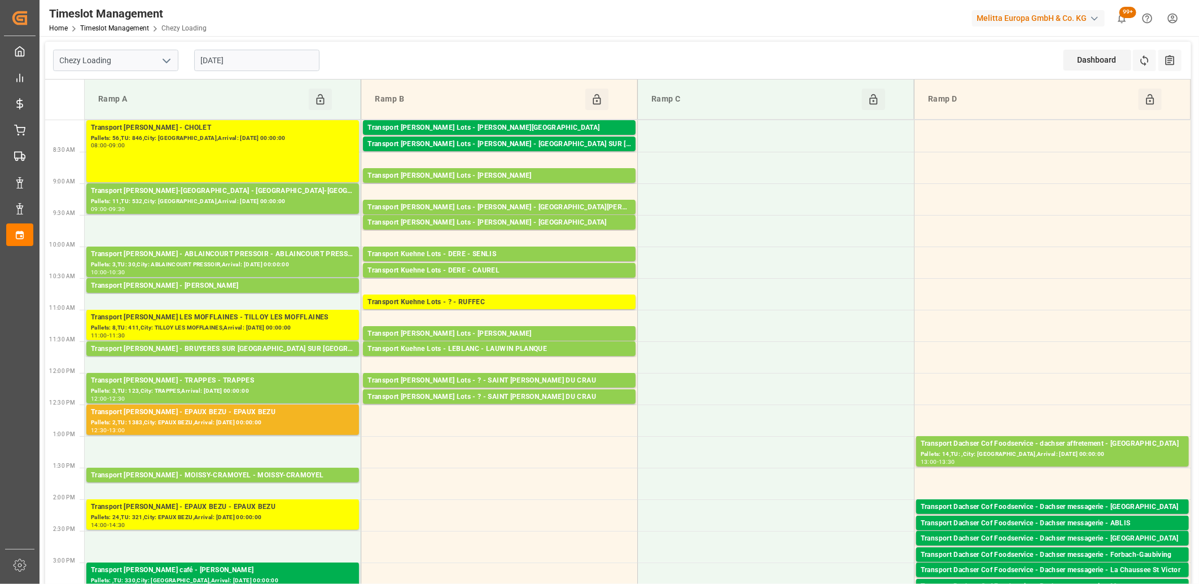
click at [254, 66] on input "[DATE]" at bounding box center [256, 60] width 125 height 21
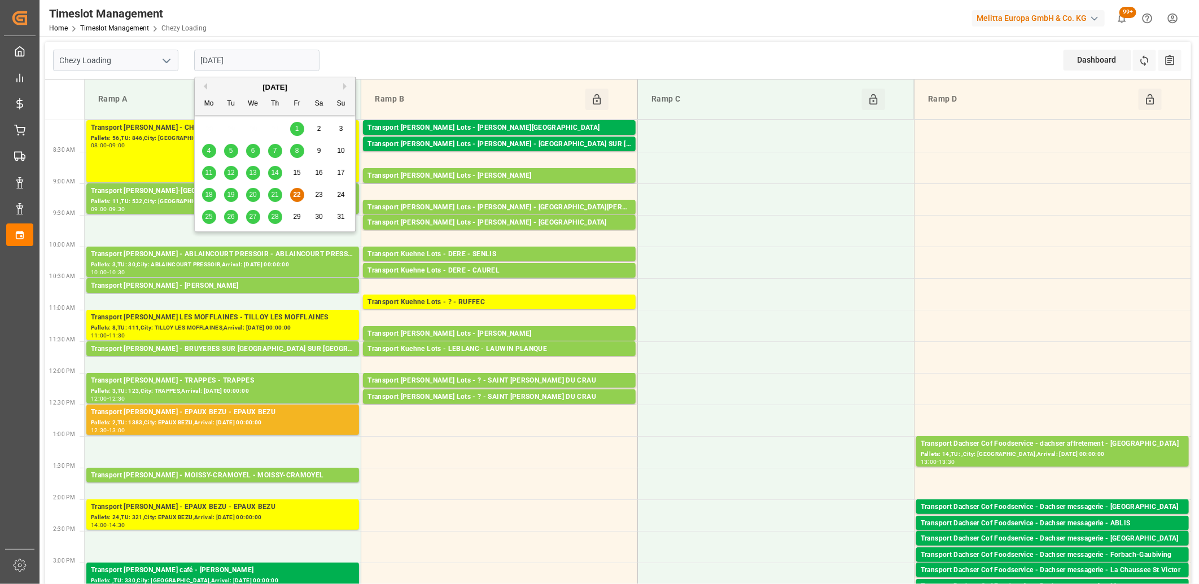
click at [209, 214] on span "25" at bounding box center [208, 217] width 7 height 8
type input "25-08-2025"
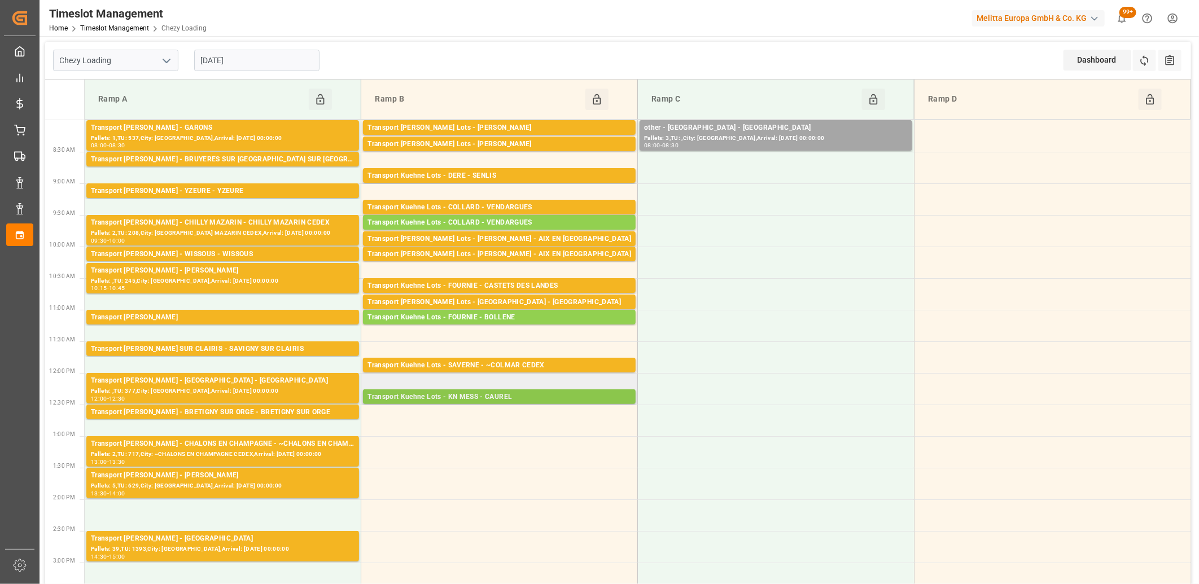
click at [542, 394] on div "Transport Kuehne Lots - KN MESS - CAUREL" at bounding box center [499, 397] width 264 height 11
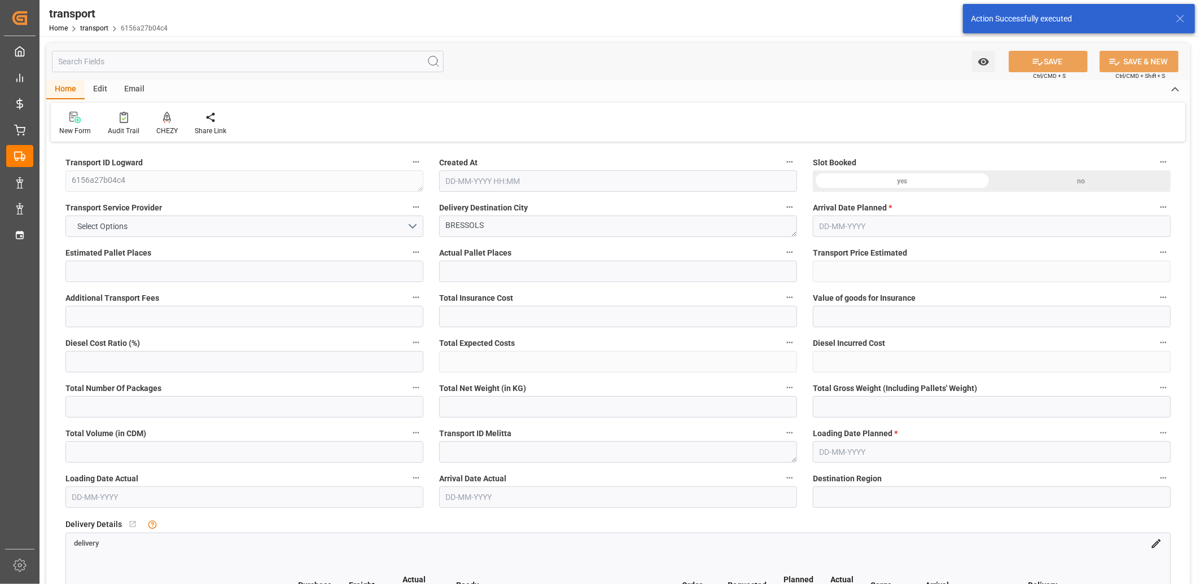
type input "3"
type input "227.7"
type input "0"
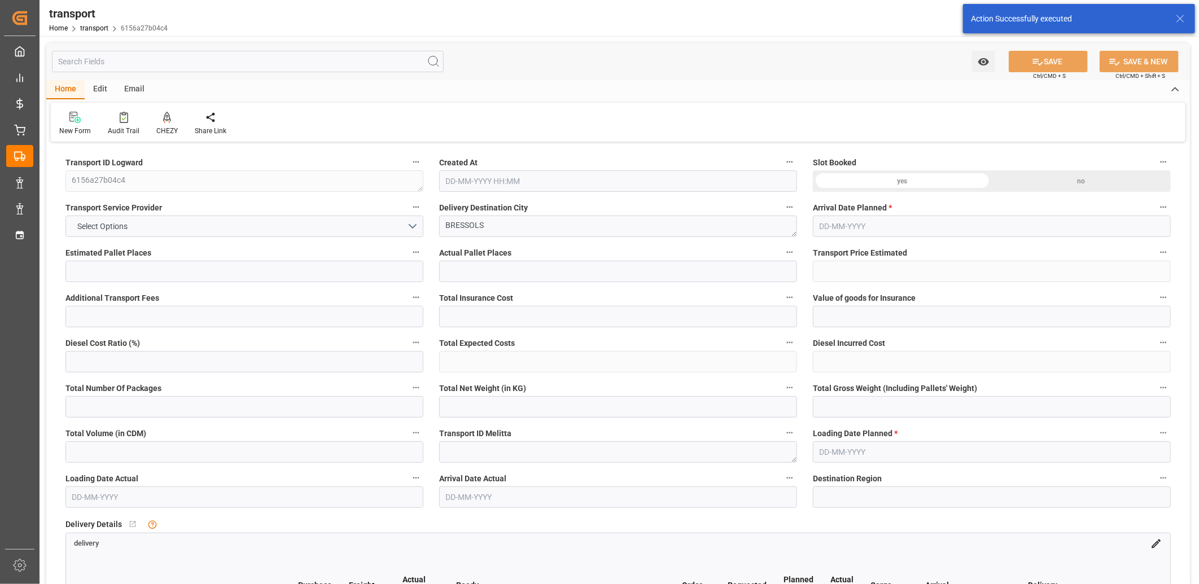
type input "218.4782"
type input "-9.2218"
type input "2"
type input "242.73"
type input "356.556"
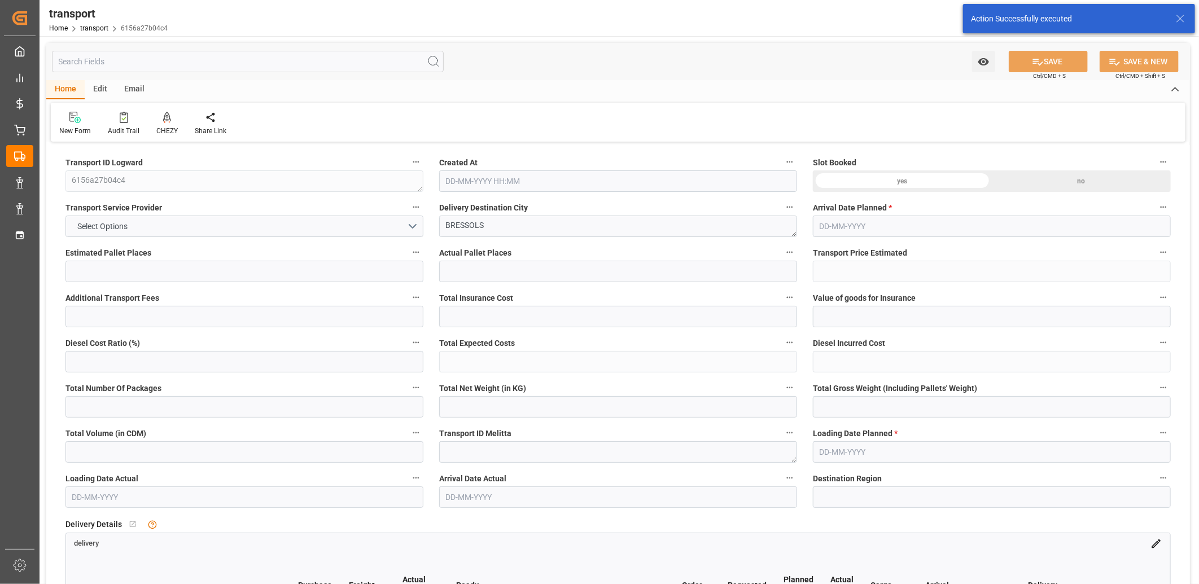
type input "2697"
type input "82"
type input "1"
type input "84"
type input "2"
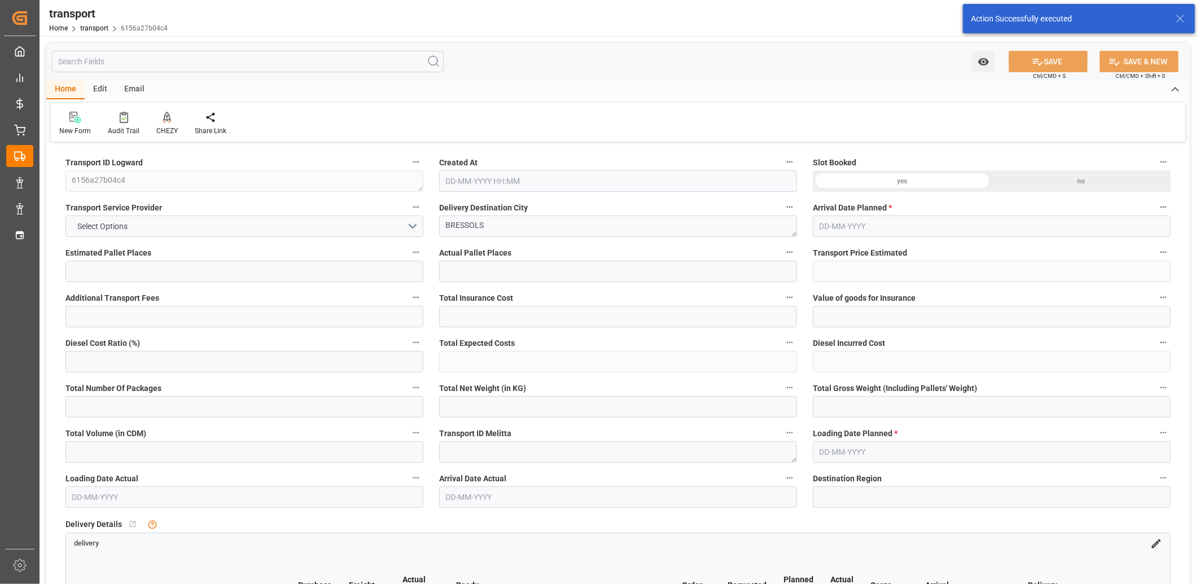
type input "101"
type input "297.366"
type input "0"
type input "4710.8598"
type input "0"
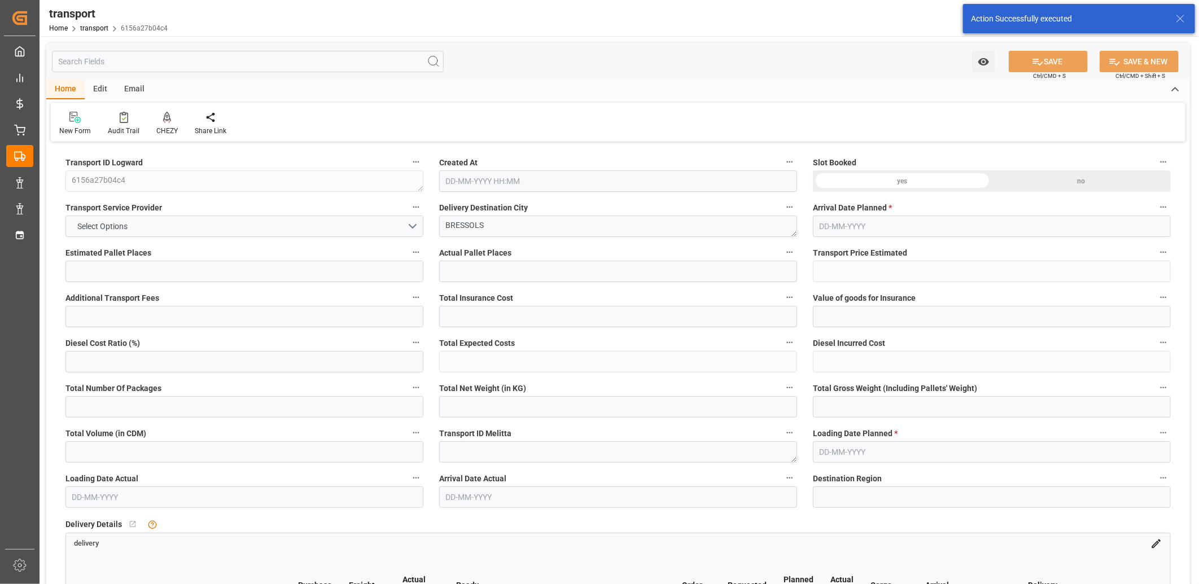
type input "0"
type input "21"
type input "35"
type input "22-08-2025 09:20"
type input "[DATE]"
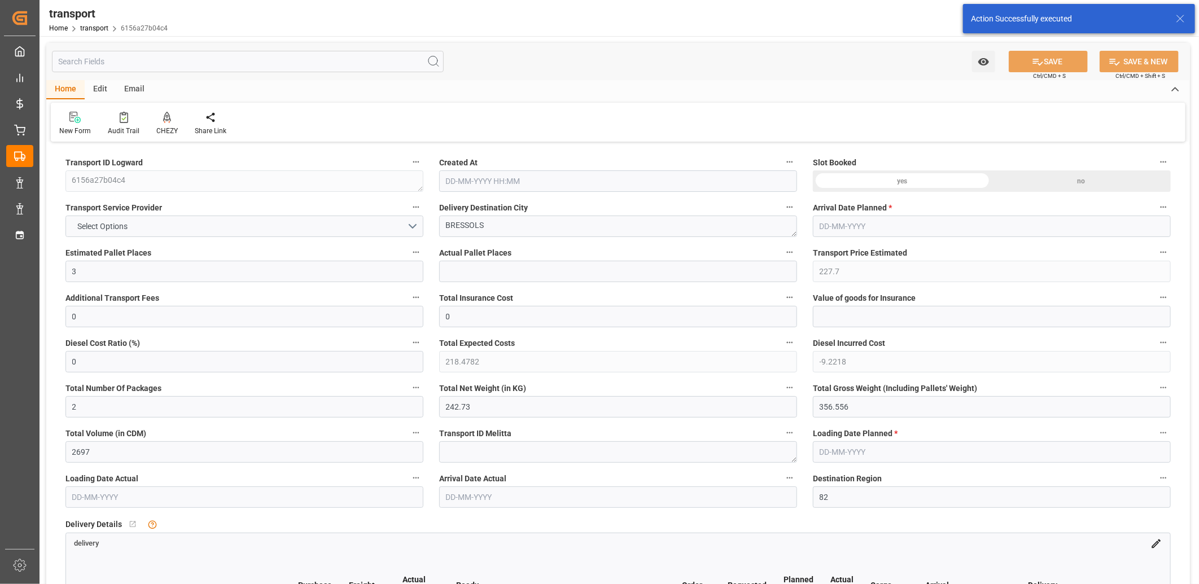
type input "[DATE]"
click at [141, 222] on button "GT SOLUTIONS" at bounding box center [244, 226] width 358 height 21
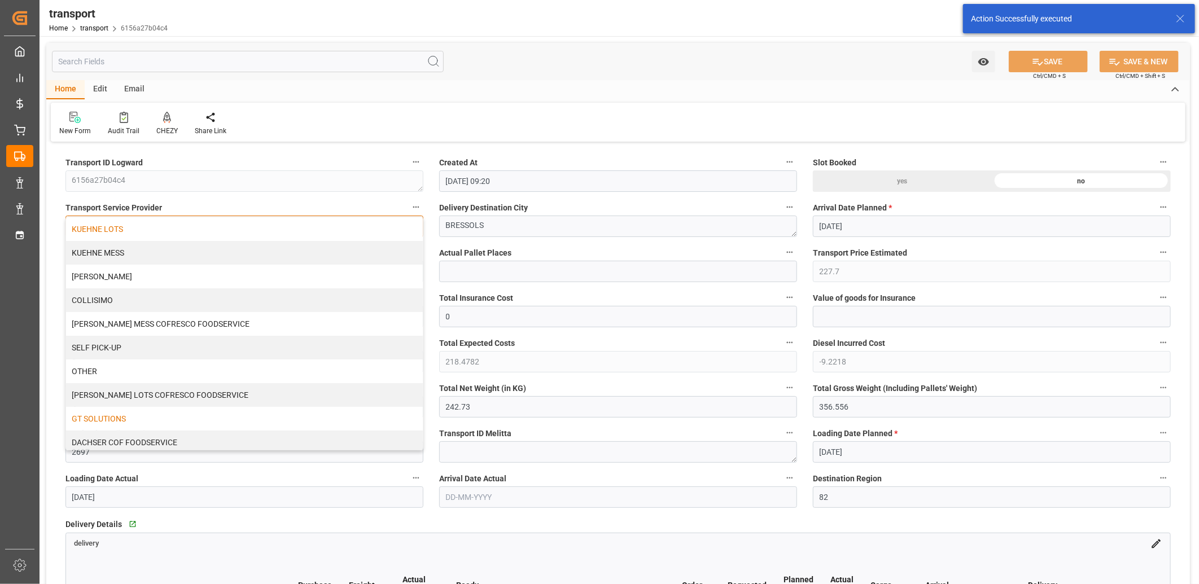
click at [134, 226] on div "KUEHNE LOTS" at bounding box center [244, 229] width 357 height 24
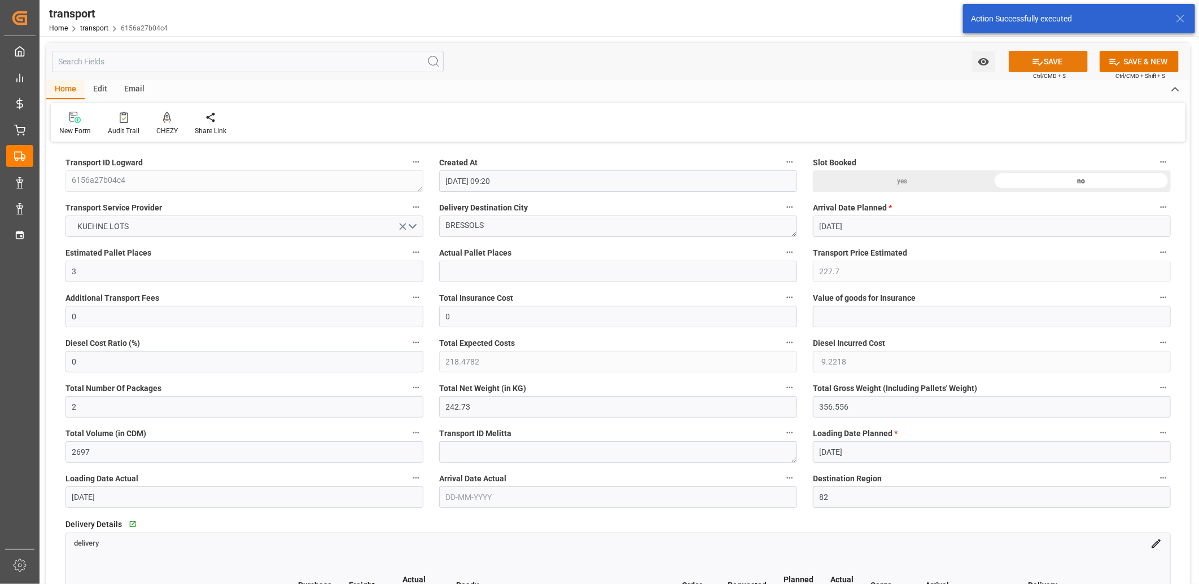
click at [1057, 60] on button "SAVE" at bounding box center [1047, 61] width 79 height 21
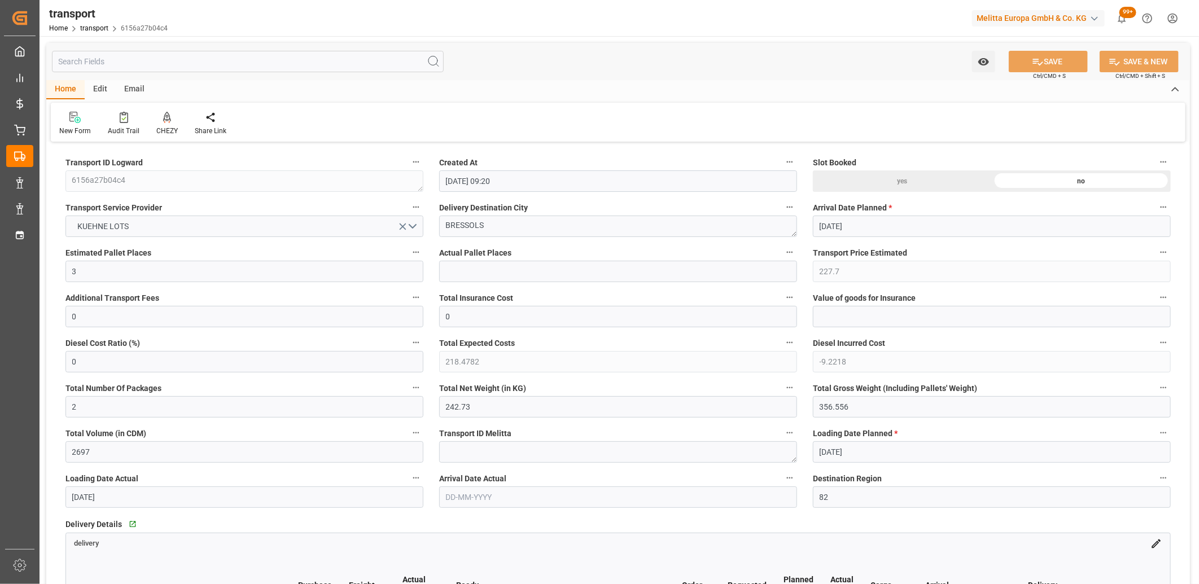
type input "296.24"
type input "0"
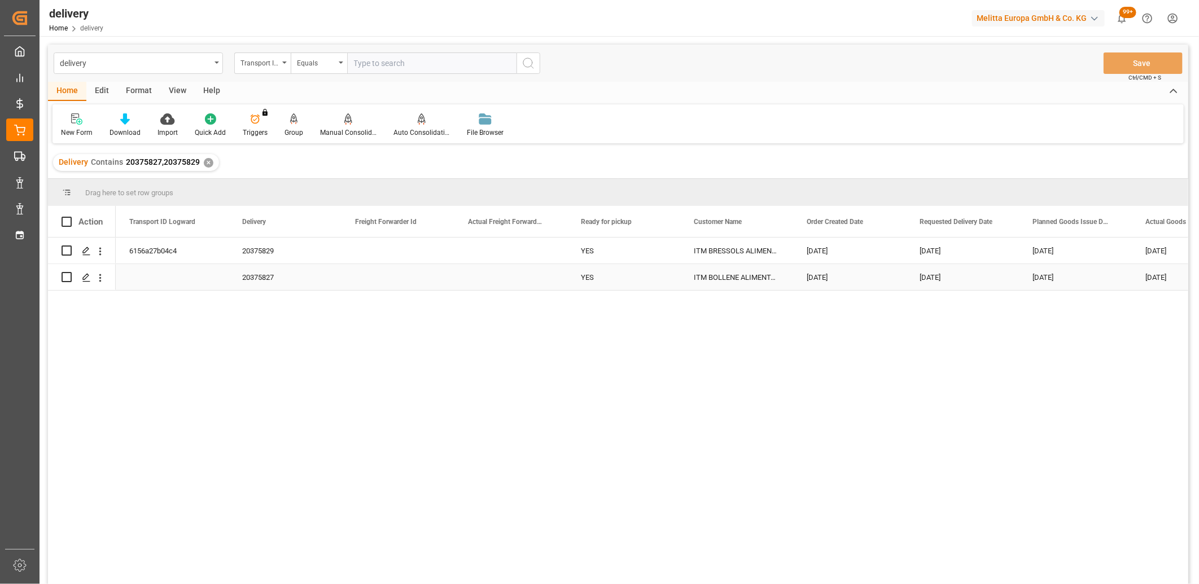
click at [67, 275] on input "Press Space to toggle row selection (unchecked)" at bounding box center [67, 277] width 10 height 10
checkbox input "true"
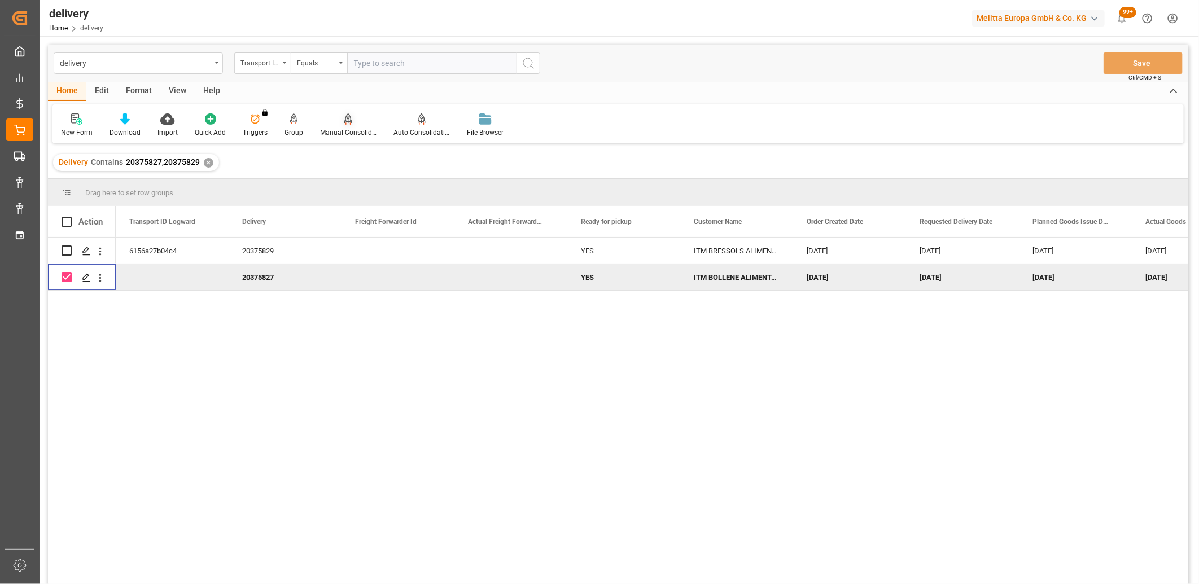
click at [345, 117] on icon at bounding box center [348, 118] width 8 height 10
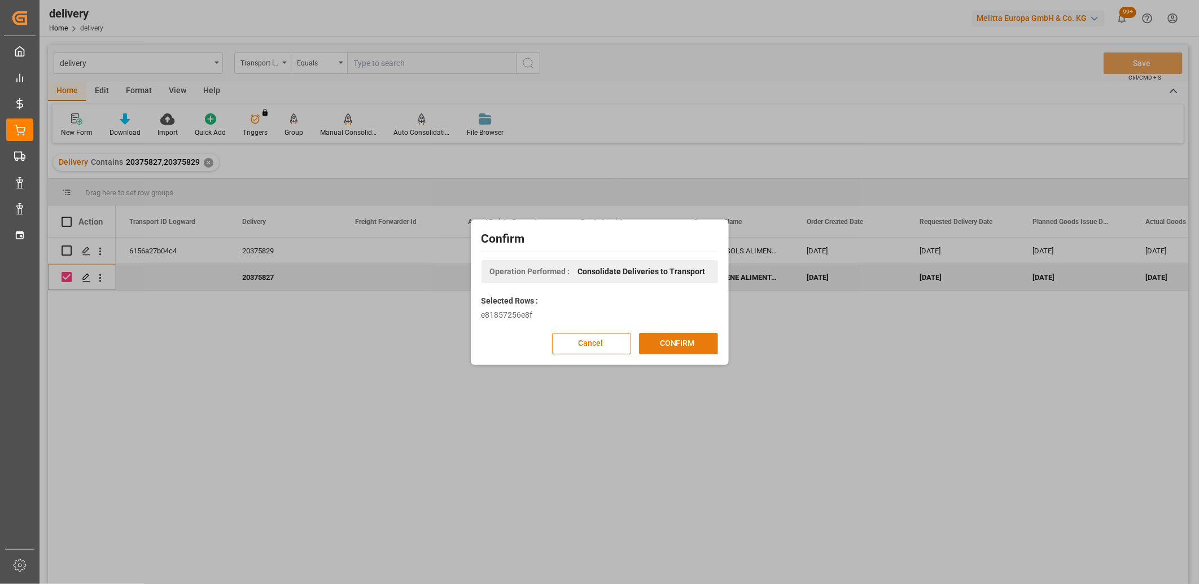
click at [661, 340] on button "CONFIRM" at bounding box center [678, 343] width 79 height 21
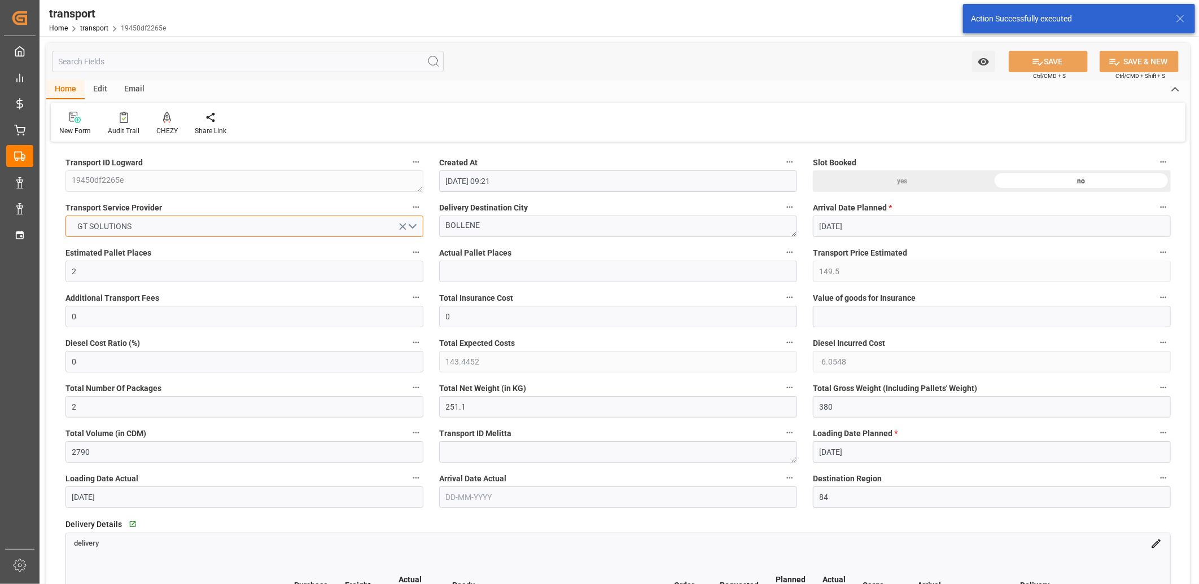
click at [226, 222] on button "GT SOLUTIONS" at bounding box center [244, 226] width 358 height 21
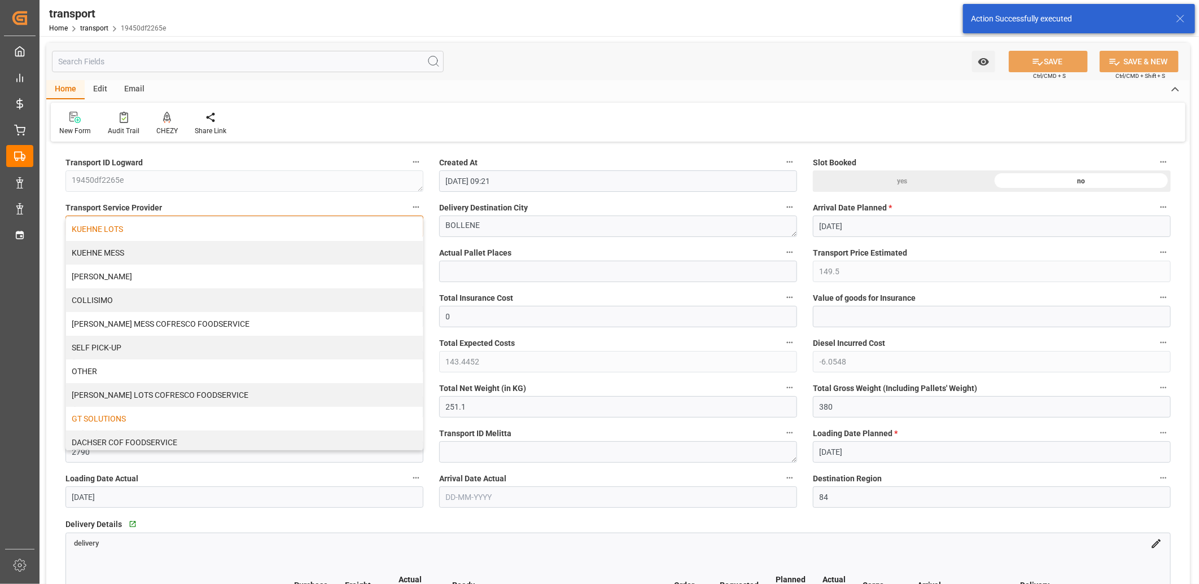
click at [190, 224] on div "KUEHNE LOTS" at bounding box center [244, 229] width 357 height 24
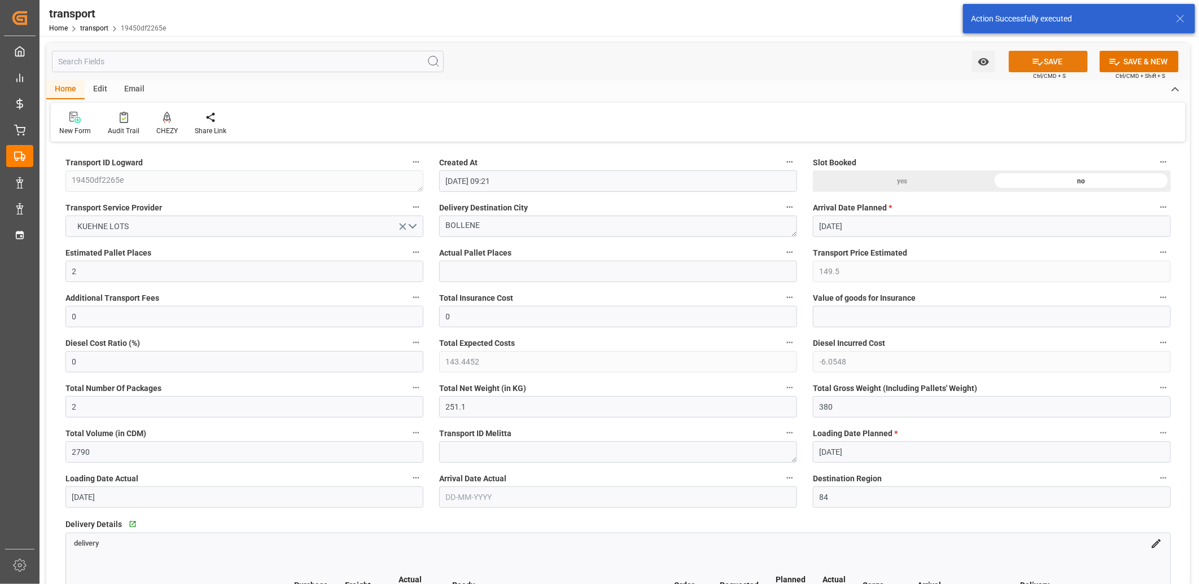
click at [1052, 58] on button "SAVE" at bounding box center [1047, 61] width 79 height 21
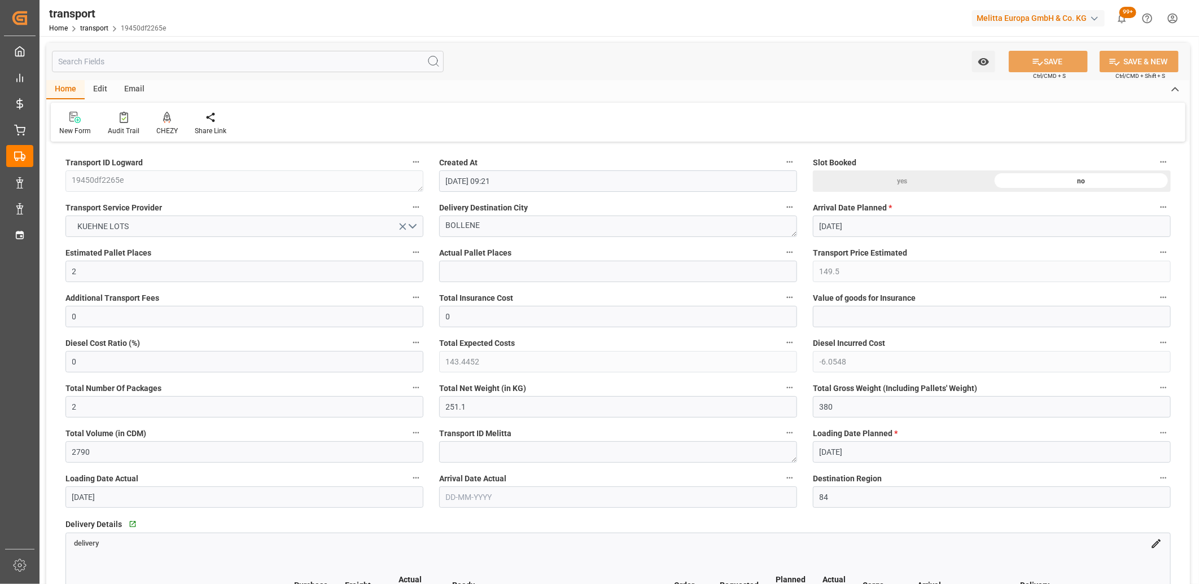
type input "266.83"
type input "0"
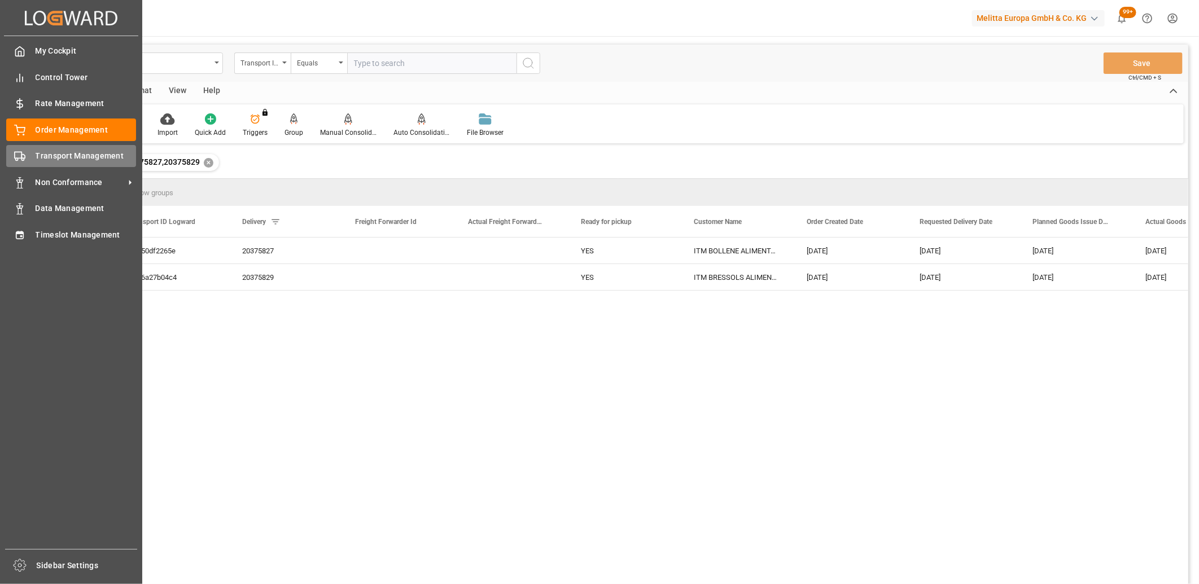
click at [14, 156] on icon at bounding box center [19, 156] width 11 height 11
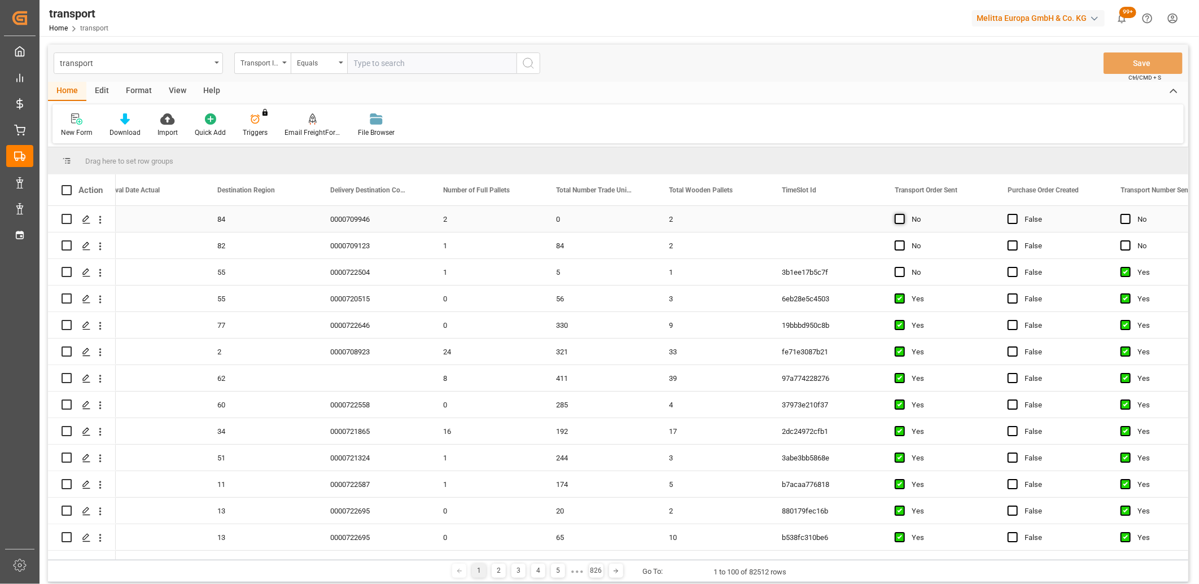
click at [897, 217] on span "Press SPACE to select this row." at bounding box center [899, 219] width 10 height 10
click at [903, 214] on input "Press SPACE to select this row." at bounding box center [903, 214] width 0 height 0
click at [897, 249] on span "Press SPACE to select this row." at bounding box center [899, 245] width 10 height 10
click at [903, 240] on input "Press SPACE to select this row." at bounding box center [903, 240] width 0 height 0
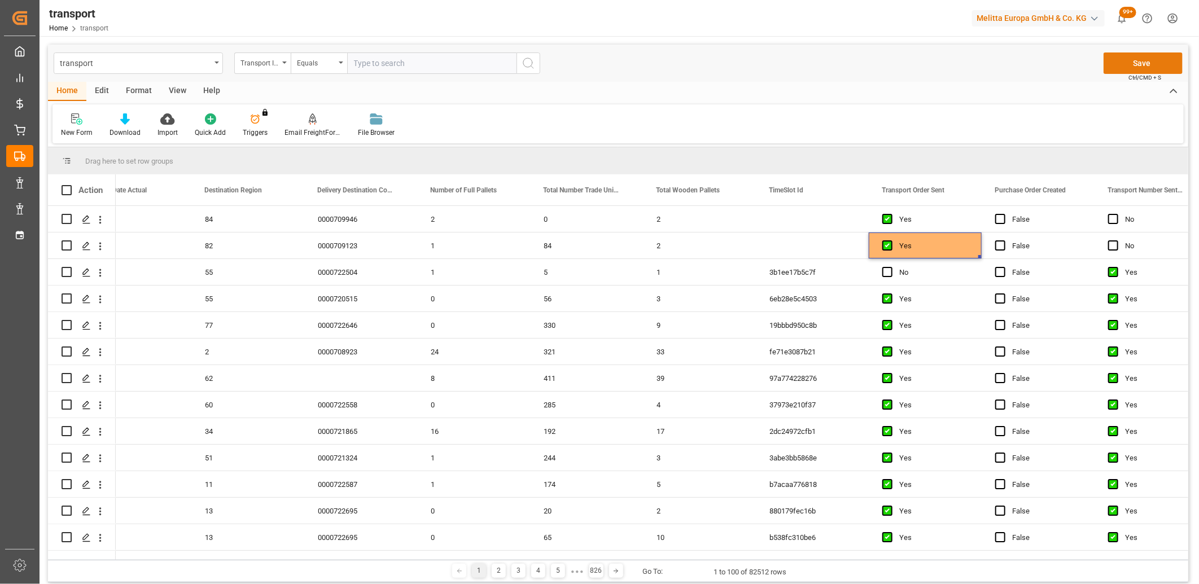
click at [1135, 56] on button "Save" at bounding box center [1142, 62] width 79 height 21
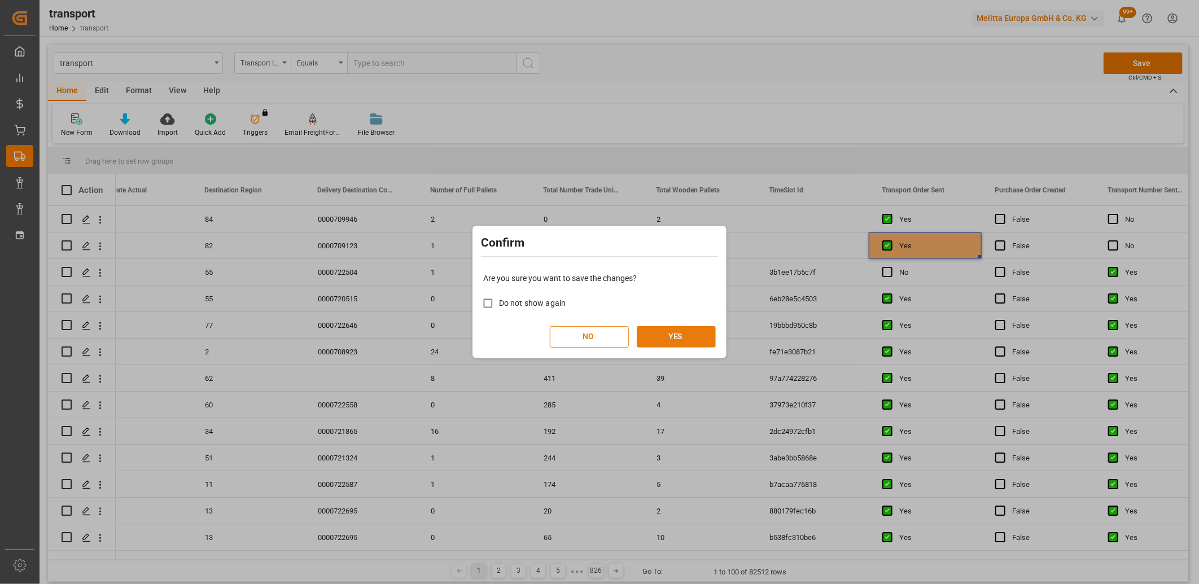
click at [665, 341] on button "YES" at bounding box center [676, 336] width 79 height 21
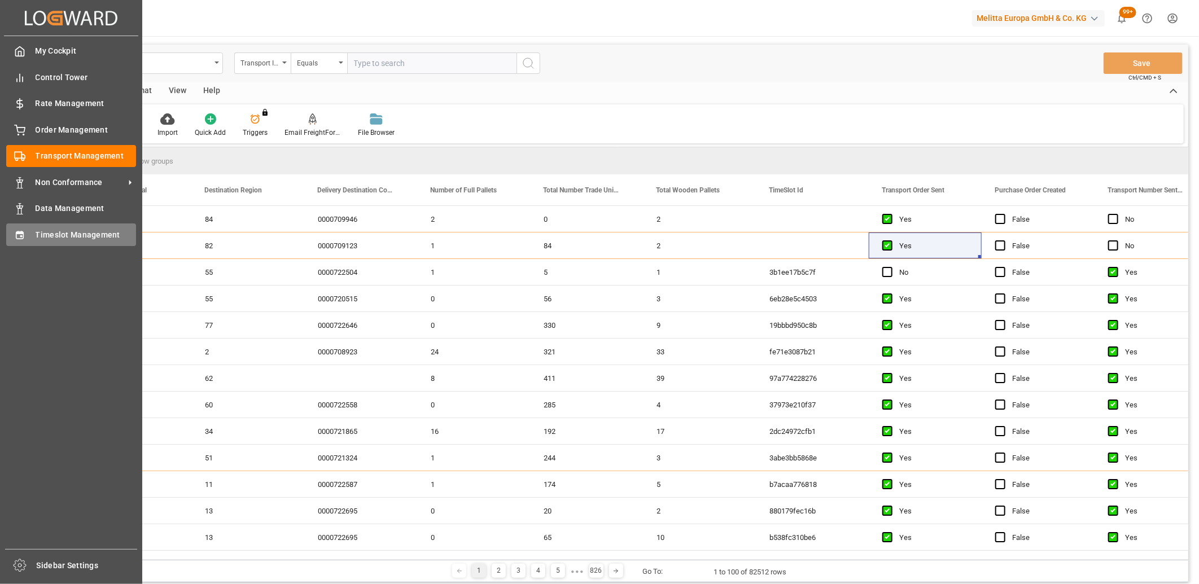
click at [15, 235] on icon at bounding box center [19, 235] width 11 height 11
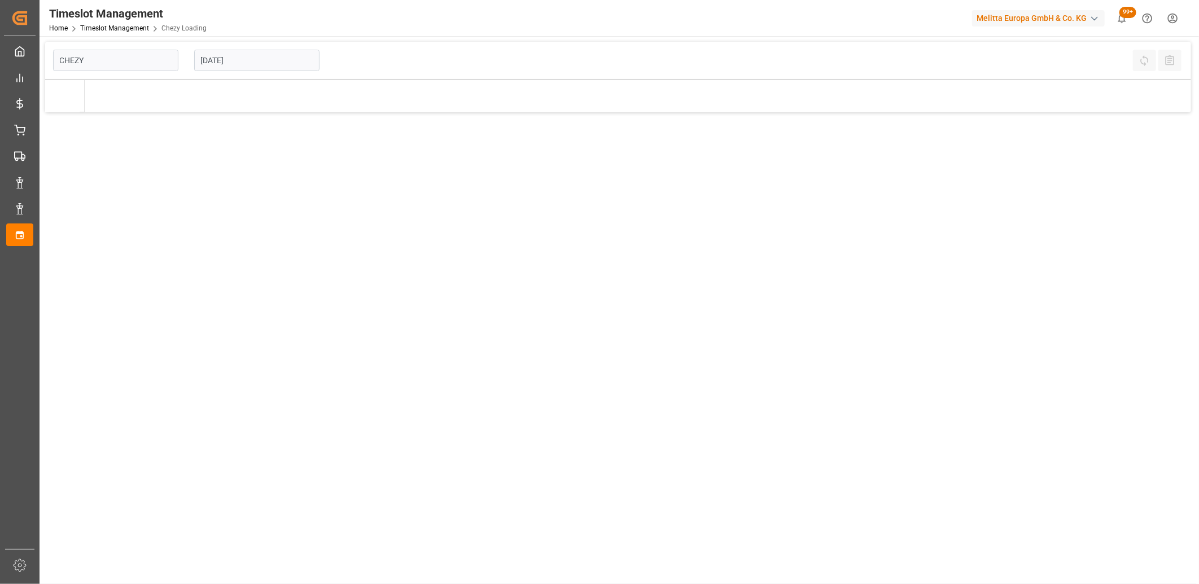
type input "Chezy Loading"
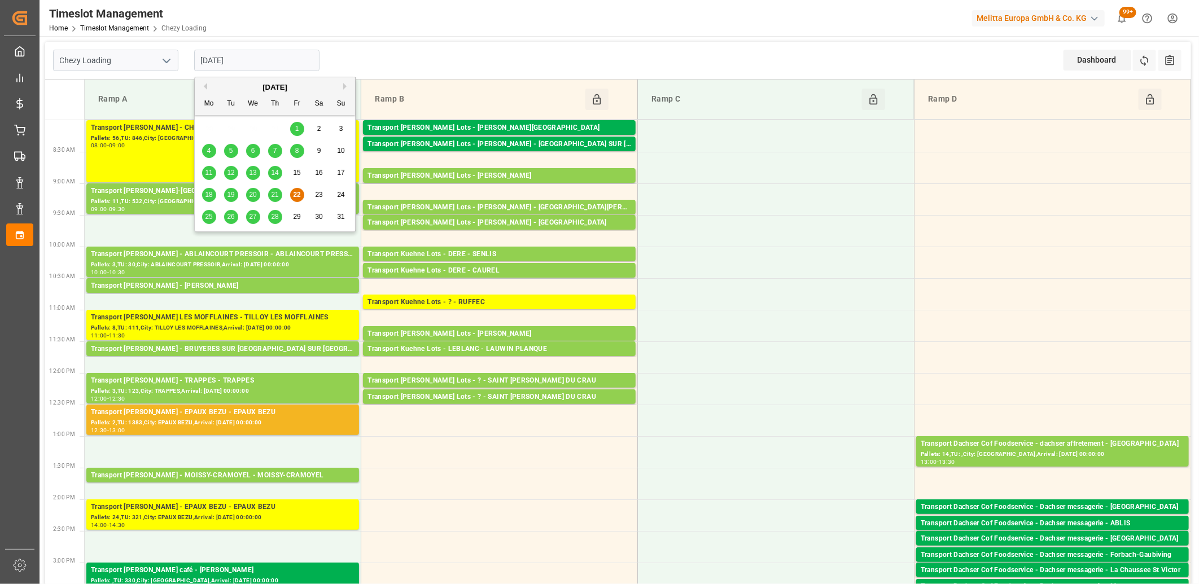
click at [257, 57] on input "[DATE]" at bounding box center [256, 60] width 125 height 21
click at [210, 218] on span "25" at bounding box center [208, 217] width 7 height 8
type input "[DATE]"
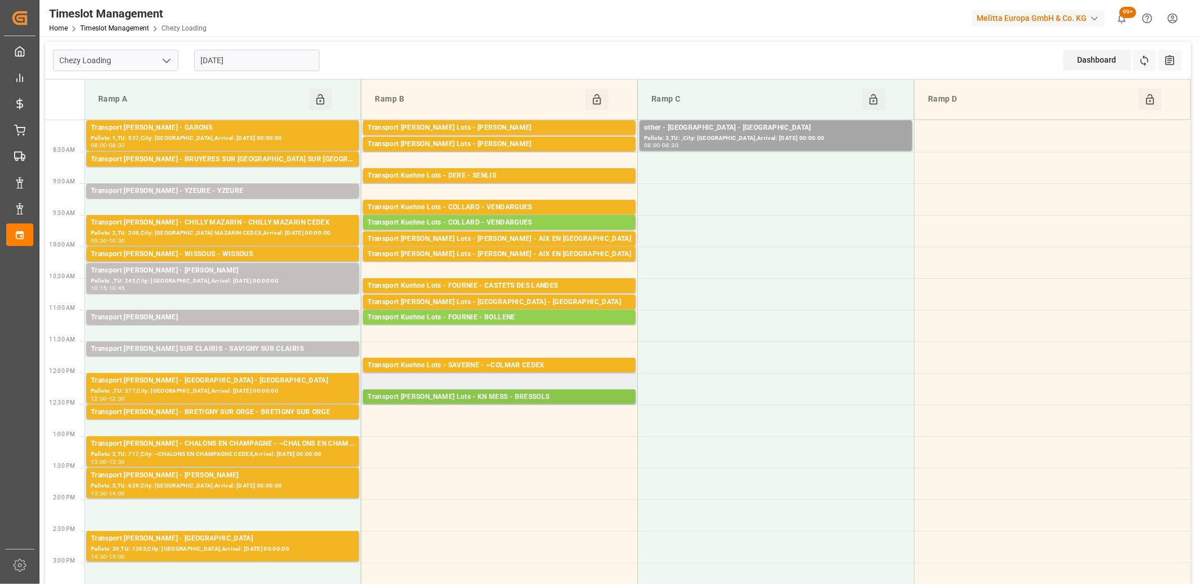
click at [507, 396] on div "Transport Kuehne Lots - KN MESS - BRESSOLS" at bounding box center [499, 397] width 264 height 11
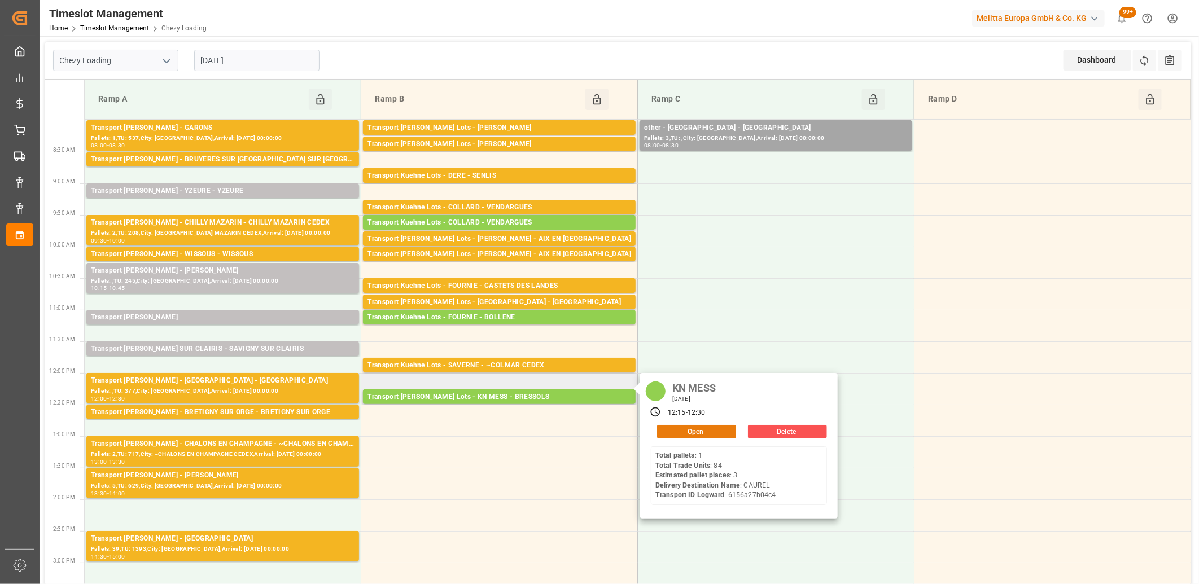
click at [703, 433] on button "Open" at bounding box center [696, 432] width 79 height 14
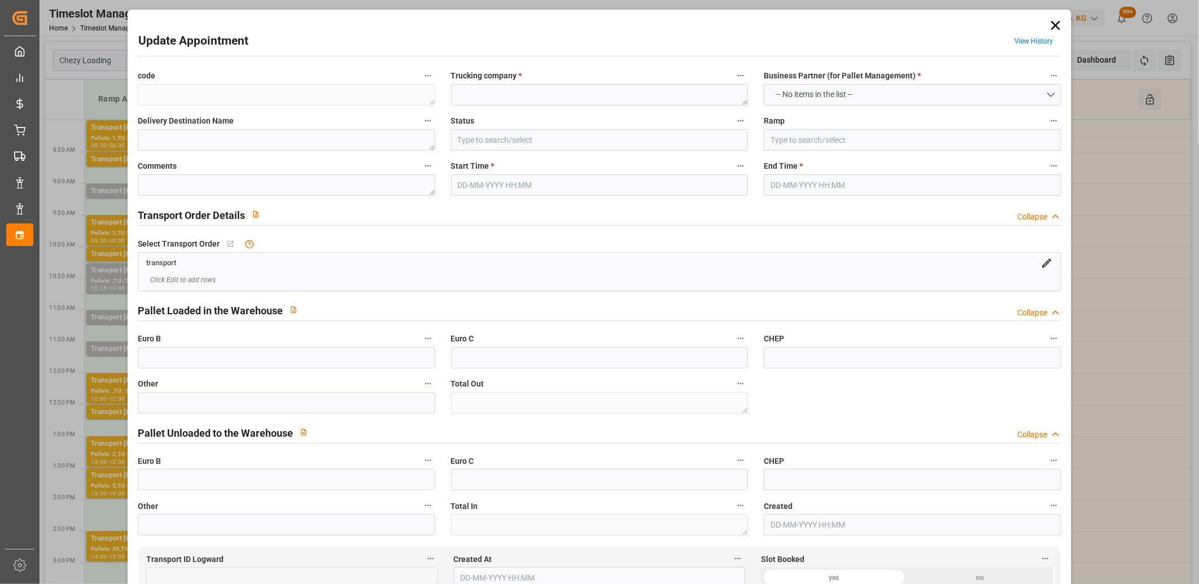
type textarea "3abe3bb5868e"
type textarea "KN MESS"
type textarea "CAUREL"
type input "All Deliveries Prepared"
type input "Ramp B"
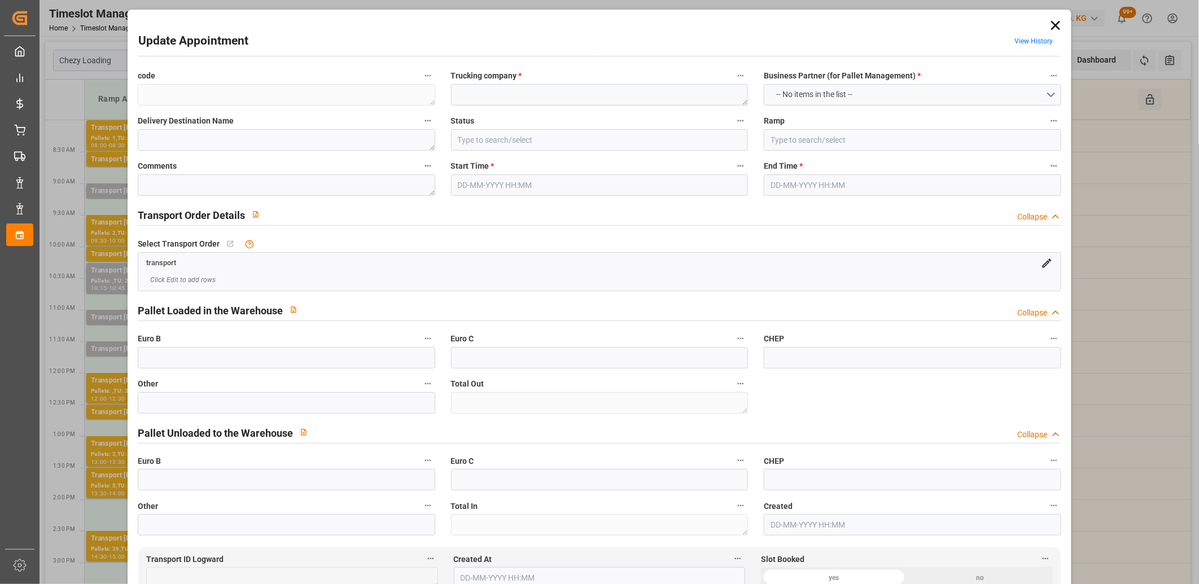
type textarea "0"
type textarea "6156a27b04c4"
type textarea "BRESSOLS"
type textarea "0000709123"
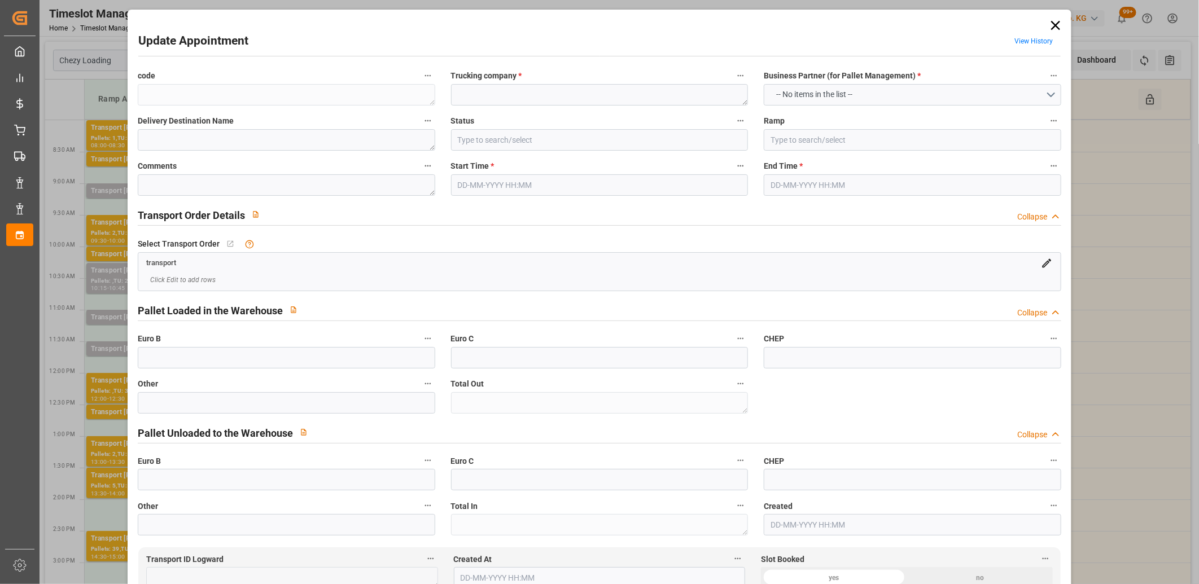
type textarea "3abe3bb5868e"
type textarea "FR-02570"
type textarea "FR"
type input "Road"
type input "FR"
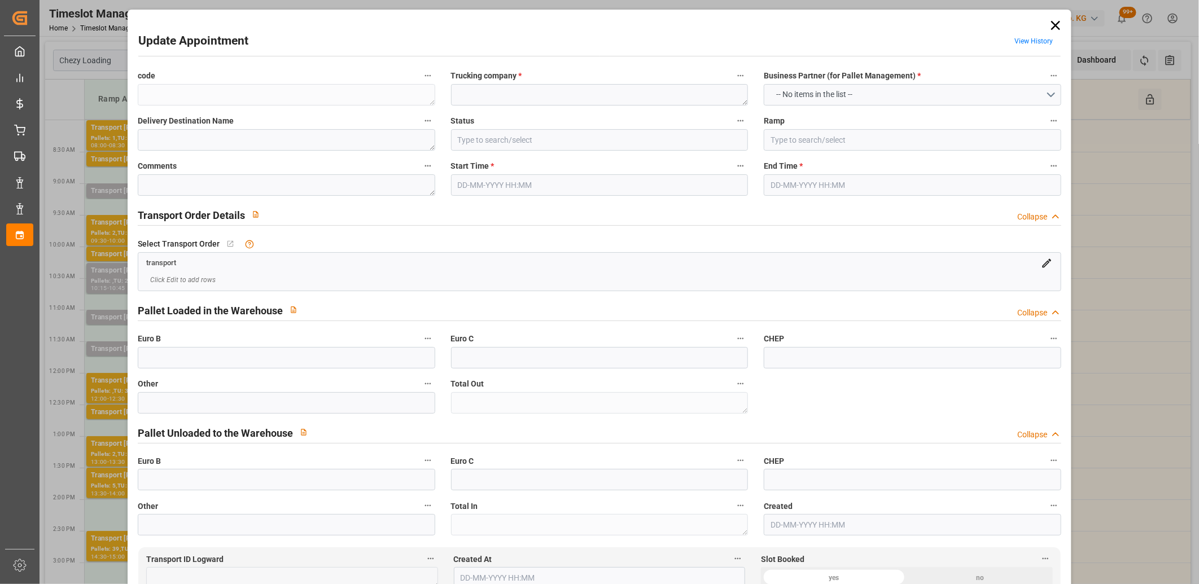
type input "02570"
type input "FR"
type input "82710"
type input "Small Shipment"
type input "3.5-7.5 t"
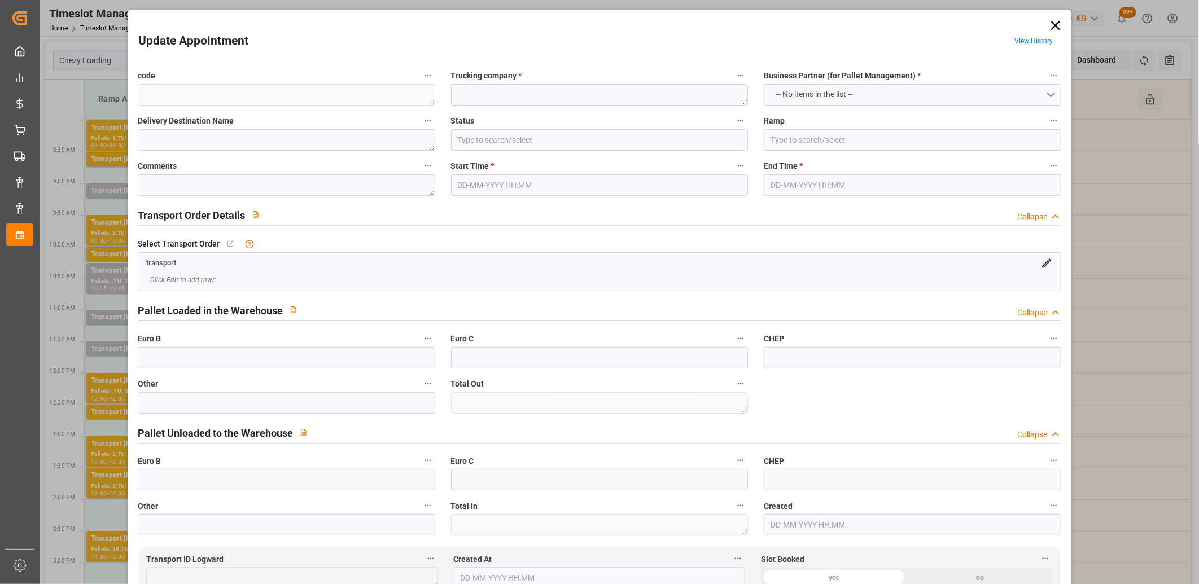
type input "EURO 6"
type input "Diesel"
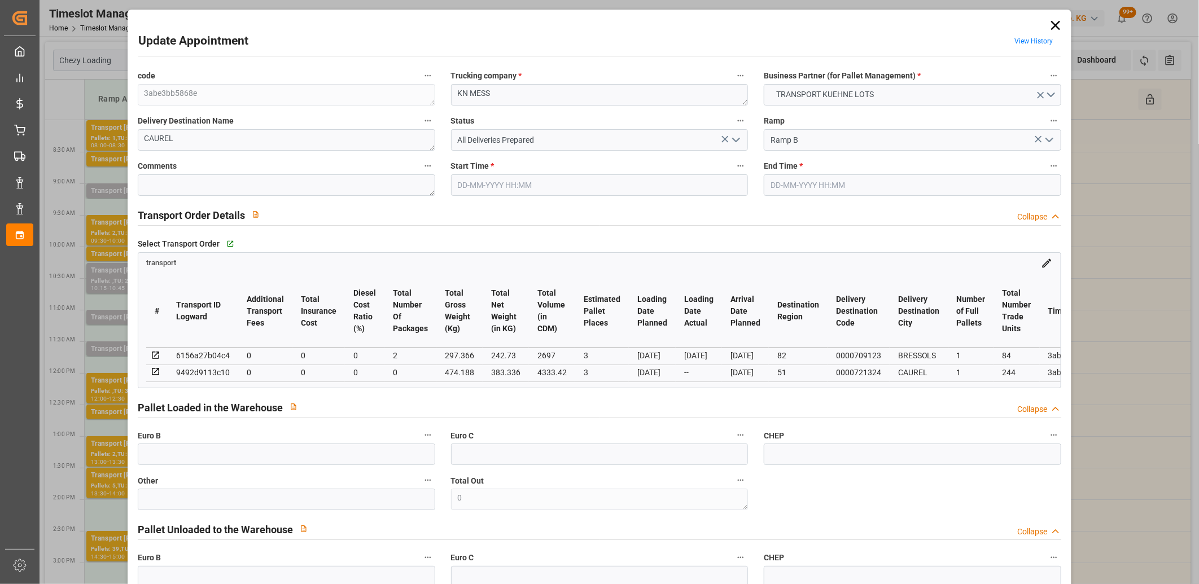
type input "3"
type input "0"
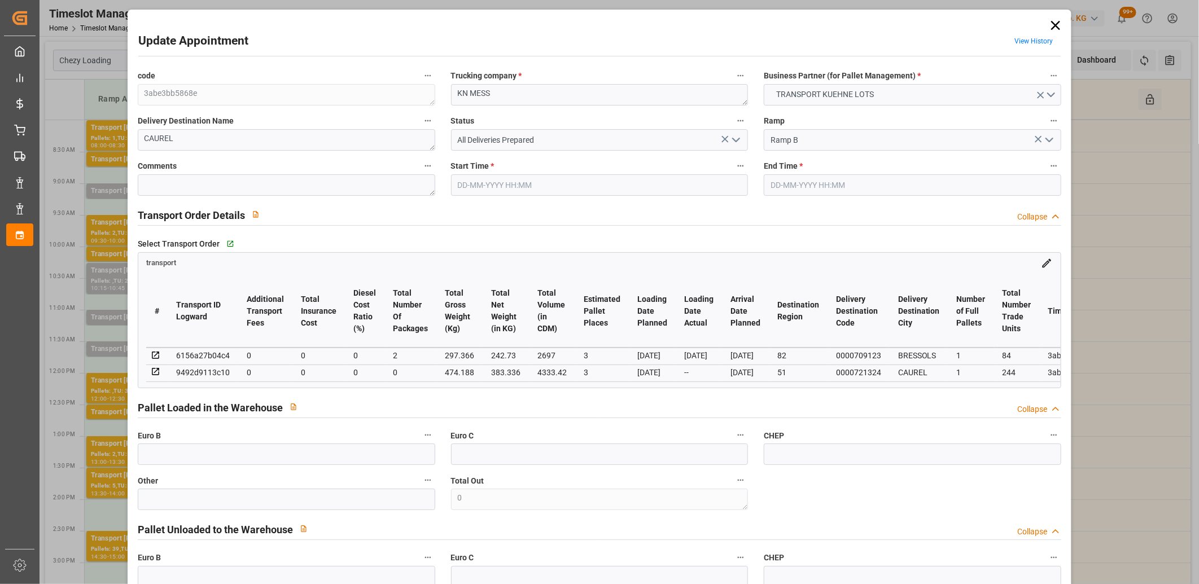
type input "2"
type input "242.73"
type input "356.556"
type input "2697"
type input "82"
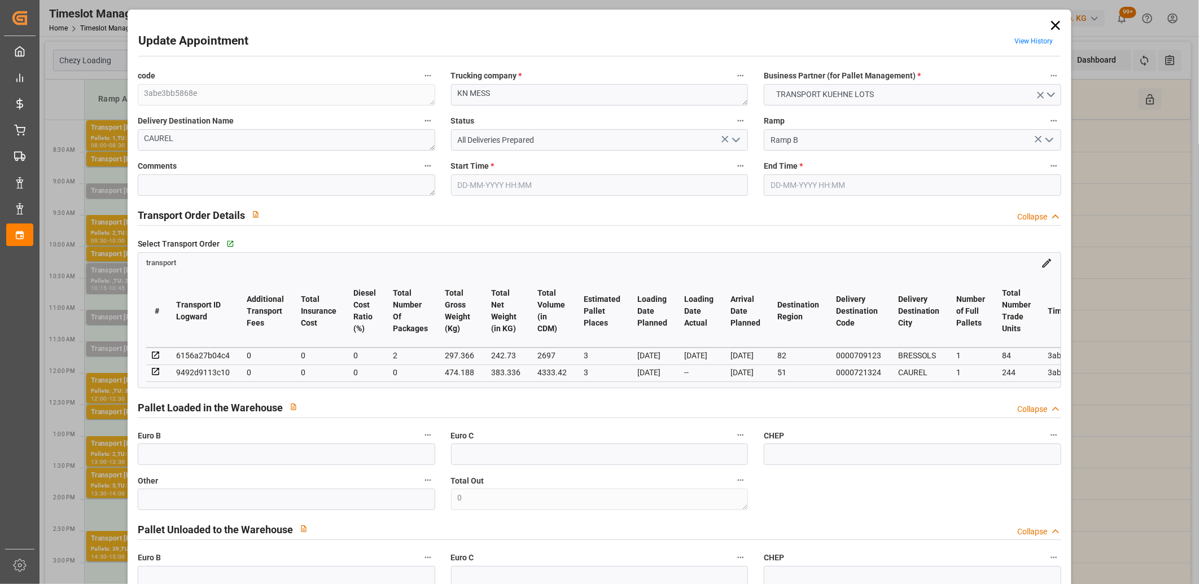
type input "1"
type input "84"
type input "2"
type input "101"
type input "297.366"
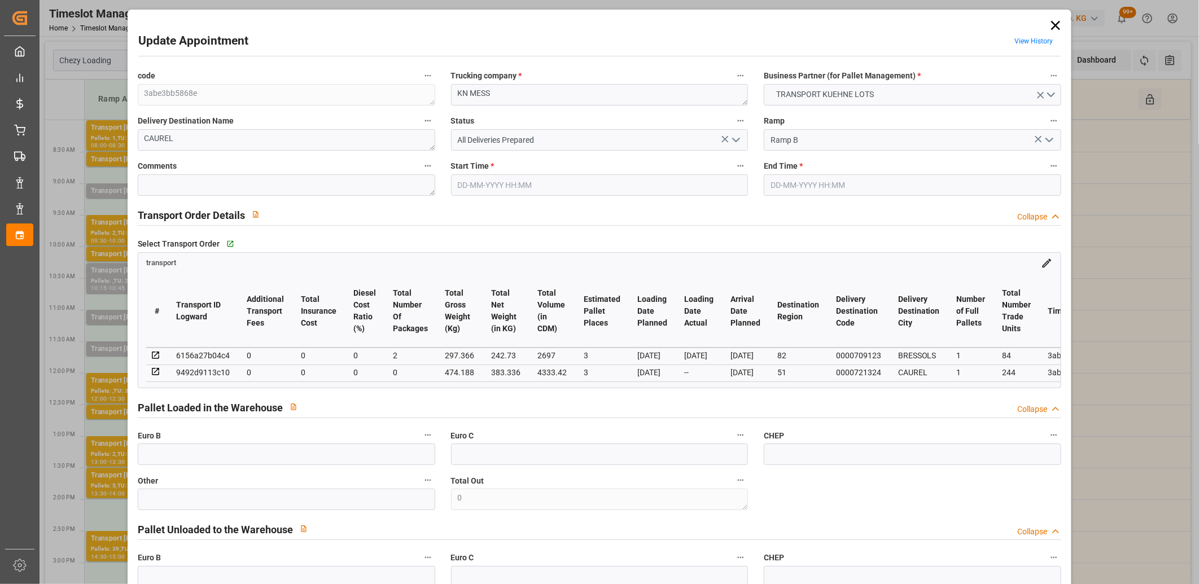
type input "0"
type input "4710.8598"
type input "0"
type input "21"
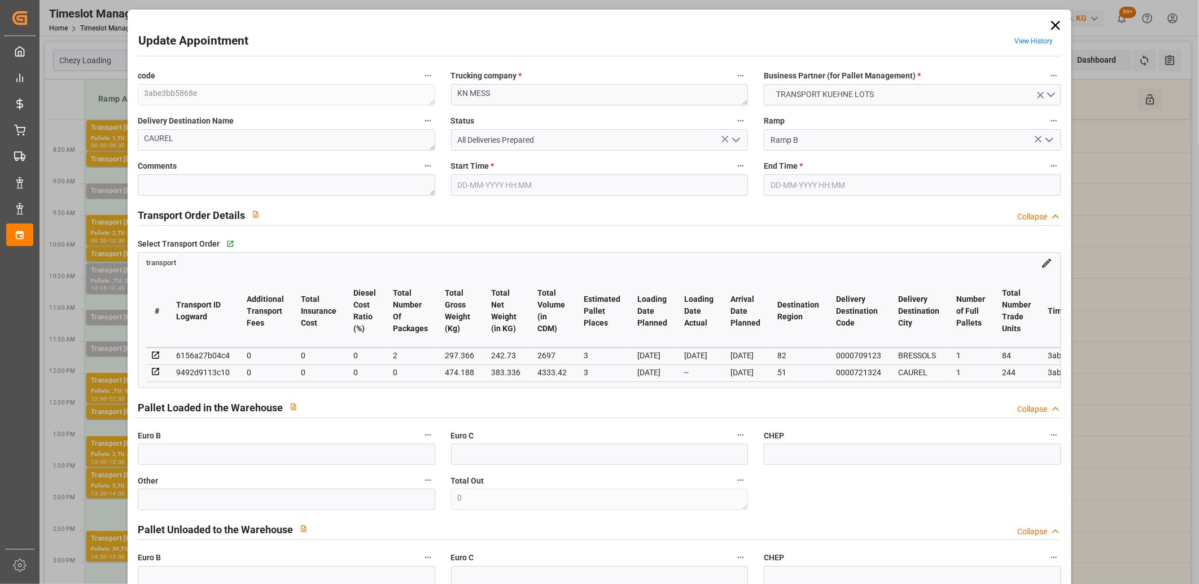
type input "35"
type input "25-08-2025 12:15"
type input "25-08-2025 12:30"
type input "21-08-2025 12:59"
type input "22-08-2025 09:20"
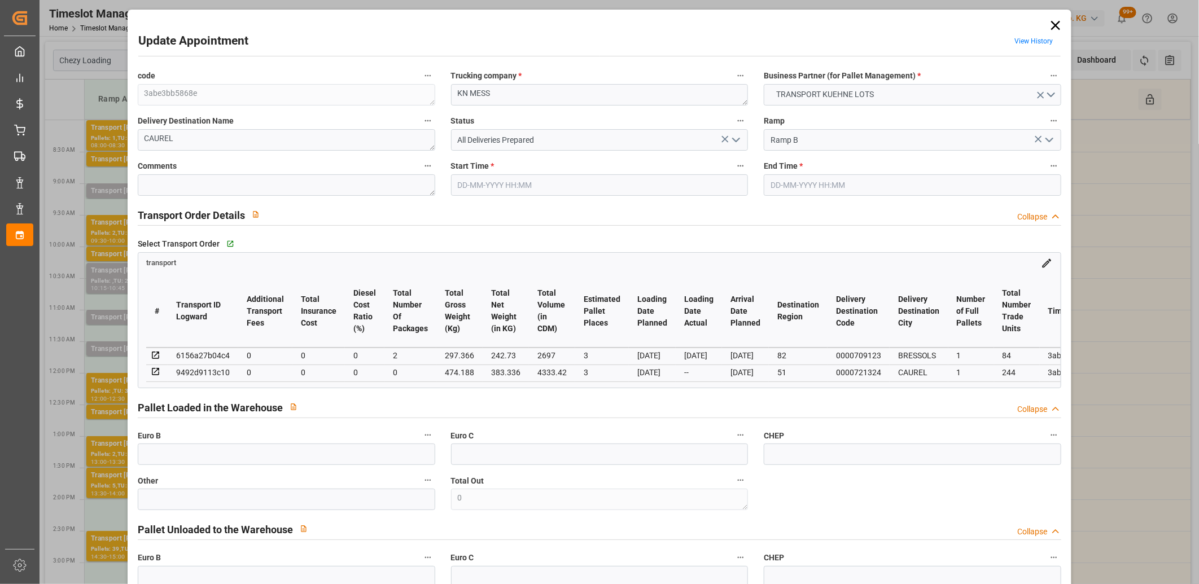
type input "[DATE]"
click at [1051, 29] on icon at bounding box center [1055, 25] width 16 height 16
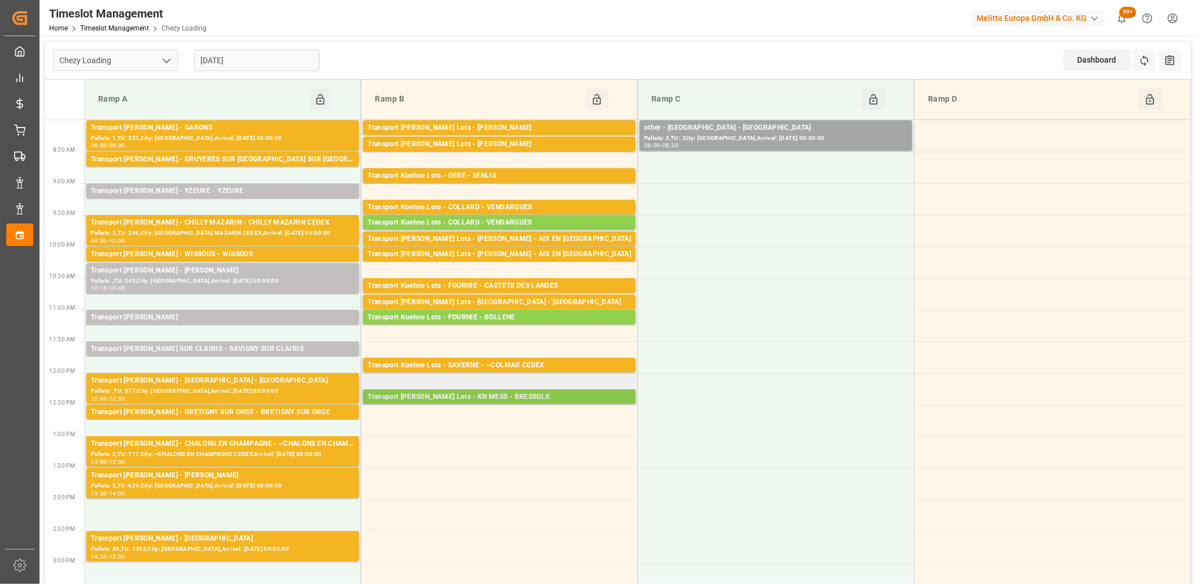
click at [464, 397] on div "Transport Kuehne Lots - KN MESS - BRESSOLS" at bounding box center [499, 397] width 264 height 11
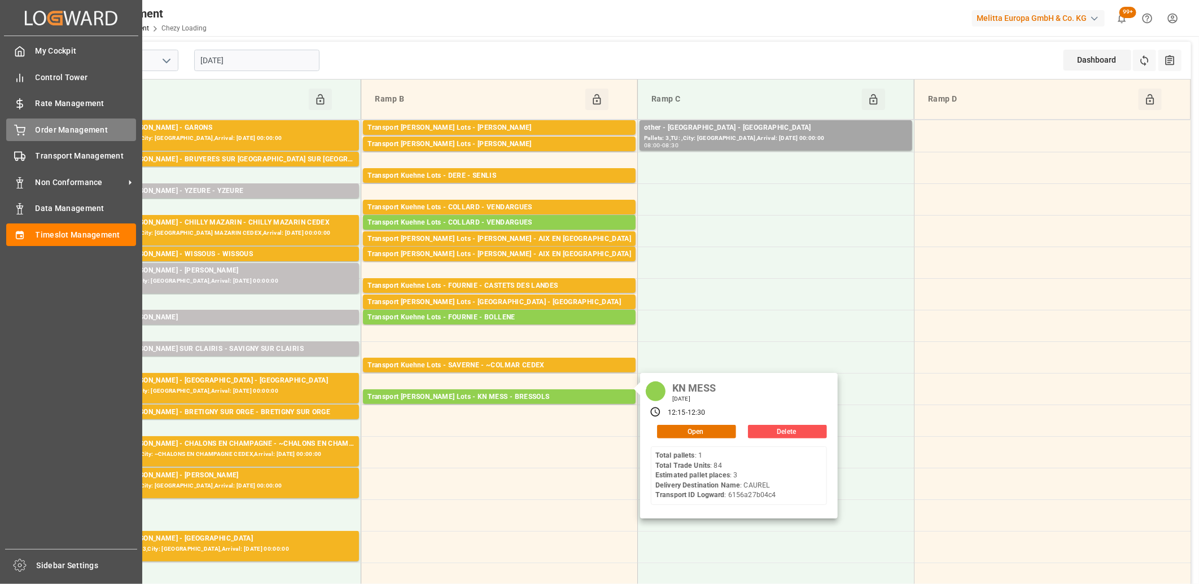
click at [32, 133] on div "Order Management Order Management" at bounding box center [71, 129] width 130 height 22
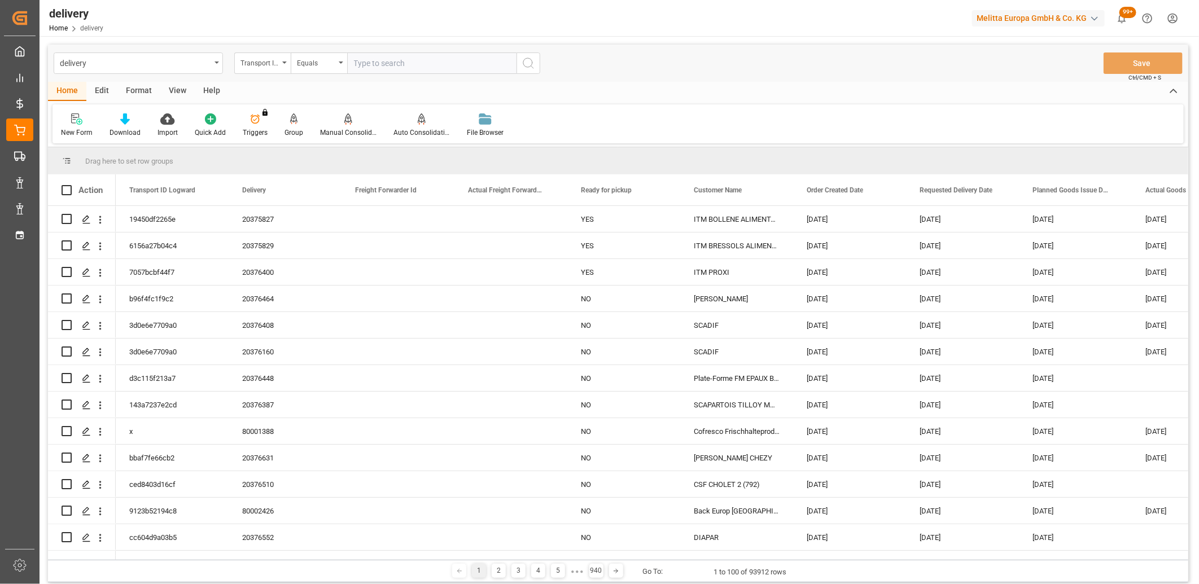
click at [280, 64] on div "Transport ID Logward" at bounding box center [262, 62] width 56 height 21
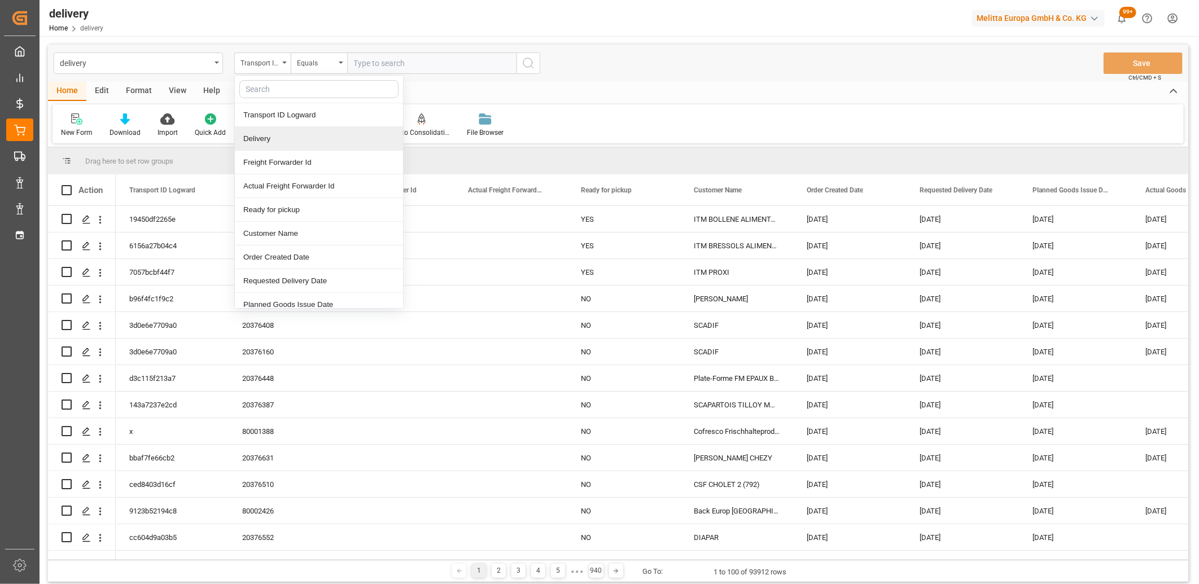
click at [269, 133] on div "Delivery" at bounding box center [319, 139] width 168 height 24
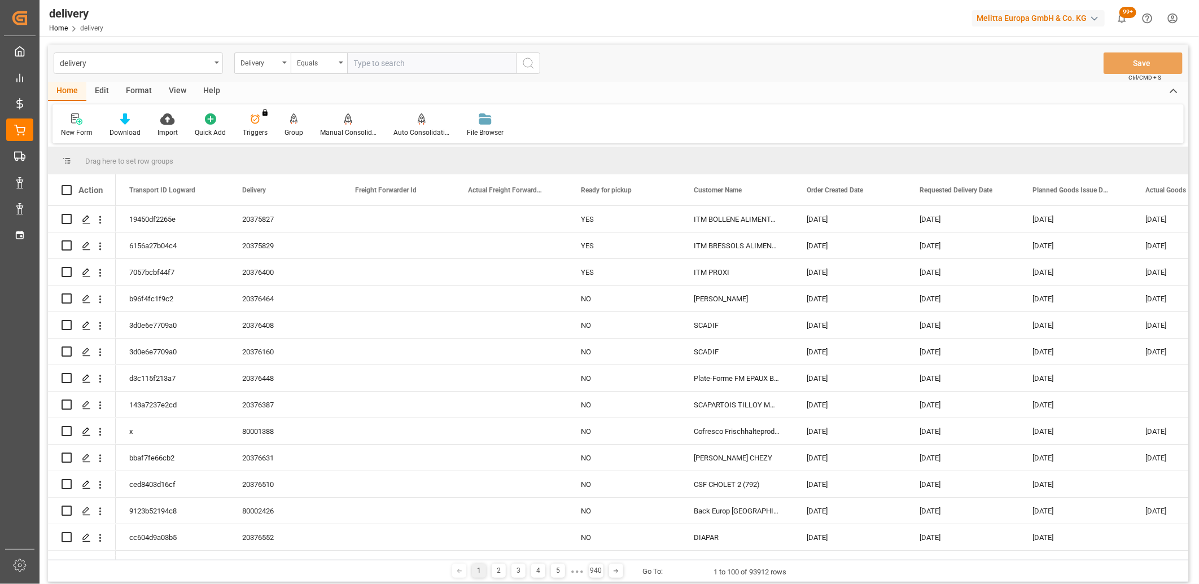
click at [385, 65] on input "text" at bounding box center [431, 62] width 169 height 21
type input "20375829"
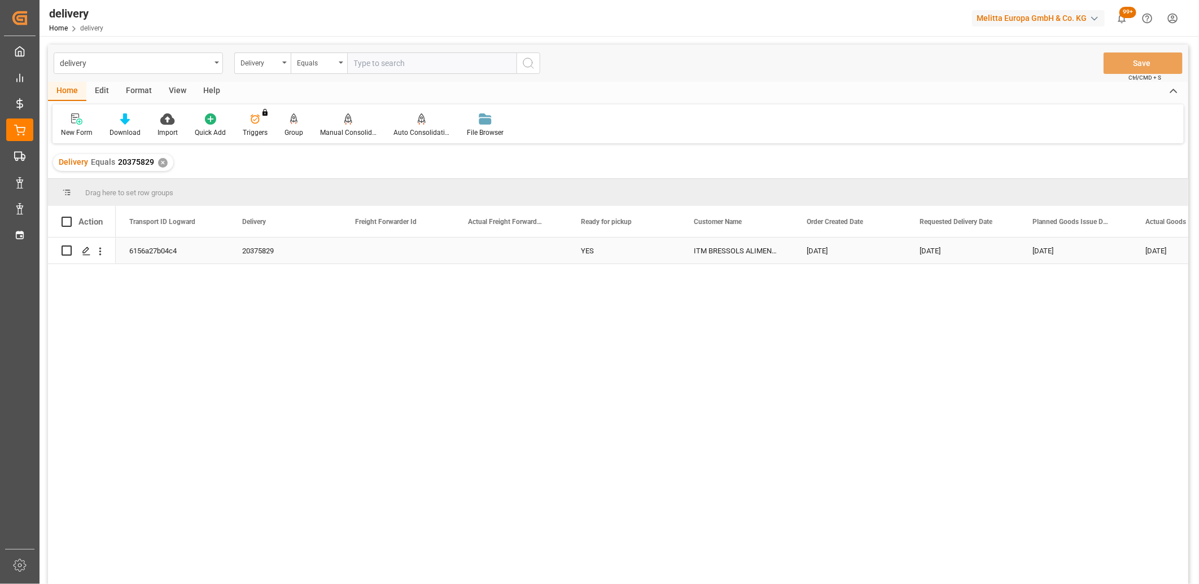
click at [130, 251] on div "6156a27b04c4" at bounding box center [172, 251] width 113 height 26
click at [86, 250] on icon "Press SPACE to select this row." at bounding box center [86, 251] width 9 height 9
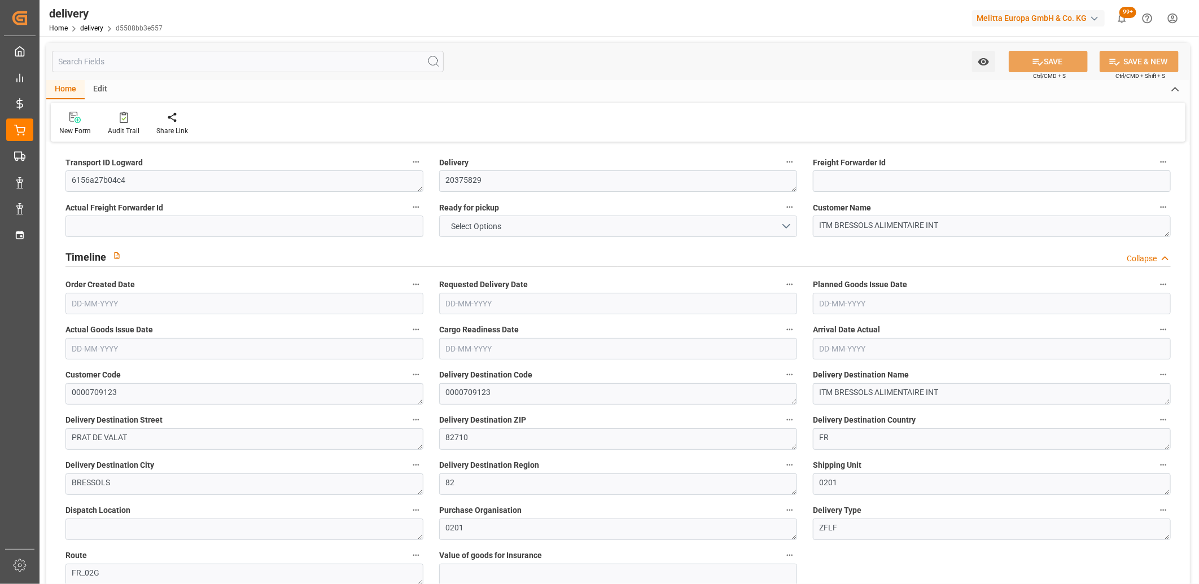
type input "2"
type input "242.73"
type input "356.556"
type input "2697"
type input "84"
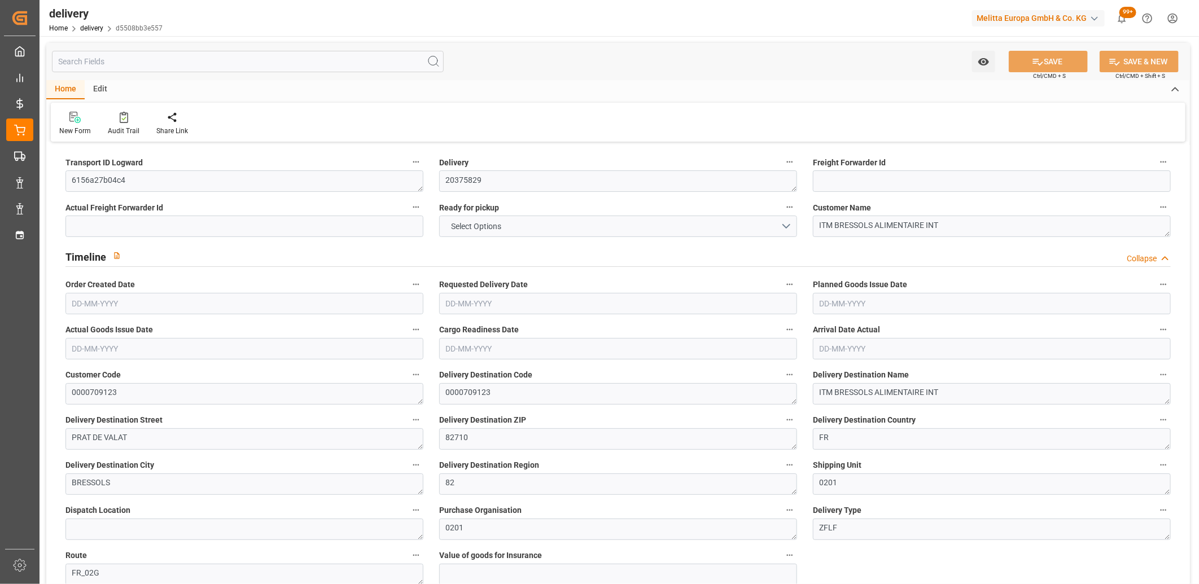
type input "2"
type input "1"
type input "3"
type input "0"
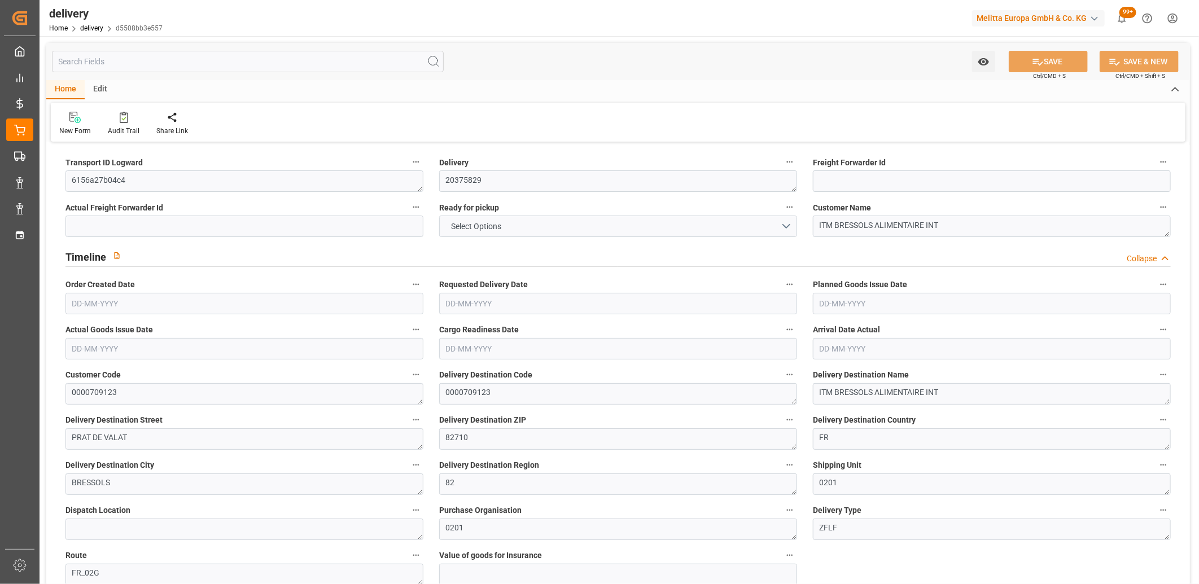
type input "0"
type input "296.24"
type input "2.45"
type input "30.24"
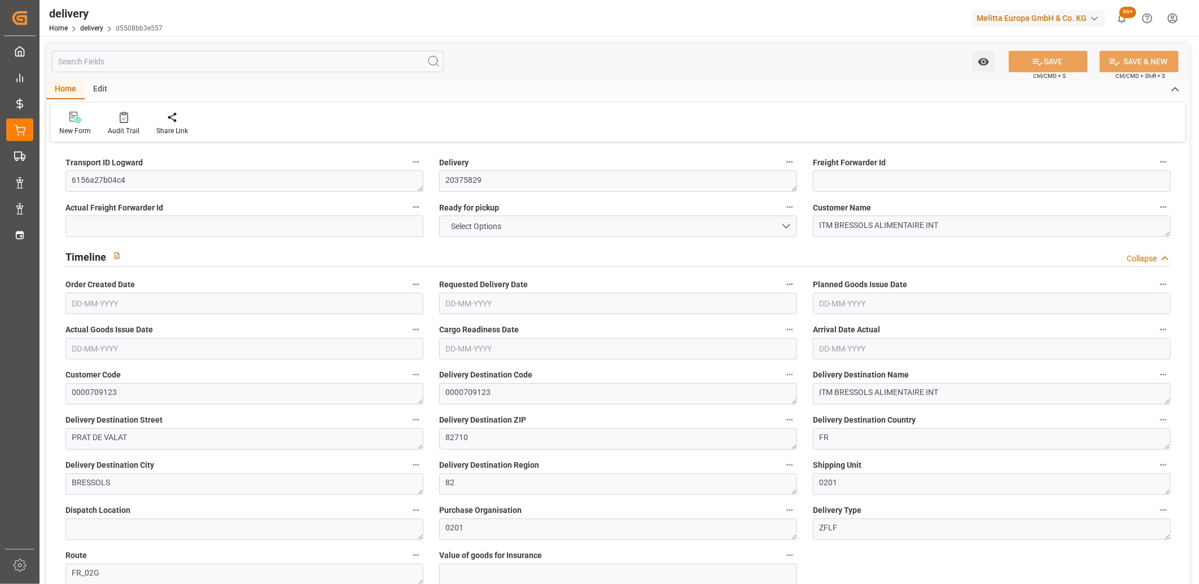
type input "1.5"
type input "1.3"
type input "0"
type input "3"
type input "297.366"
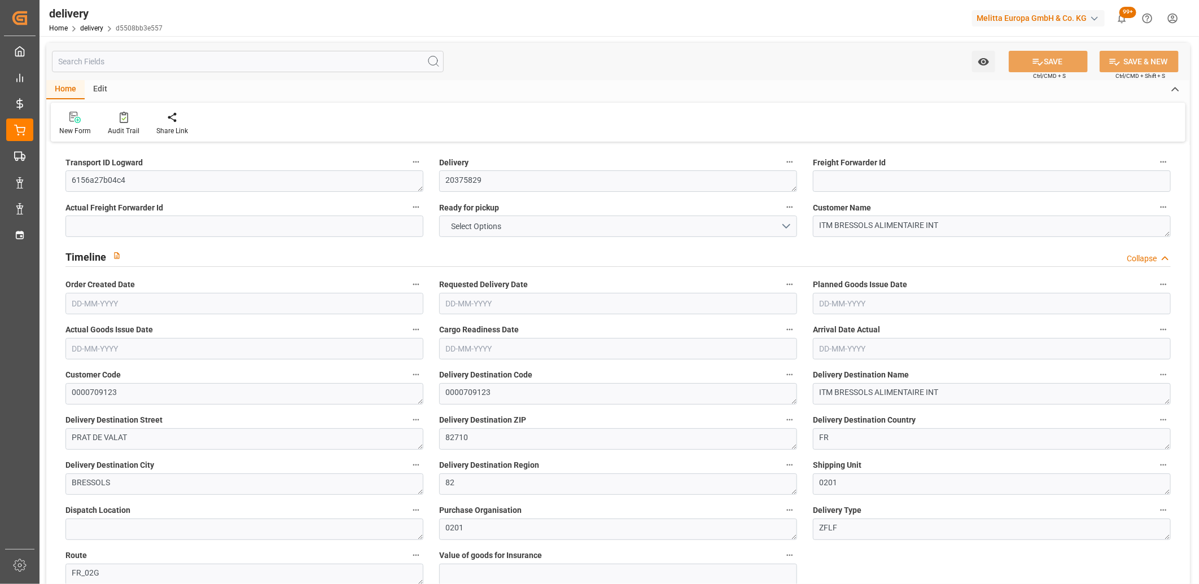
type input "101"
type input "1939.9125"
type input "0.1244"
type input "0"
type input "[DATE]"
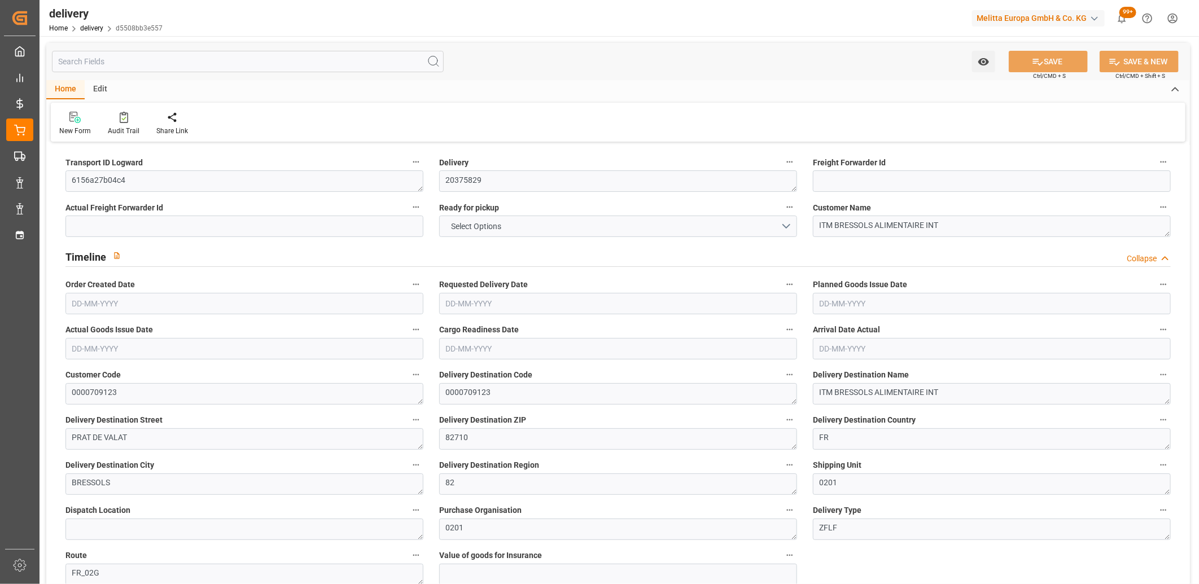
type input "[DATE]"
type input "06-08-2025 14:00"
drag, startPoint x: 137, startPoint y: 183, endPoint x: 60, endPoint y: 178, distance: 76.9
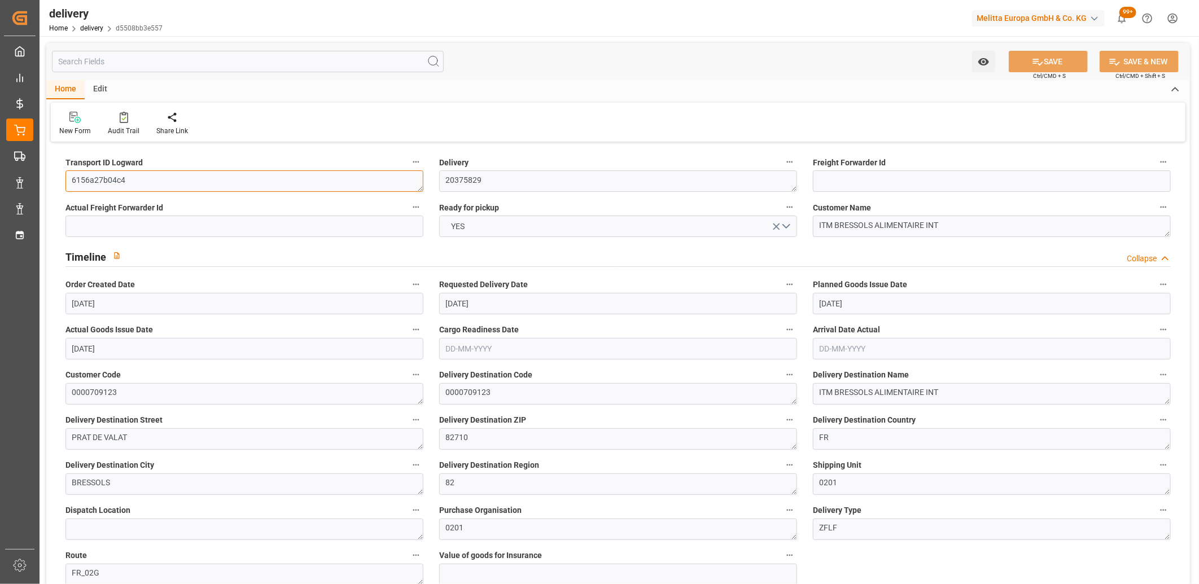
click at [60, 178] on div "Transport ID Logward 6156a27b04c4" at bounding box center [245, 173] width 374 height 45
click at [1041, 58] on button "SAVE" at bounding box center [1047, 61] width 79 height 21
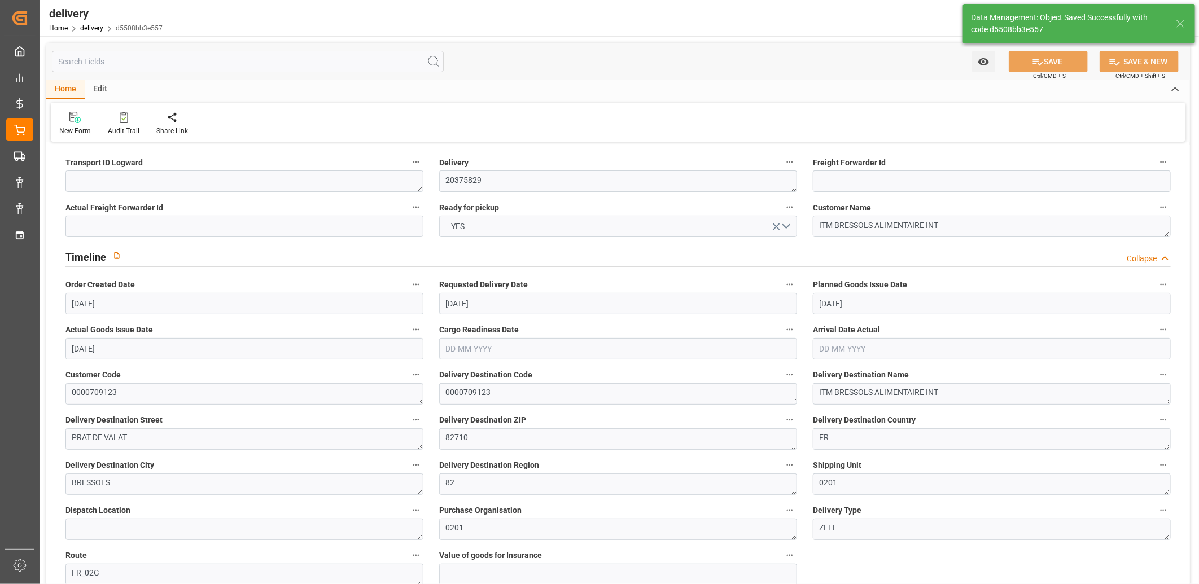
type textarea "~ Pallet(s) ~ 2025-08-20 00:00:00 ~ FR_02G ~ 2025-08-28 00:00:00~0000709123"
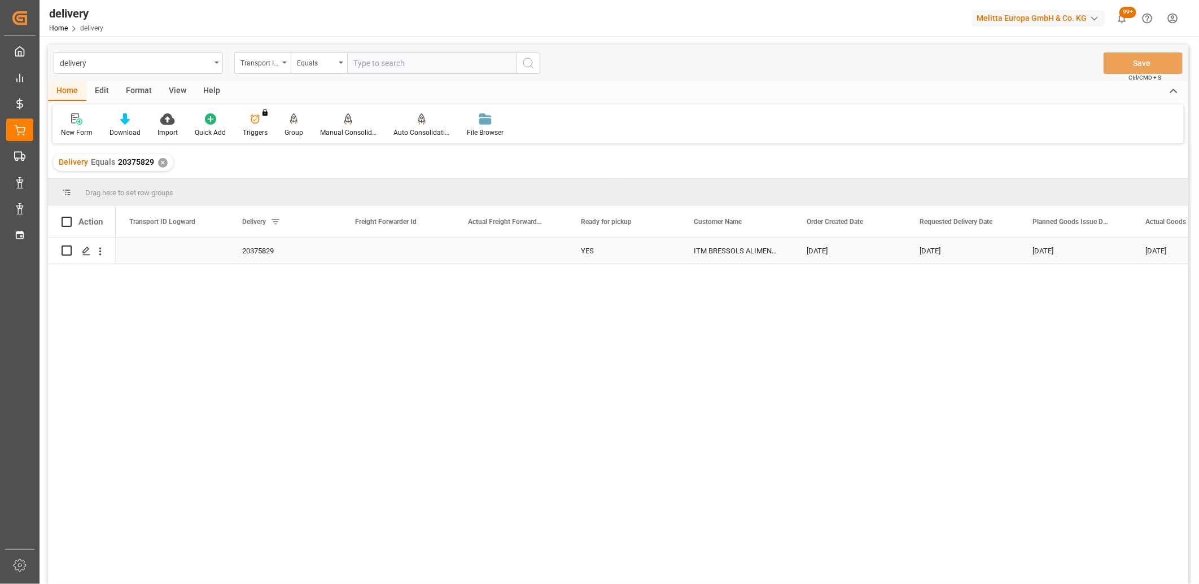
click at [65, 252] on input "Press Space to toggle row selection (unchecked)" at bounding box center [67, 250] width 10 height 10
checkbox input "true"
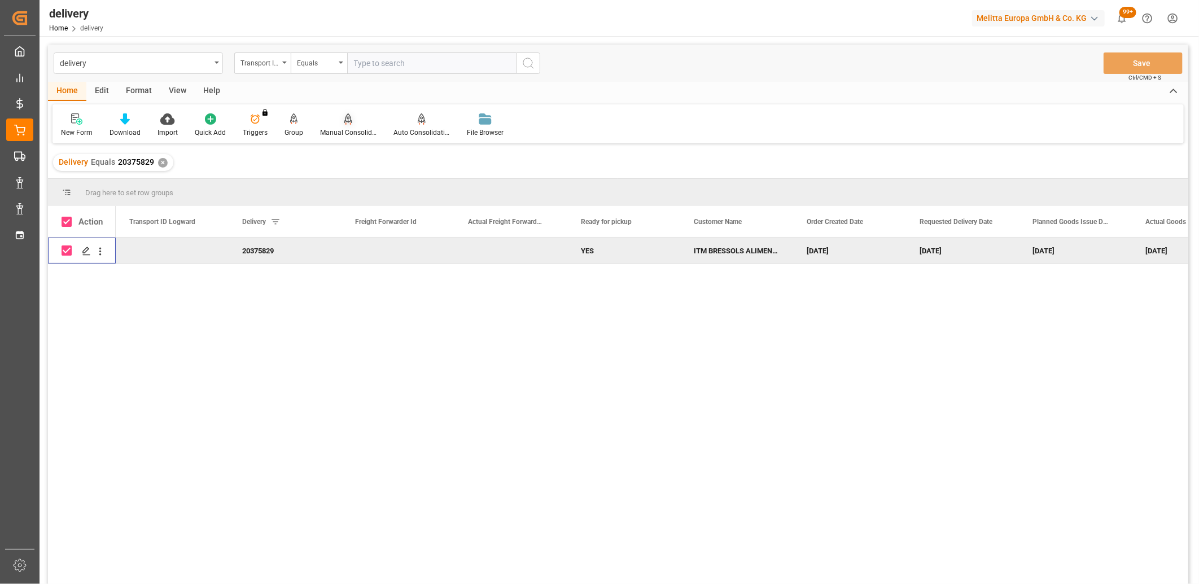
click at [346, 124] on icon at bounding box center [348, 118] width 8 height 11
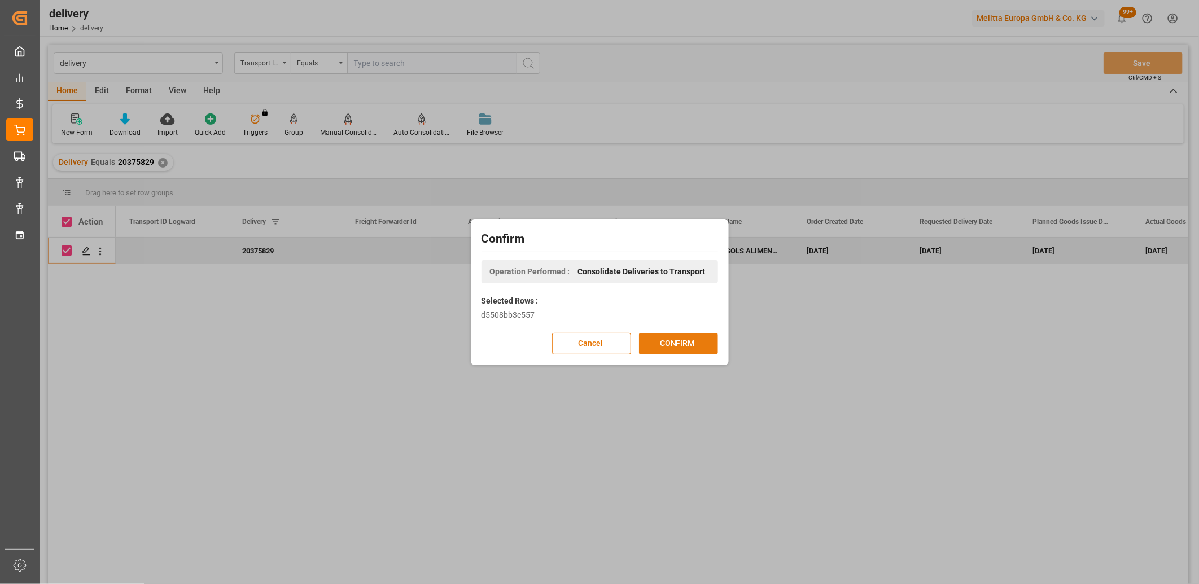
click at [655, 339] on button "CONFIRM" at bounding box center [678, 343] width 79 height 21
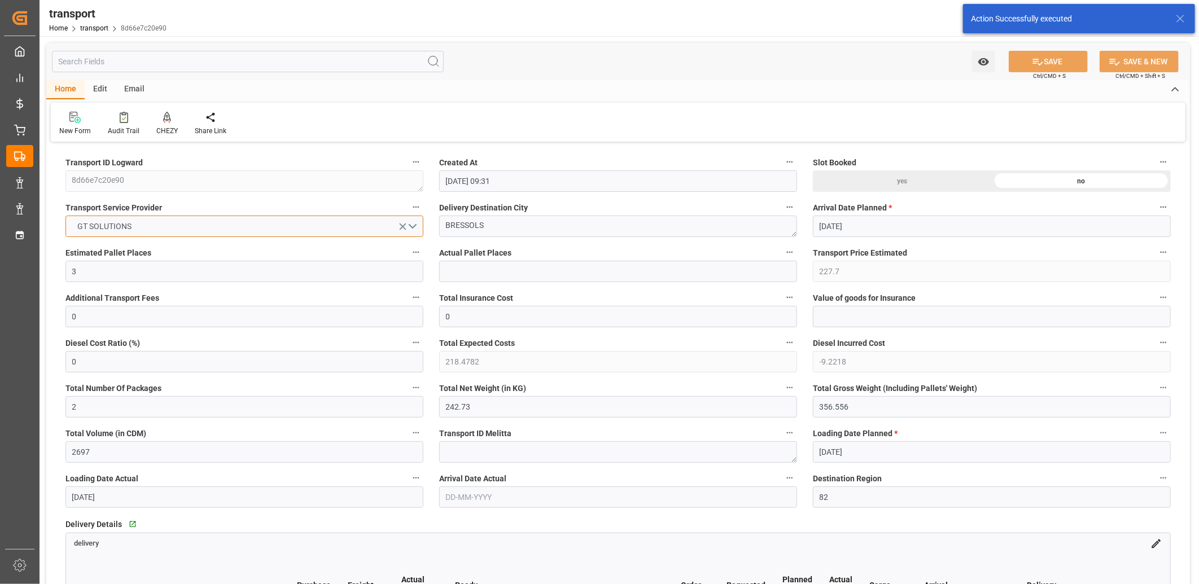
click at [144, 224] on button "GT SOLUTIONS" at bounding box center [244, 226] width 358 height 21
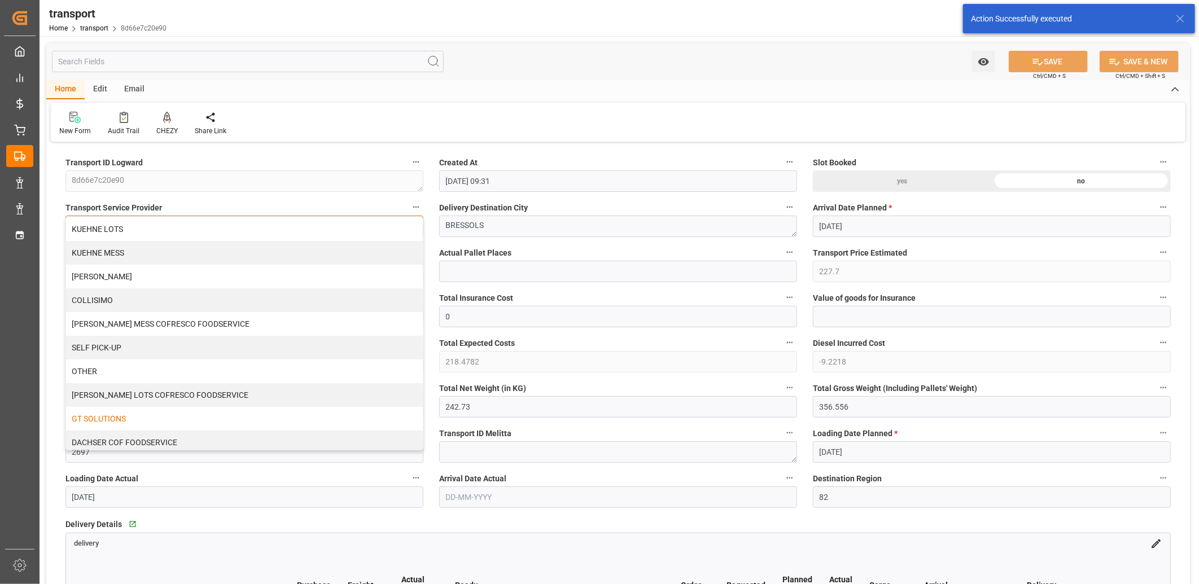
click at [144, 224] on div "KUEHNE LOTS" at bounding box center [244, 229] width 357 height 24
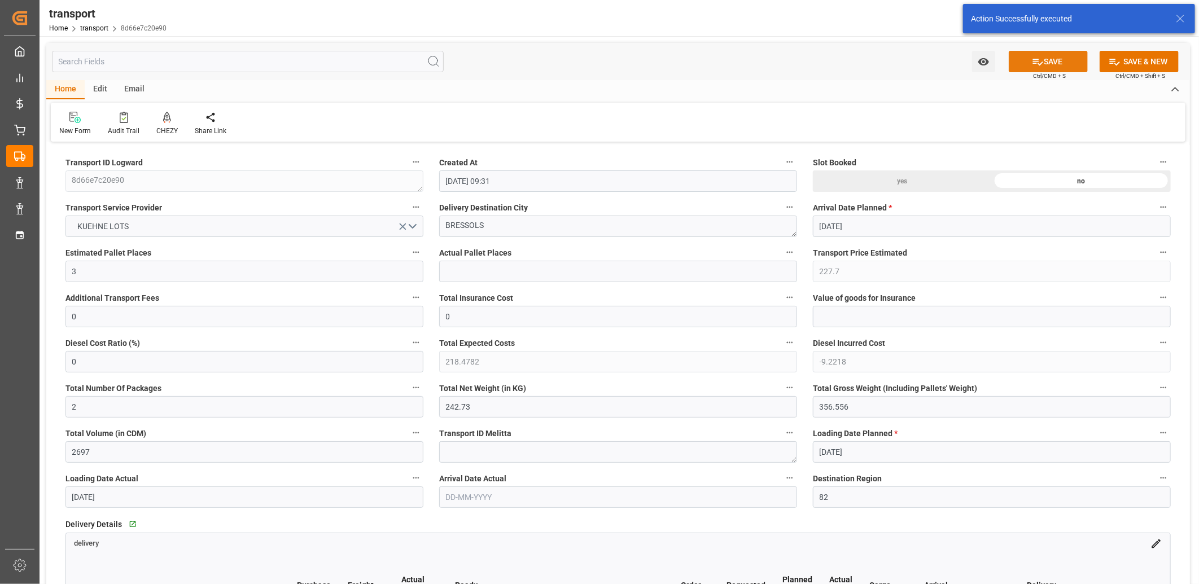
click at [1047, 59] on button "SAVE" at bounding box center [1047, 61] width 79 height 21
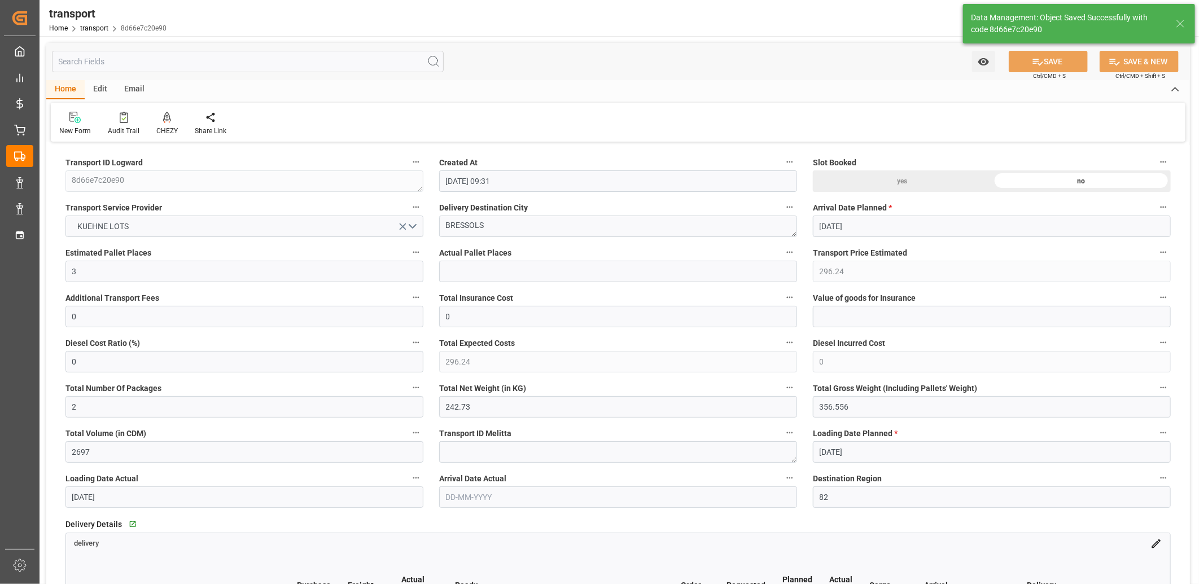
type input "296.24"
type input "0"
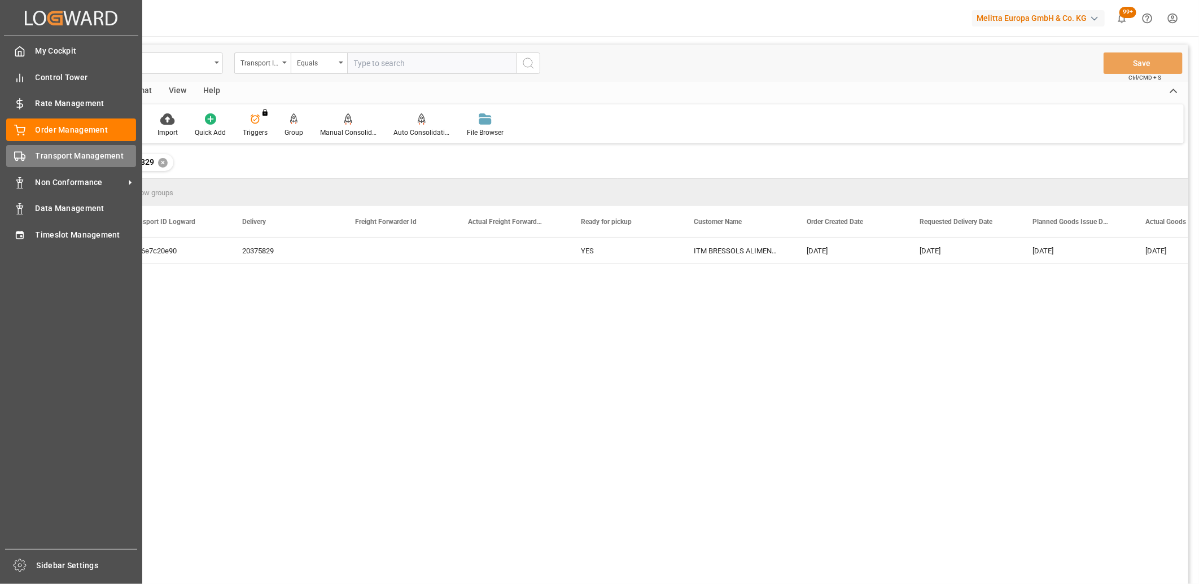
click at [27, 161] on div "Transport Management Transport Management" at bounding box center [71, 156] width 130 height 22
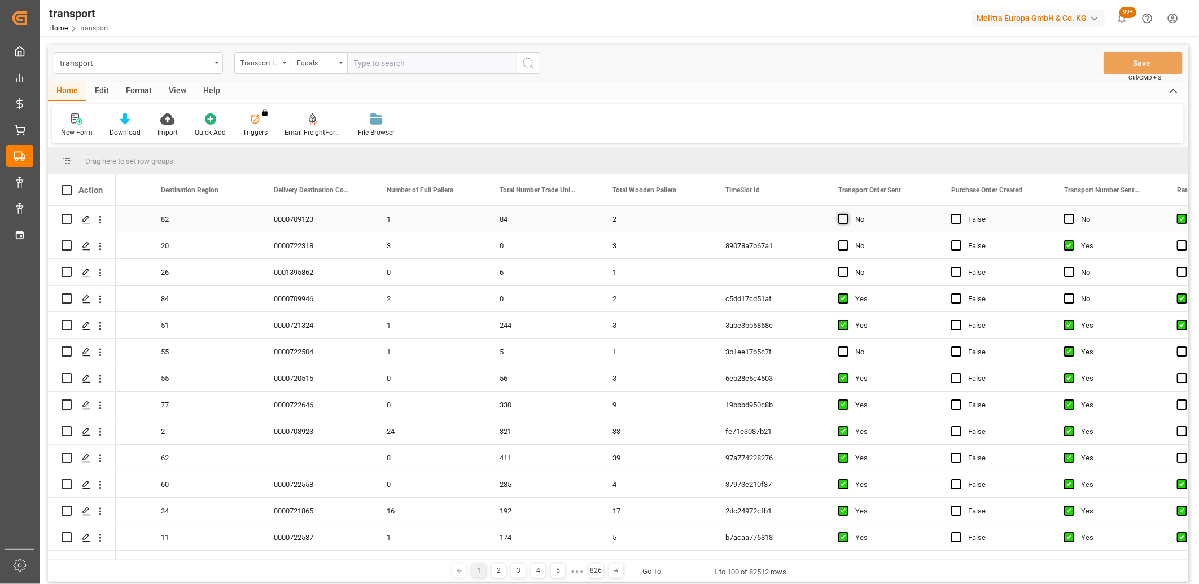
click at [838, 219] on span "Press SPACE to select this row." at bounding box center [843, 219] width 10 height 10
click at [846, 214] on input "Press SPACE to select this row." at bounding box center [846, 214] width 0 height 0
click at [1138, 63] on button "Save" at bounding box center [1142, 62] width 79 height 21
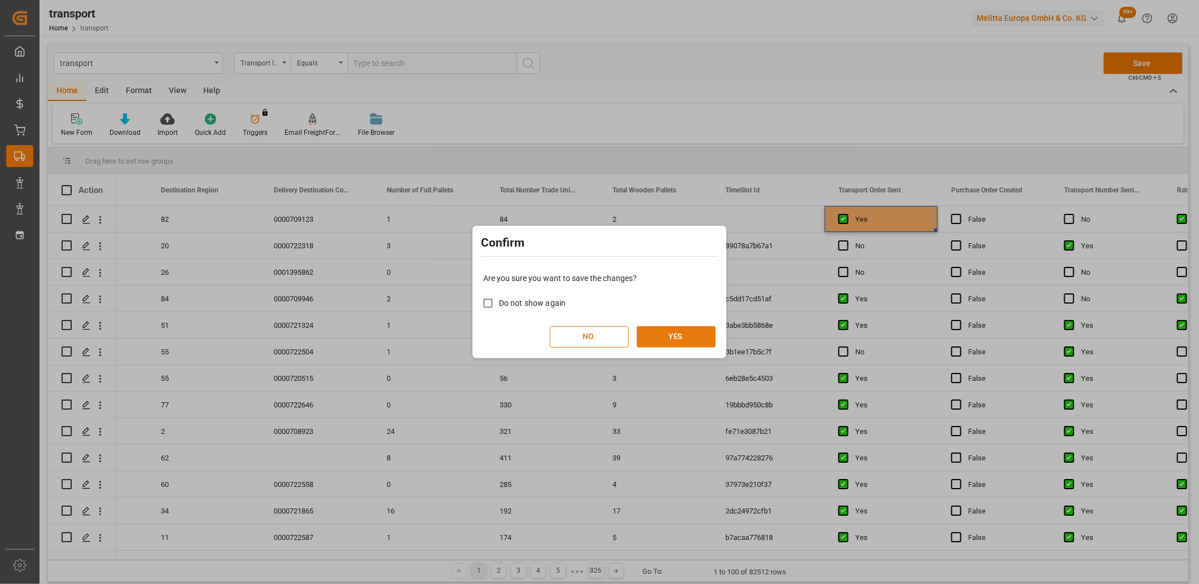
click at [684, 333] on button "YES" at bounding box center [676, 336] width 79 height 21
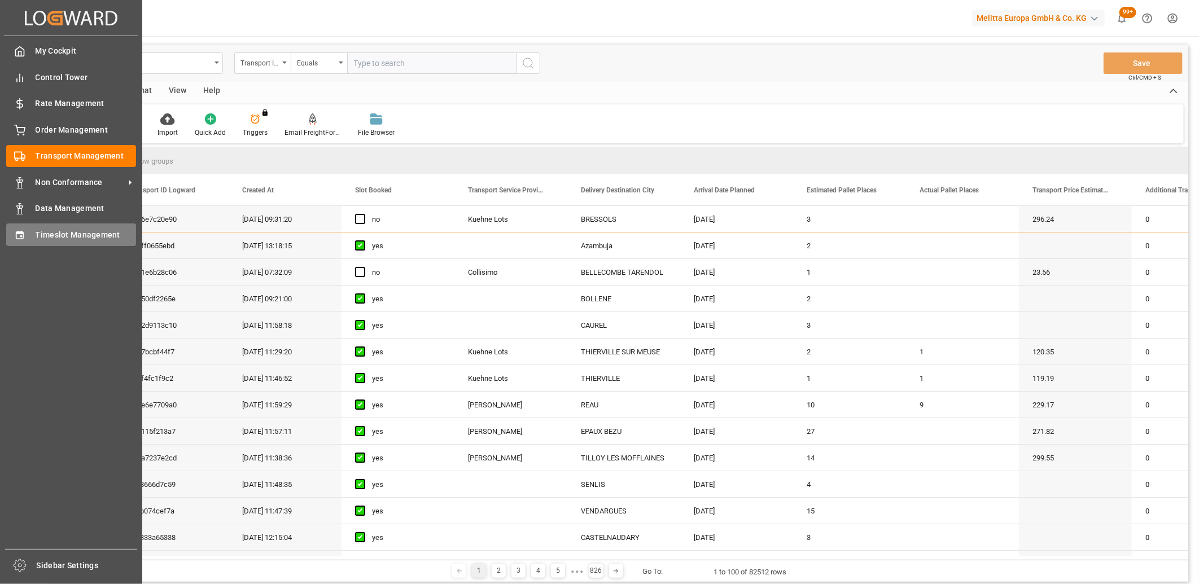
click at [29, 239] on div "Timeslot Management Timeslot Management" at bounding box center [71, 234] width 130 height 22
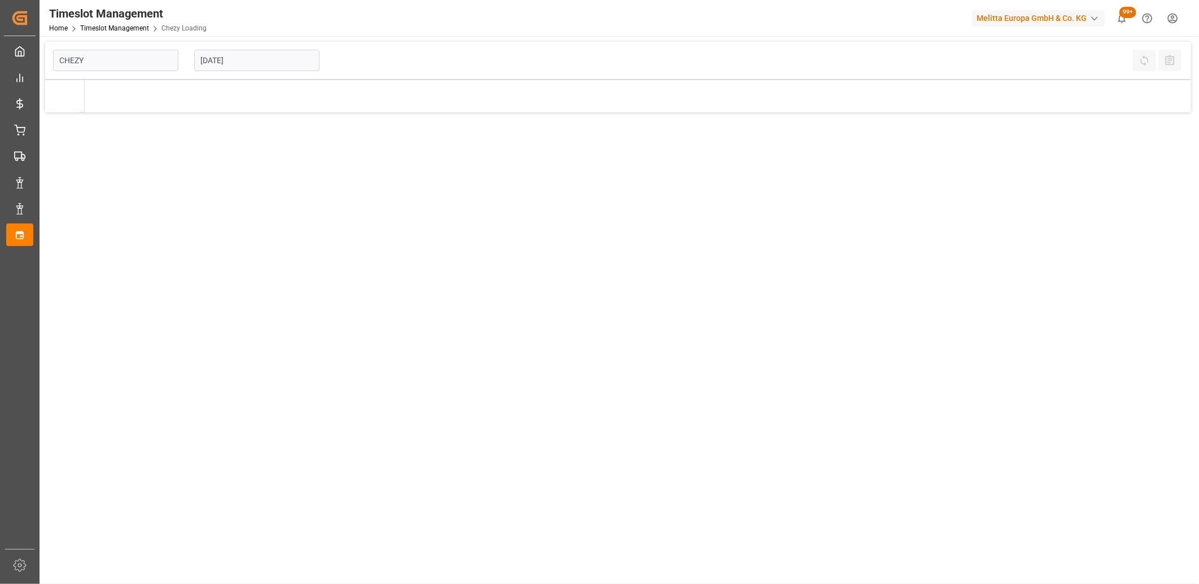
type input "Chezy Loading"
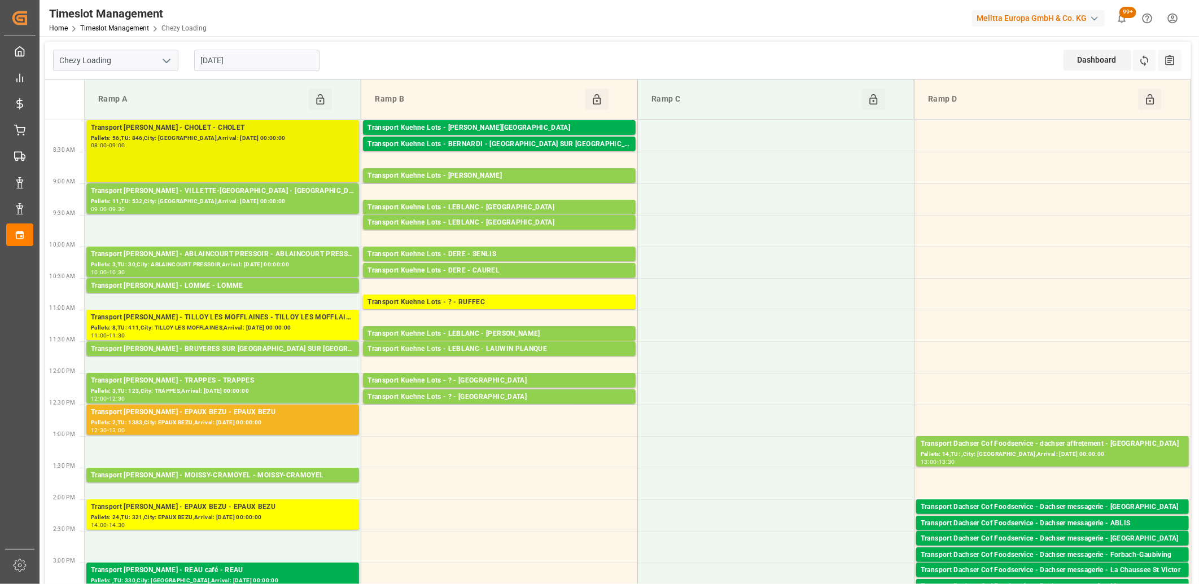
click at [296, 155] on div "Transport [PERSON_NAME] - CHOLET - CHOLET Pallets: 56,TU: 846,City: [GEOGRAPHIC…" at bounding box center [223, 151] width 264 height 58
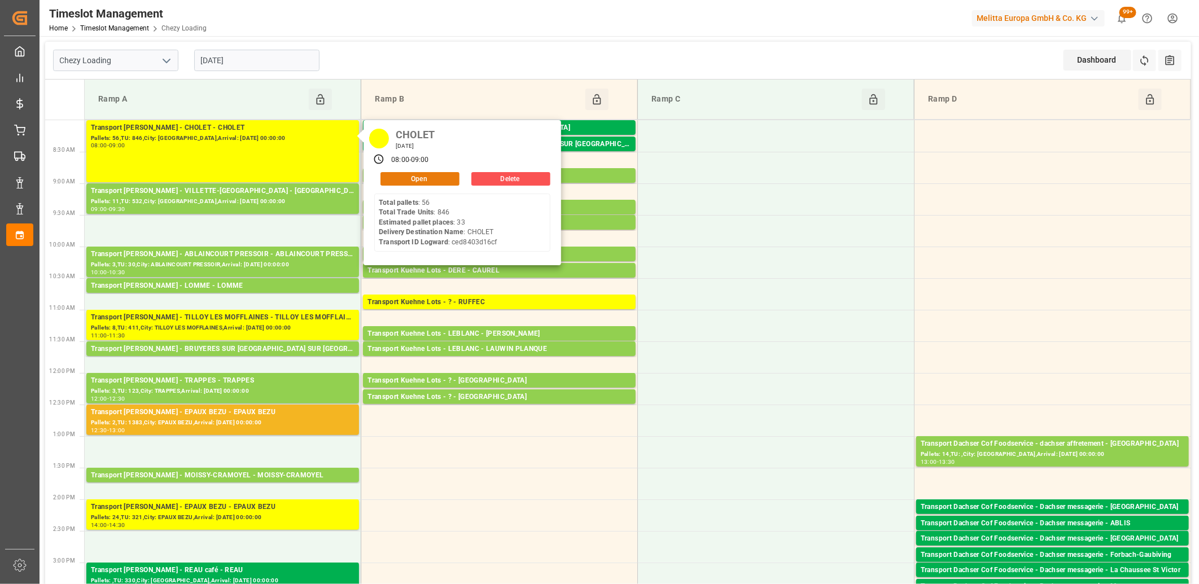
click at [446, 178] on button "Open" at bounding box center [419, 179] width 79 height 14
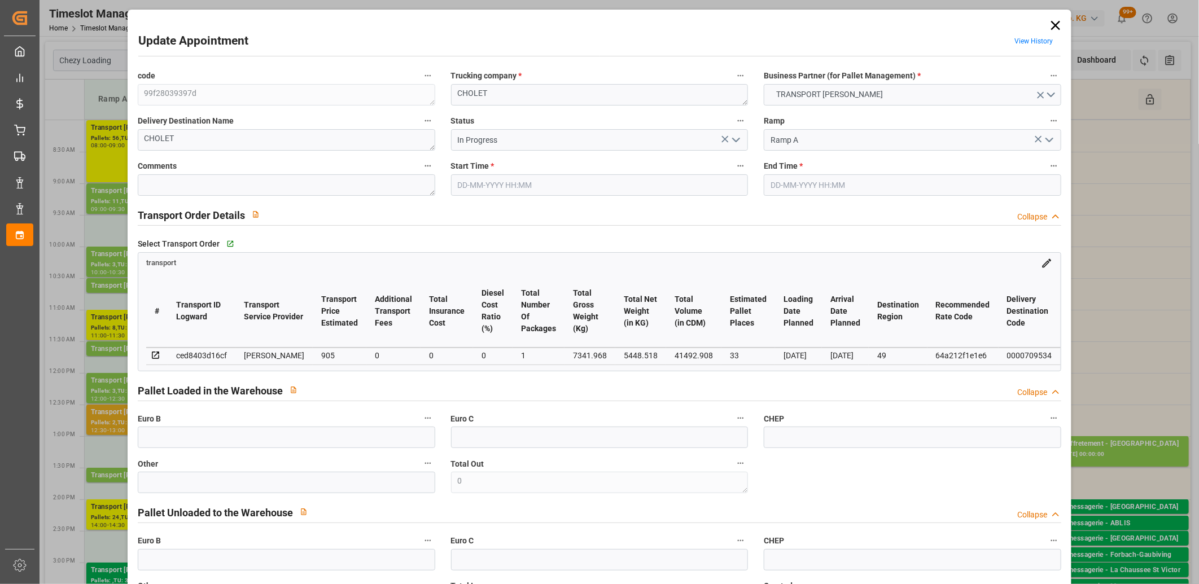
type input "[DATE] 08:00"
type input "[DATE] 09:00"
type input "[DATE] 16:50"
type input "[DATE] 11:52"
type input "[DATE]"
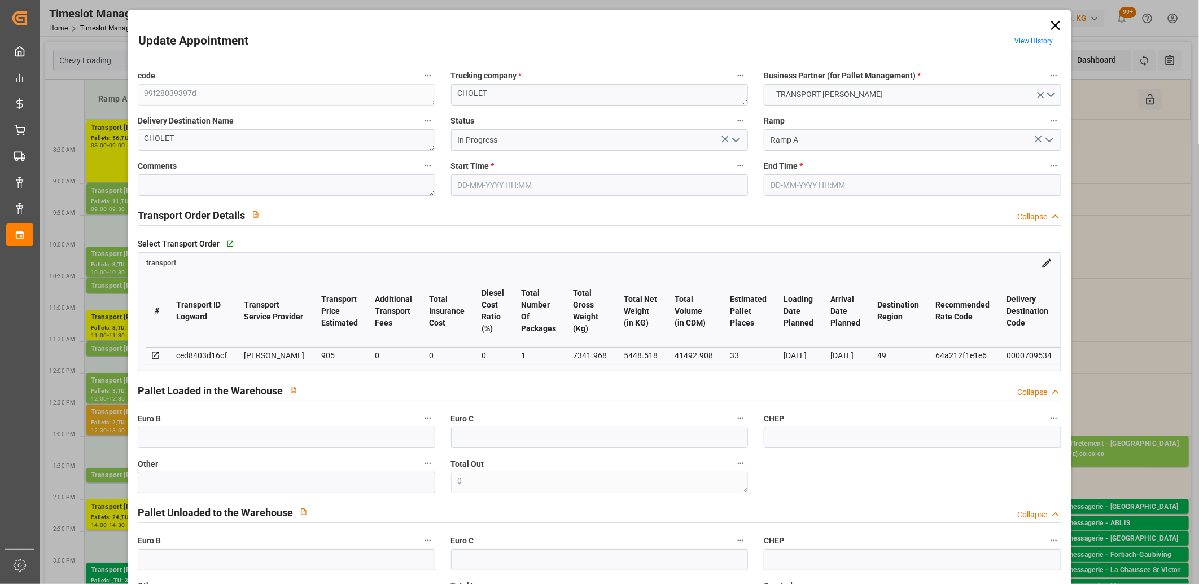
type input "[DATE]"
click at [1047, 27] on icon at bounding box center [1055, 25] width 16 height 16
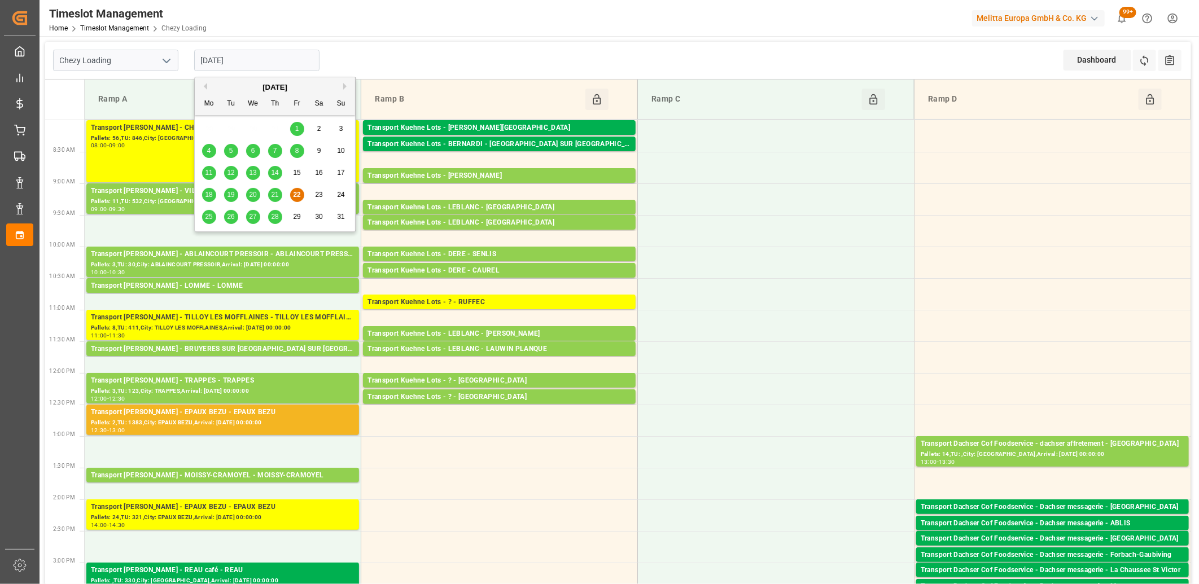
click at [262, 56] on input "[DATE]" at bounding box center [256, 60] width 125 height 21
click at [210, 214] on span "25" at bounding box center [208, 217] width 7 height 8
type input "[DATE]"
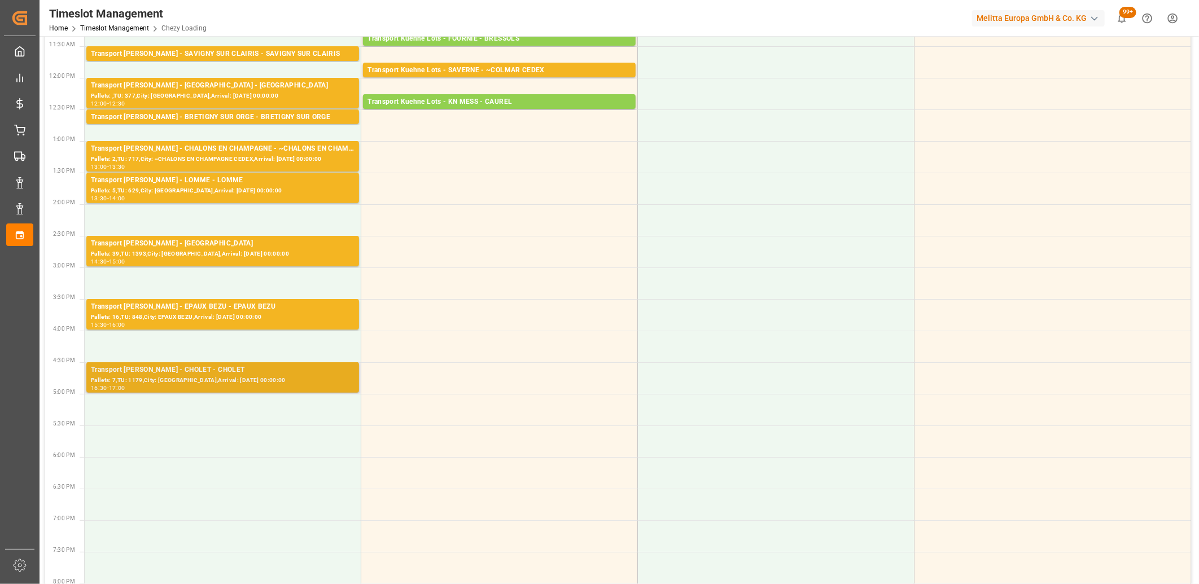
scroll to position [313, 0]
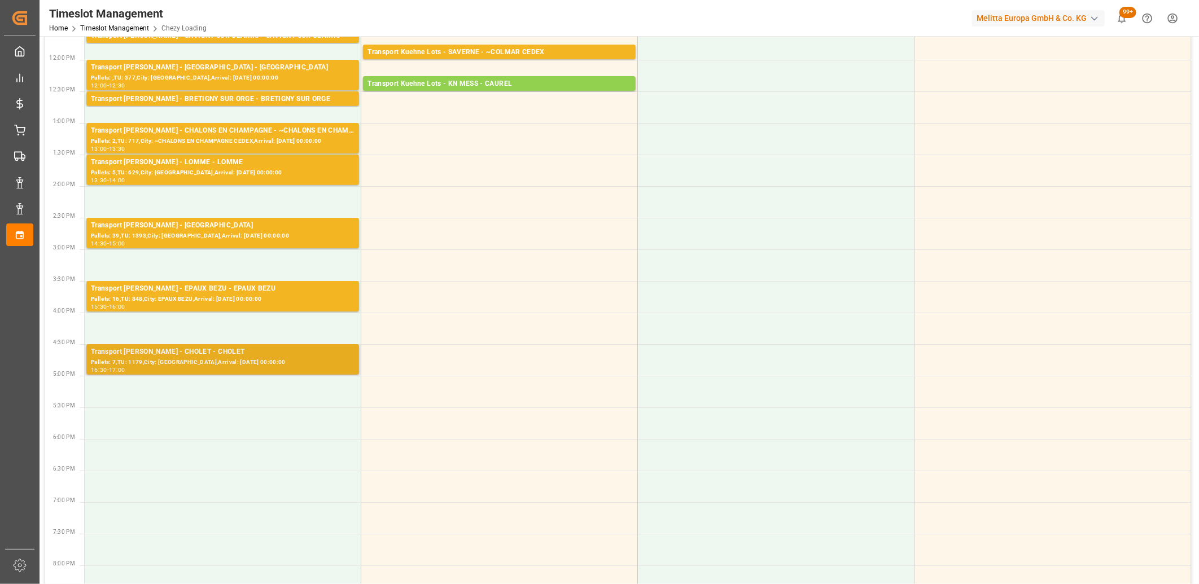
click at [217, 365] on div "Pallets: 7,TU: 1179,City: [GEOGRAPHIC_DATA],Arrival: [DATE] 00:00:00" at bounding box center [223, 363] width 264 height 10
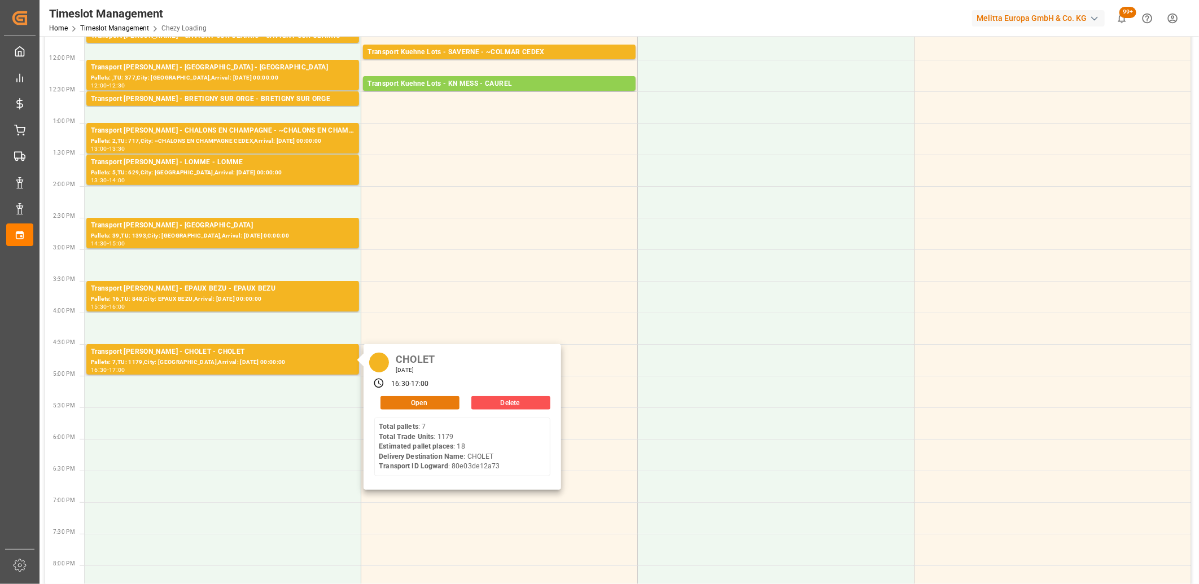
click at [392, 400] on button "Open" at bounding box center [419, 403] width 79 height 14
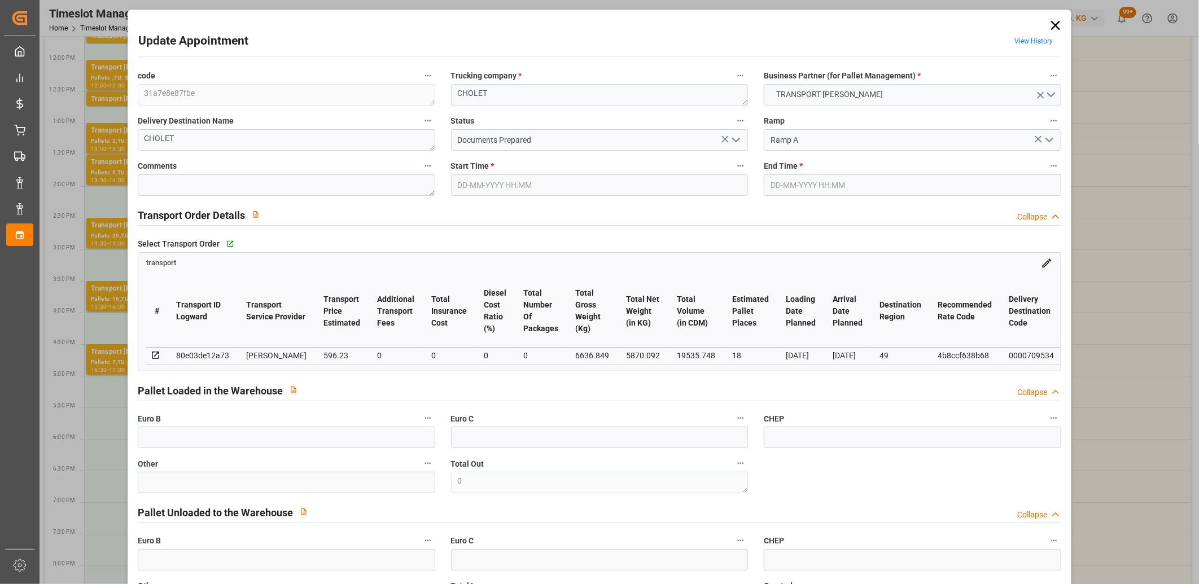
type input "[DATE] 16:30"
type input "[DATE] 17:00"
type input "[DATE] 16:22"
type input "[DATE] 11:40"
type input "[DATE]"
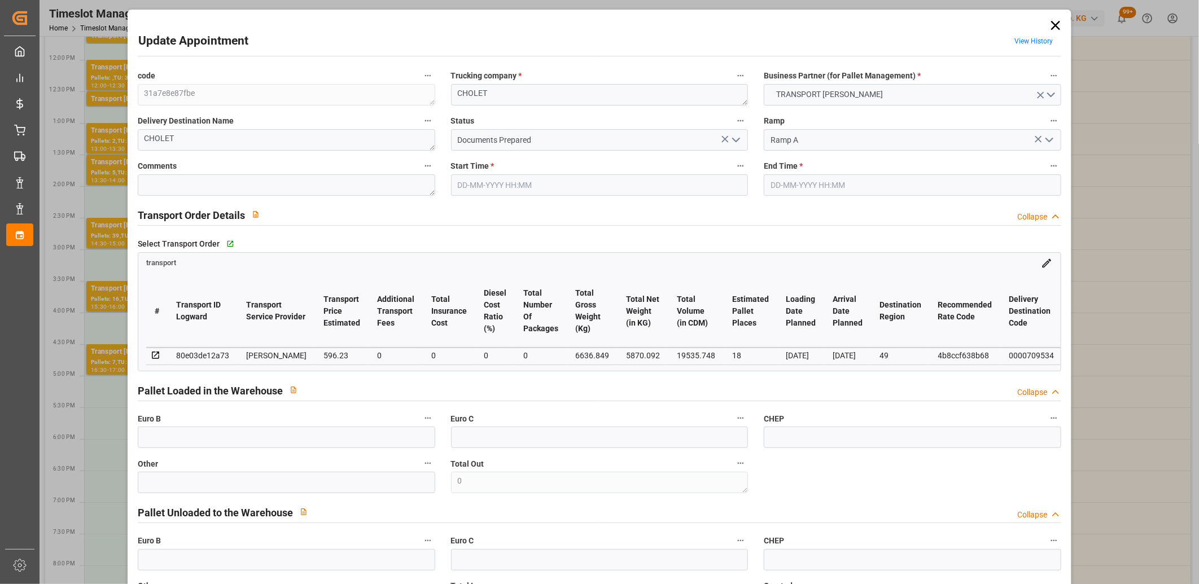
type input "[DATE]"
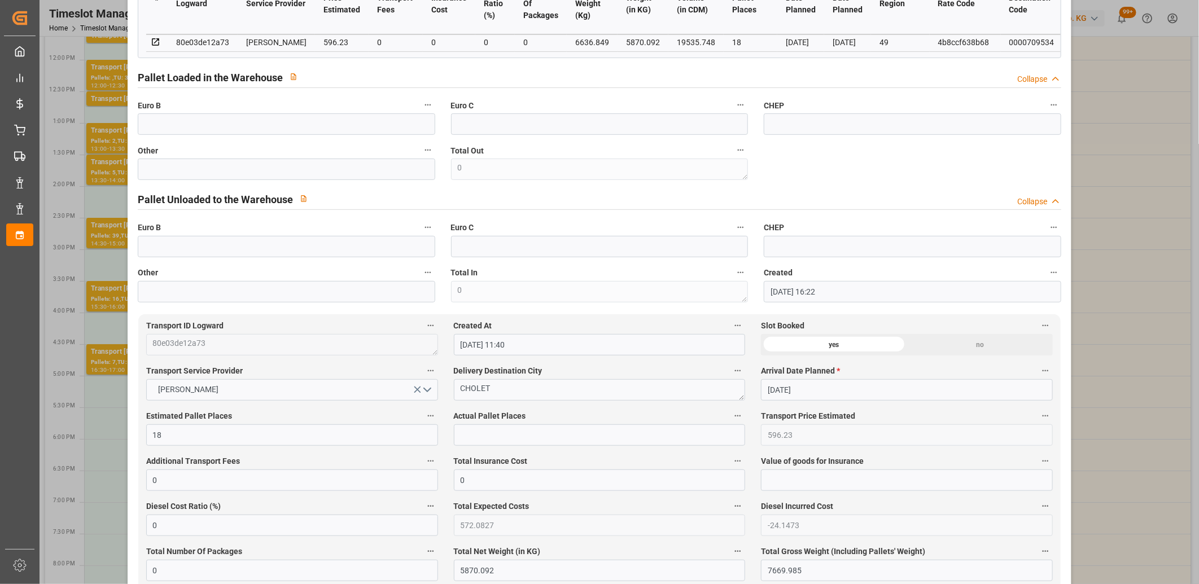
scroll to position [0, 0]
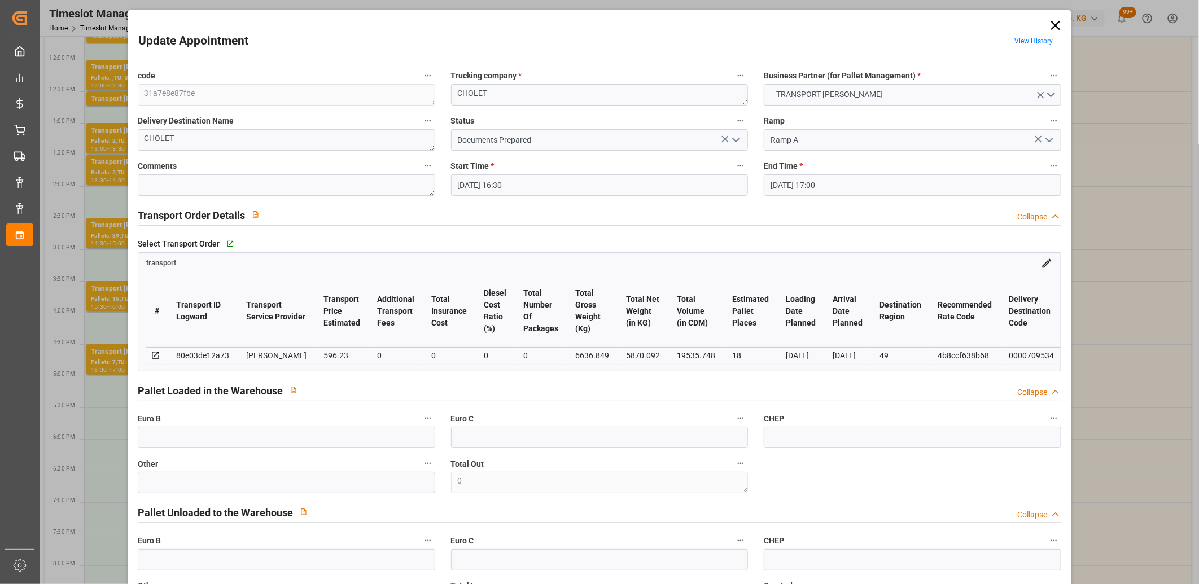
click at [1048, 24] on icon at bounding box center [1055, 25] width 16 height 16
